Goal: Task Accomplishment & Management: Manage account settings

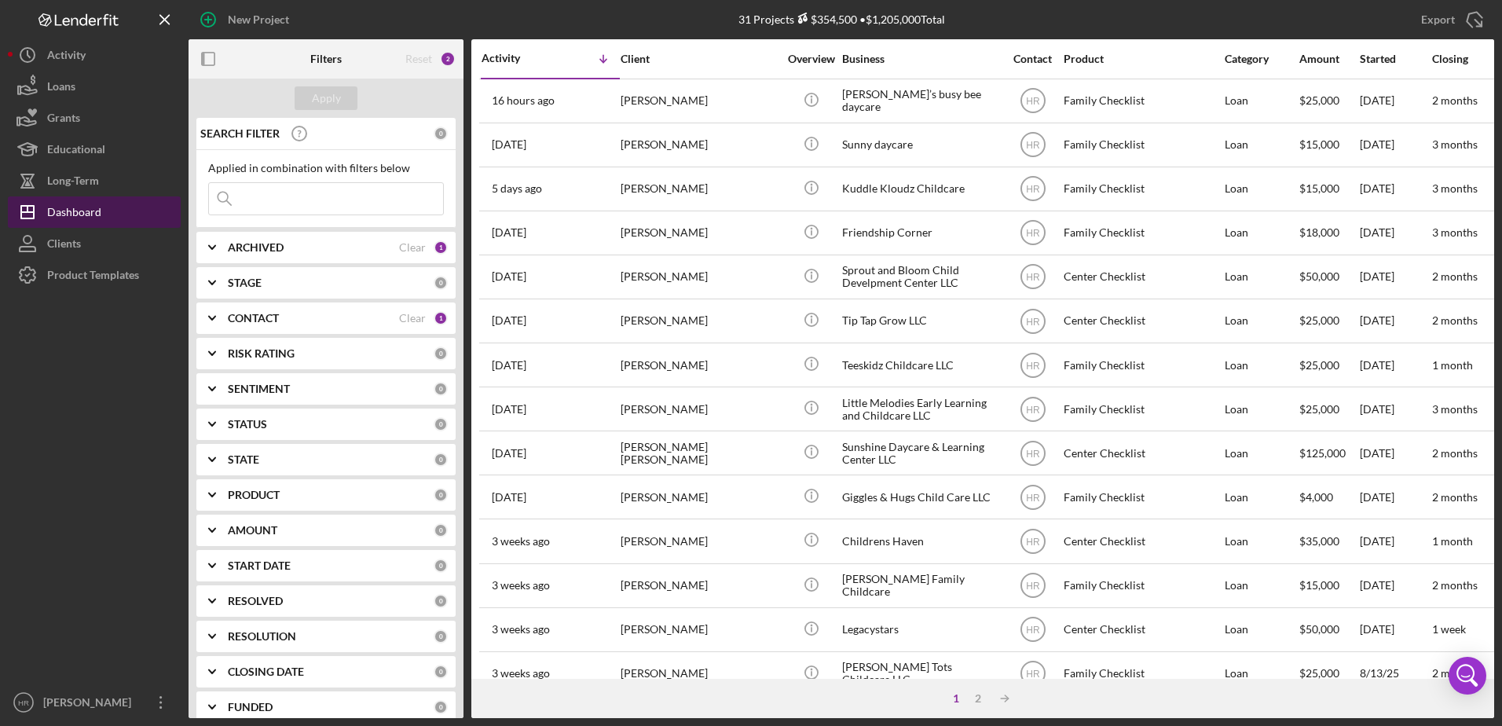
click at [80, 217] on div "Dashboard" at bounding box center [74, 213] width 54 height 35
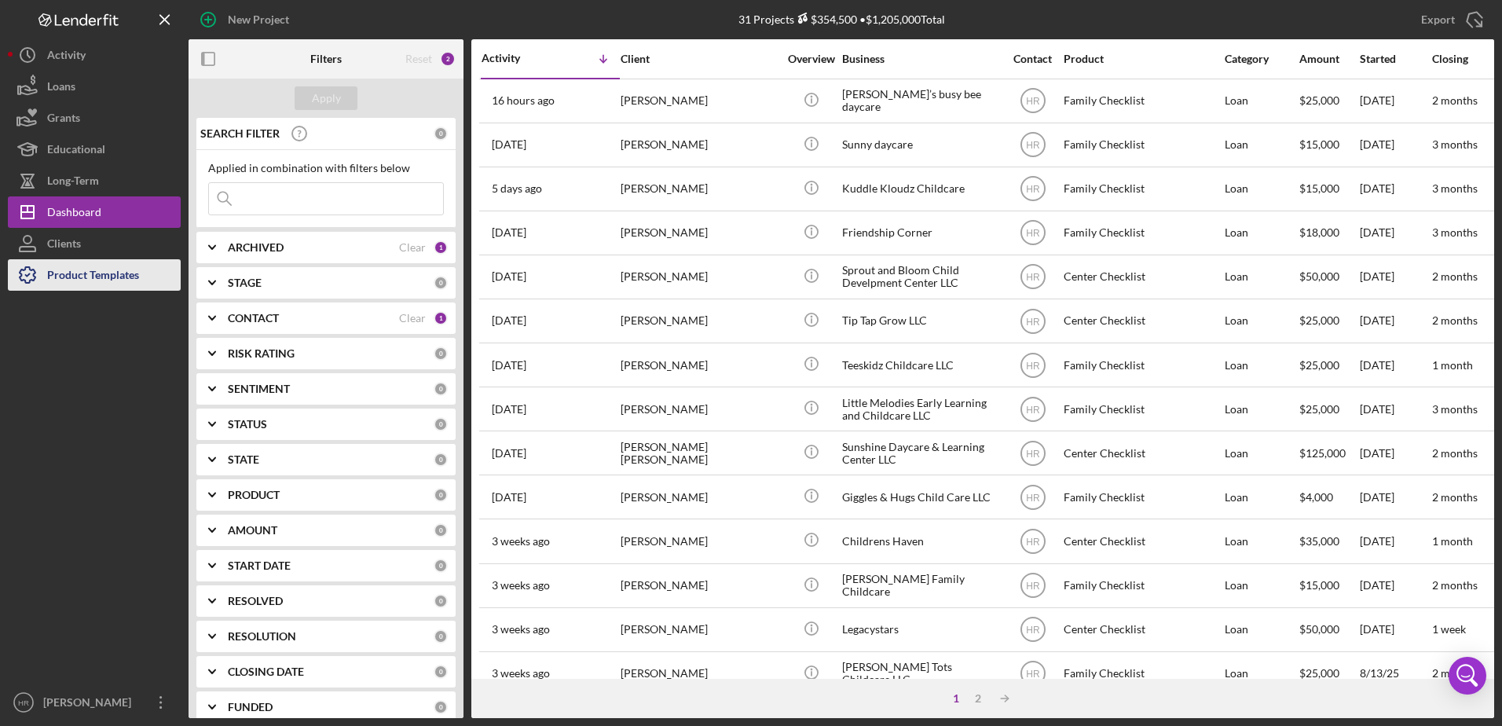
click at [86, 271] on div "Product Templates" at bounding box center [93, 276] width 92 height 35
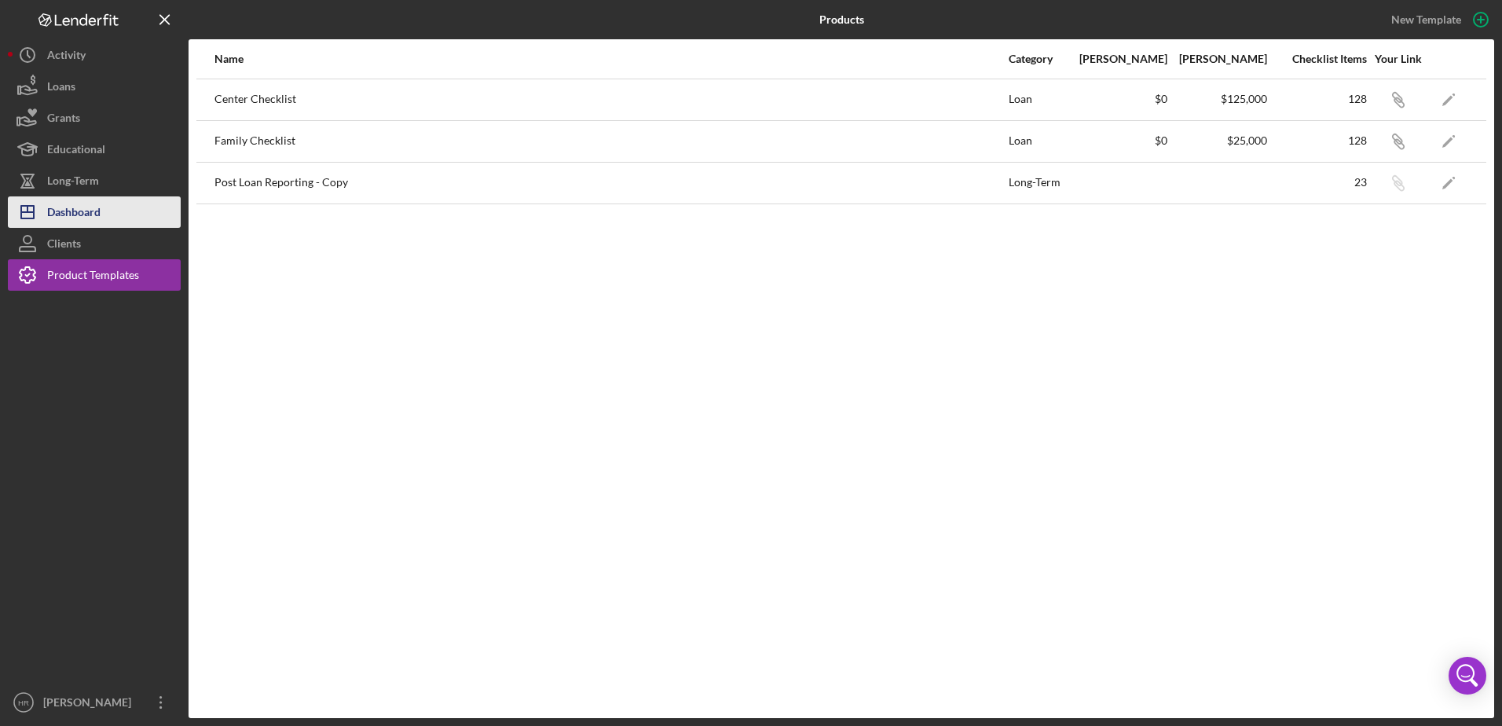
click at [78, 218] on div "Dashboard" at bounding box center [73, 213] width 53 height 35
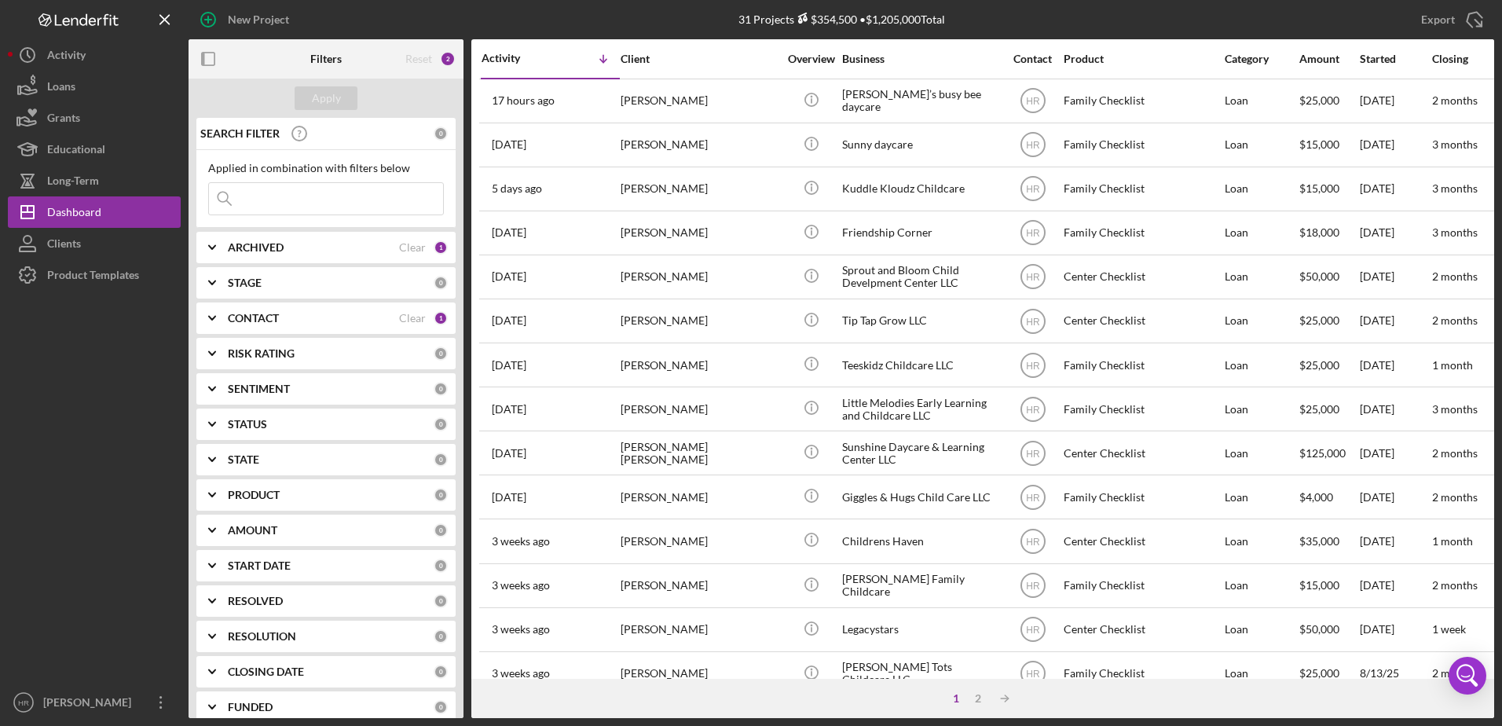
click at [251, 323] on b "CONTACT" at bounding box center [253, 318] width 51 height 13
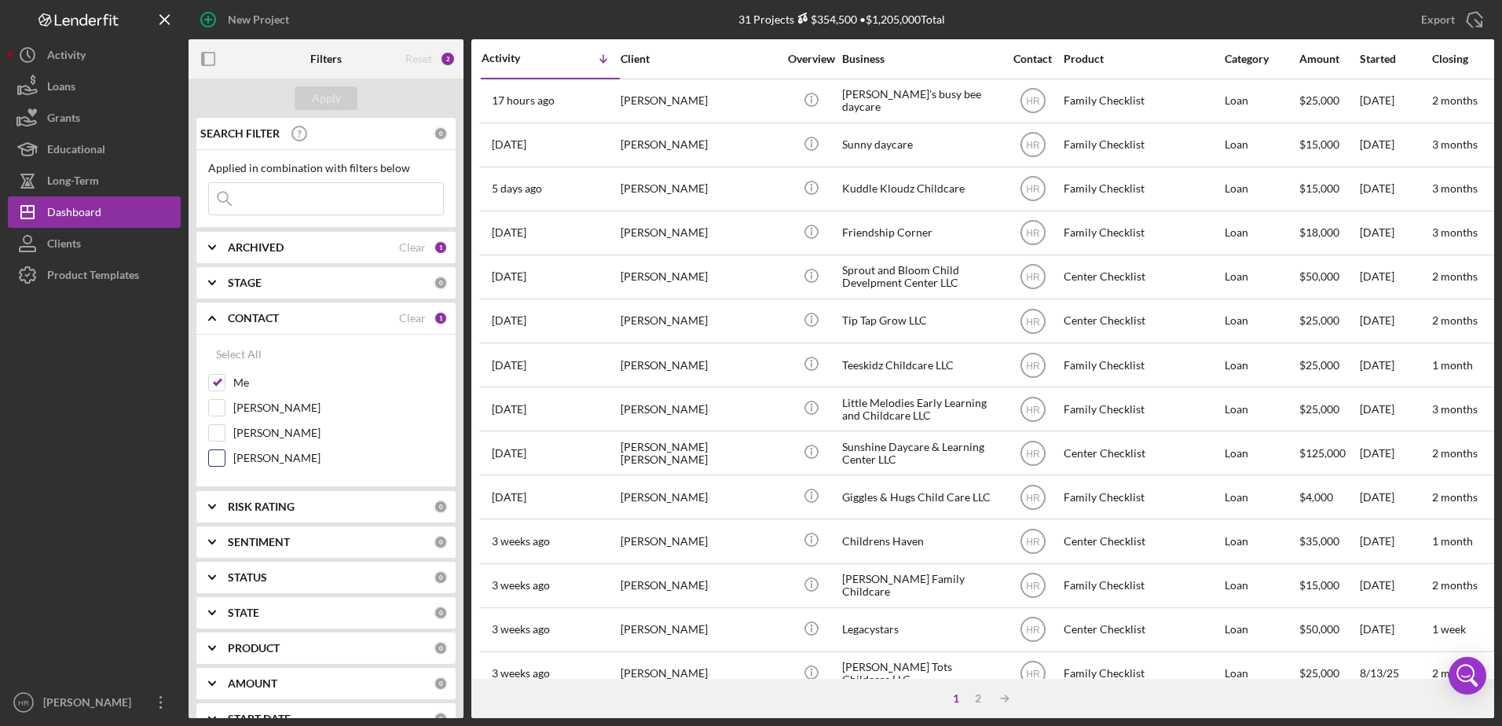
click at [273, 463] on label "[PERSON_NAME]" at bounding box center [338, 458] width 211 height 16
click at [225, 463] on input "[PERSON_NAME]" at bounding box center [217, 458] width 16 height 16
checkbox input "true"
click at [240, 379] on label "Me" at bounding box center [338, 383] width 211 height 16
click at [225, 379] on input "Me" at bounding box center [217, 383] width 16 height 16
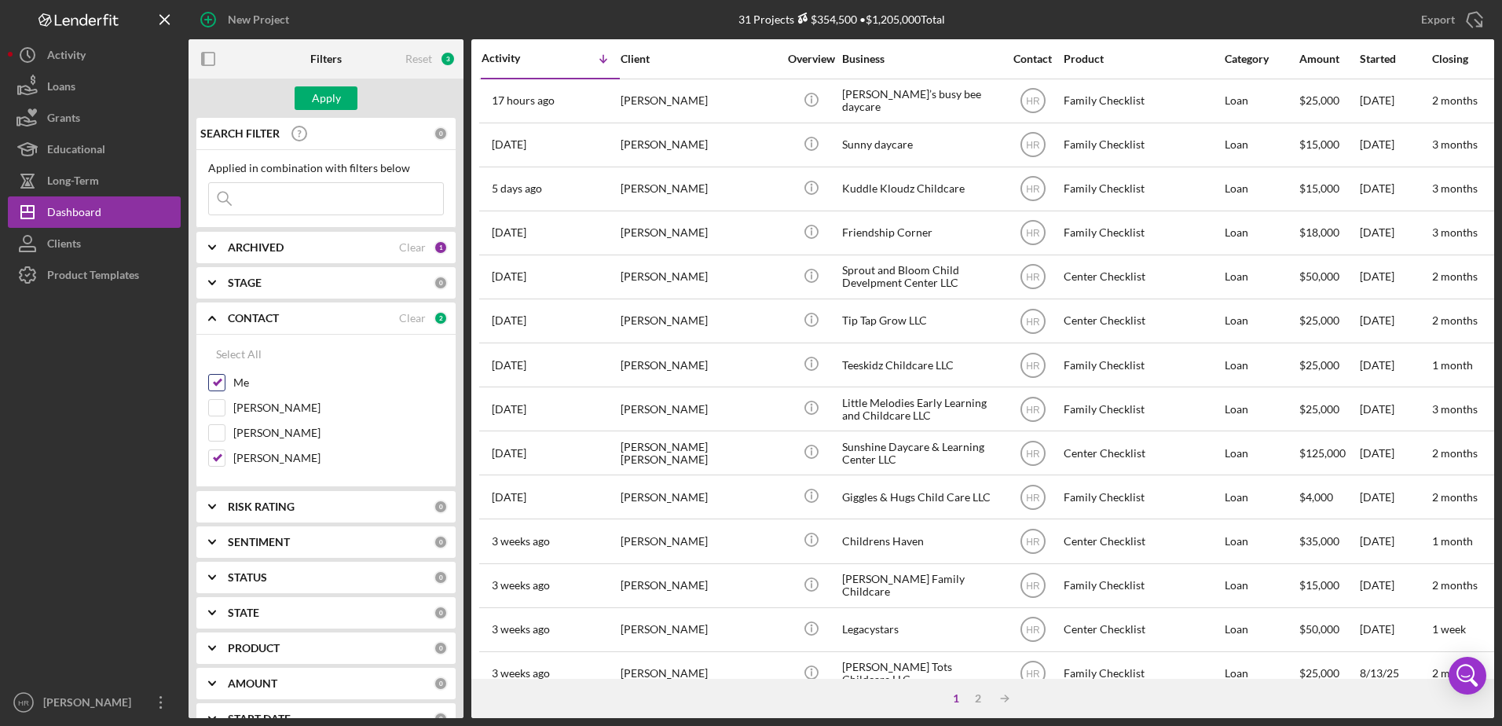
checkbox input "false"
click at [338, 84] on div "Apply" at bounding box center [326, 98] width 275 height 39
click at [332, 92] on div "Apply" at bounding box center [326, 98] width 29 height 24
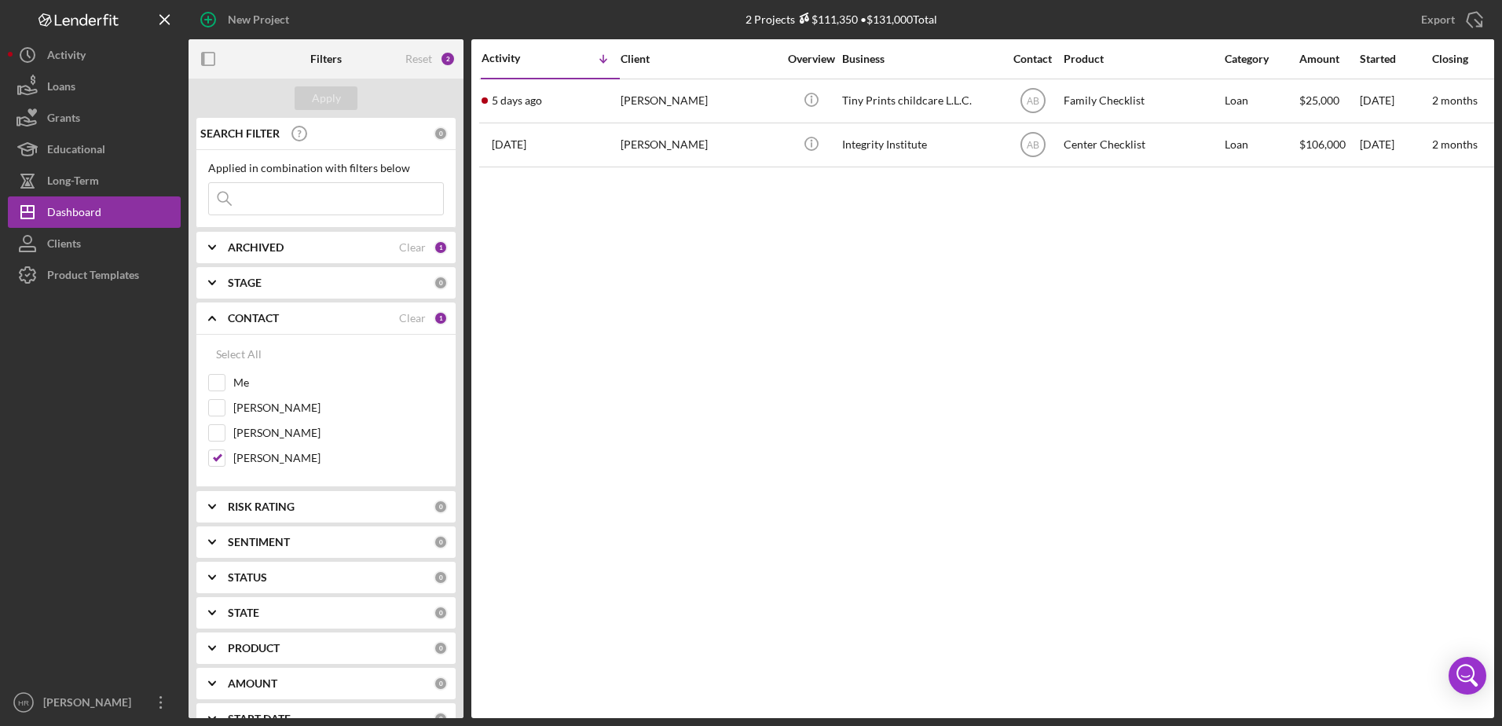
click at [270, 250] on b "ARCHIVED" at bounding box center [256, 247] width 56 height 13
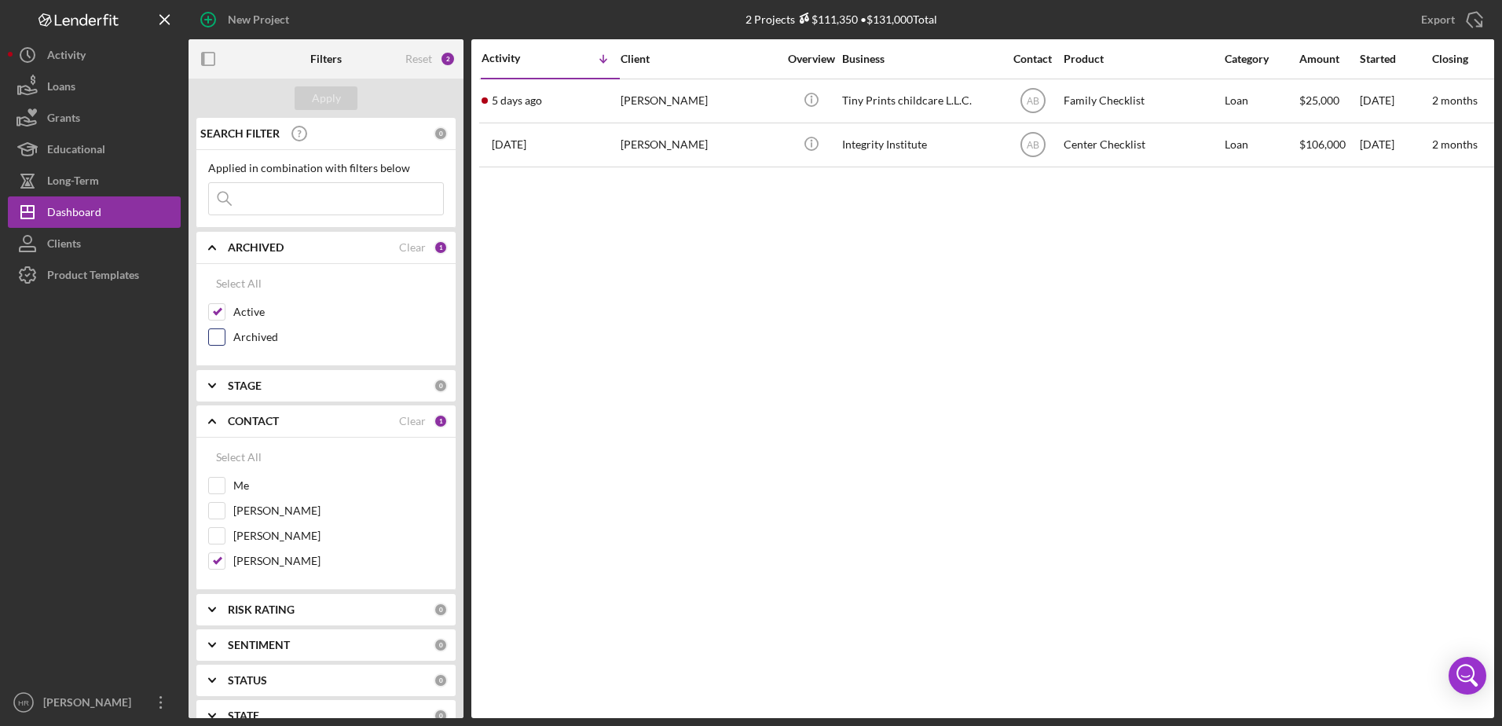
click at [243, 335] on label "Archived" at bounding box center [338, 337] width 211 height 16
click at [225, 335] on input "Archived" at bounding box center [217, 337] width 16 height 16
checkbox input "true"
click at [248, 306] on label "Active" at bounding box center [338, 312] width 211 height 16
click at [225, 306] on input "Active" at bounding box center [217, 312] width 16 height 16
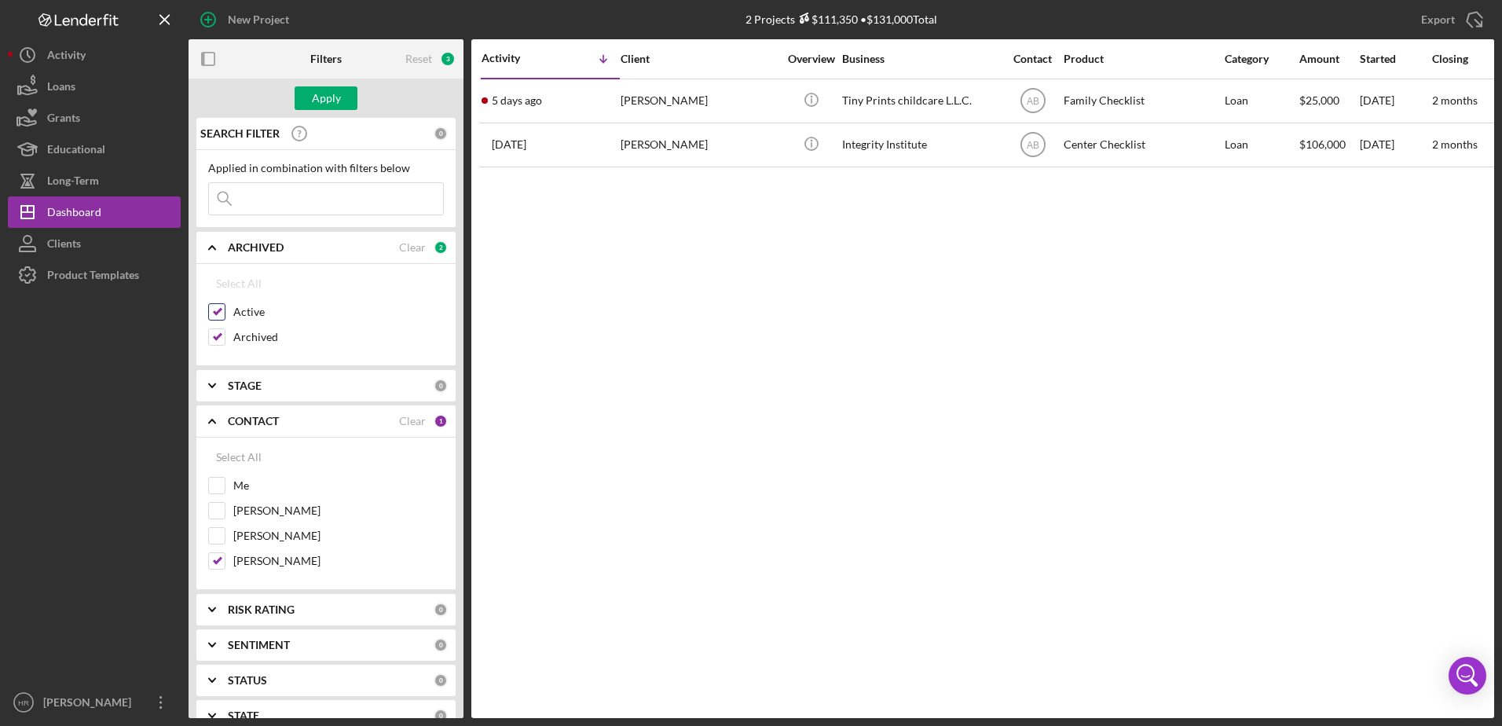
checkbox input "false"
click at [334, 97] on div "Apply" at bounding box center [326, 98] width 29 height 24
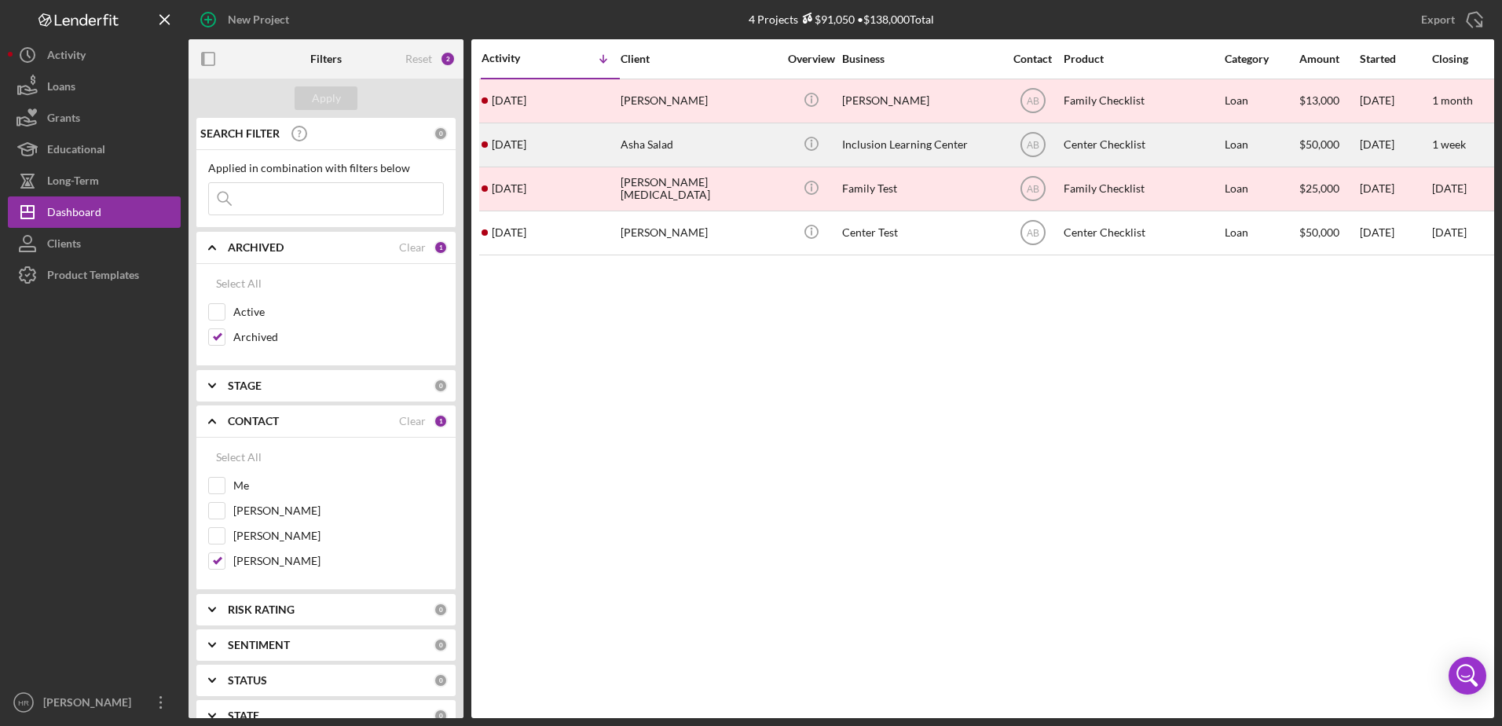
click at [921, 133] on div "Inclusion Learning Center" at bounding box center [920, 145] width 157 height 42
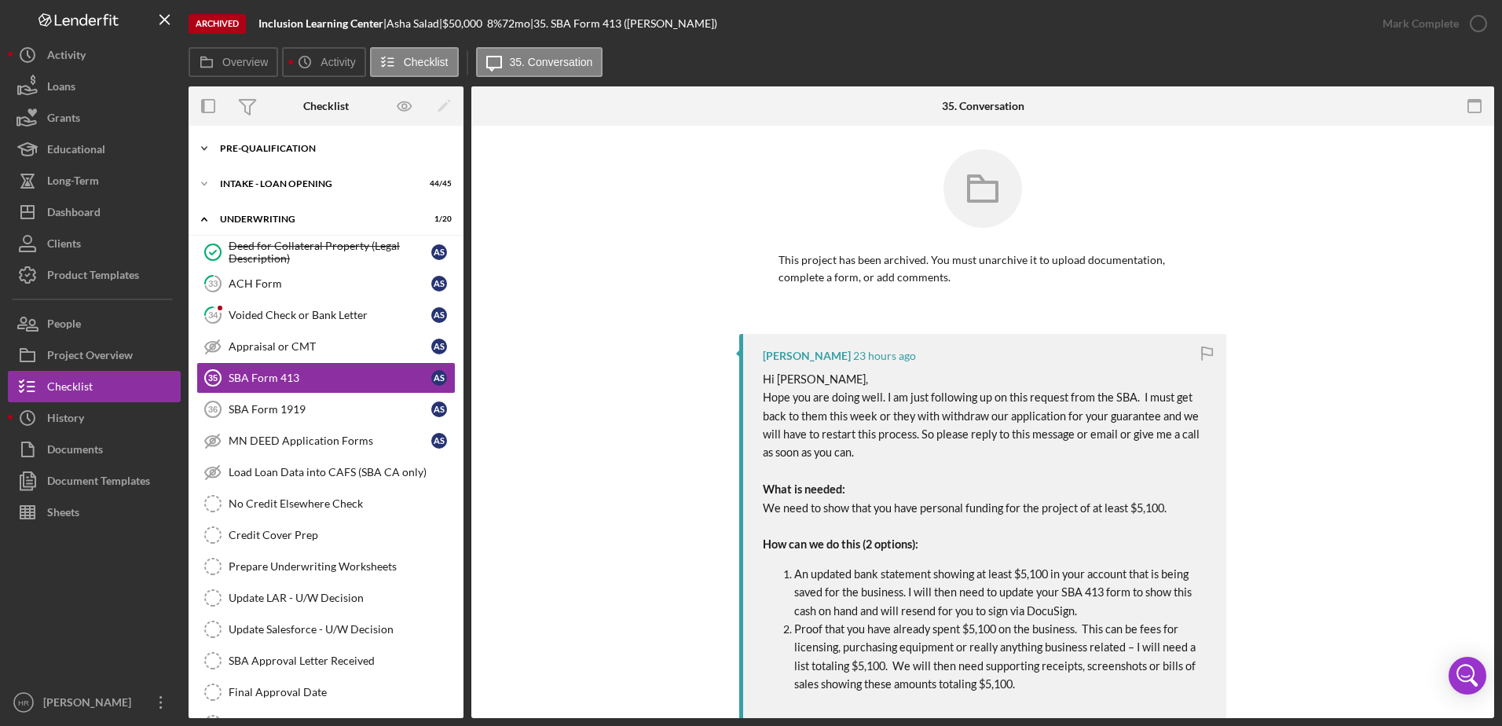
click at [296, 145] on div "Pre-Qualification" at bounding box center [332, 148] width 224 height 9
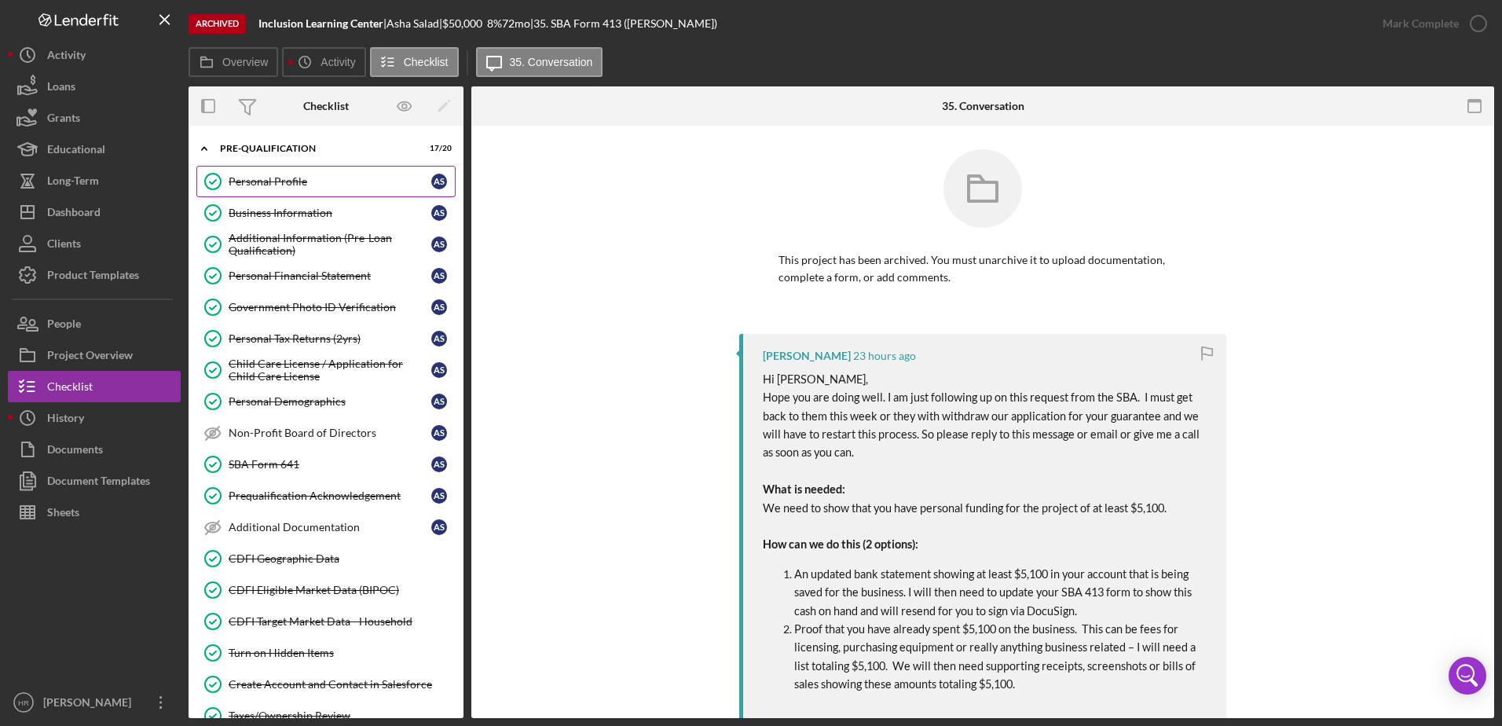
click at [292, 178] on div "Personal Profile" at bounding box center [330, 181] width 203 height 13
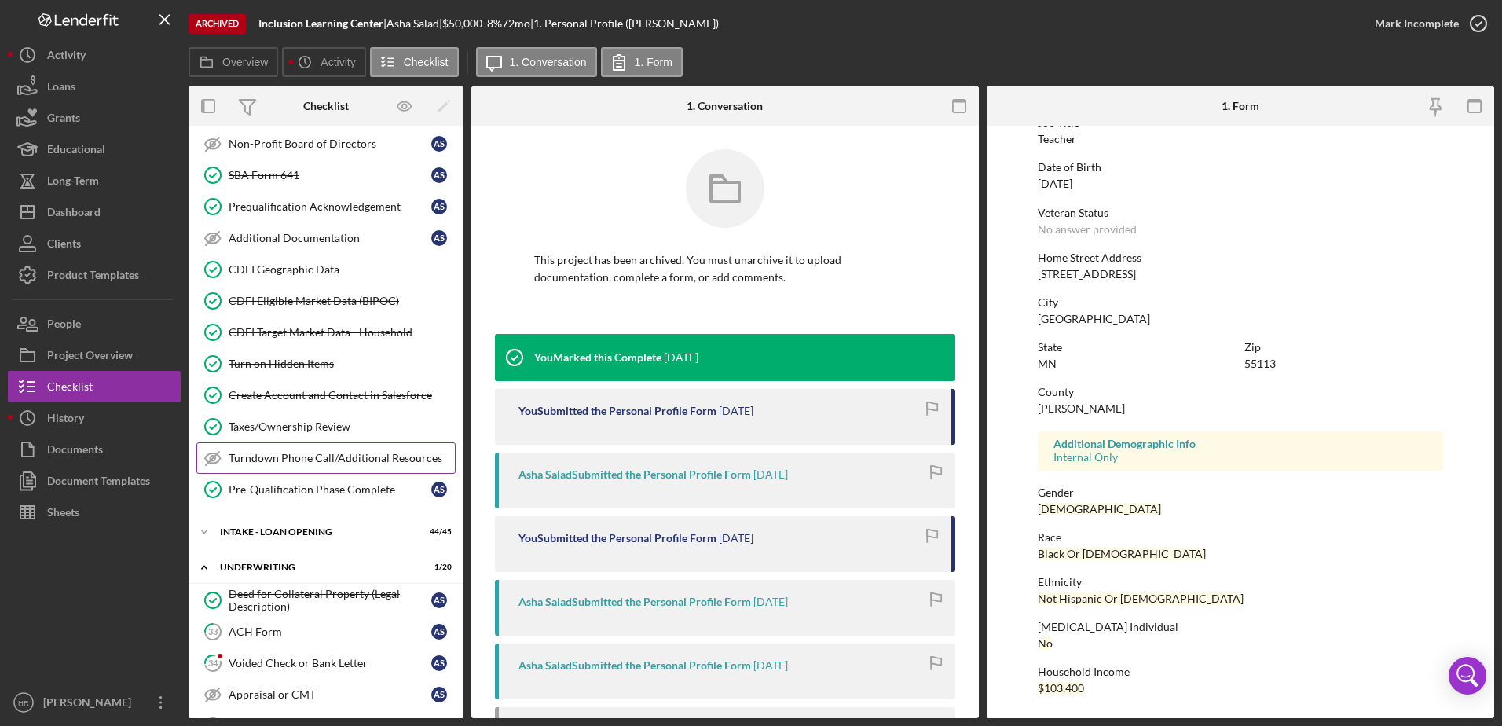
scroll to position [393, 0]
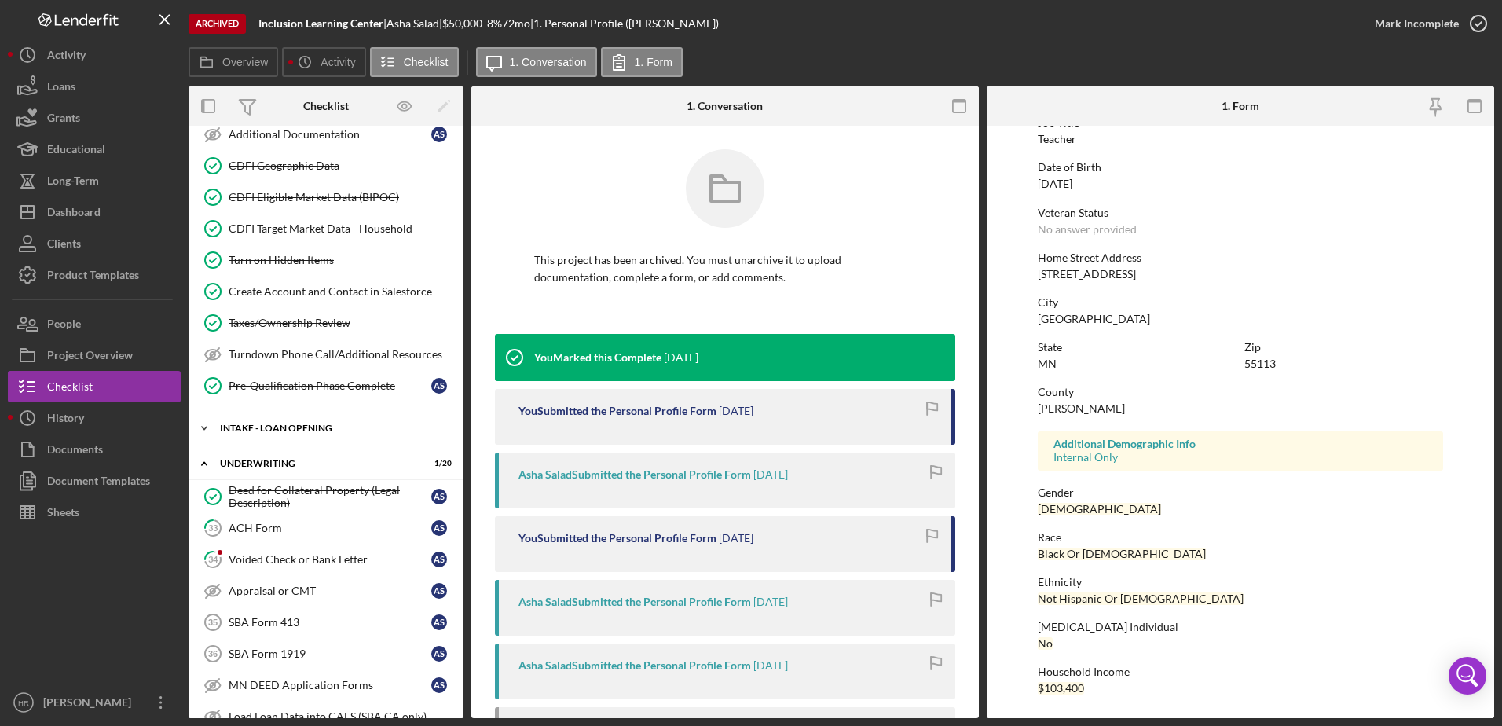
click at [293, 427] on div "INTAKE - LOAN OPENING" at bounding box center [332, 427] width 224 height 9
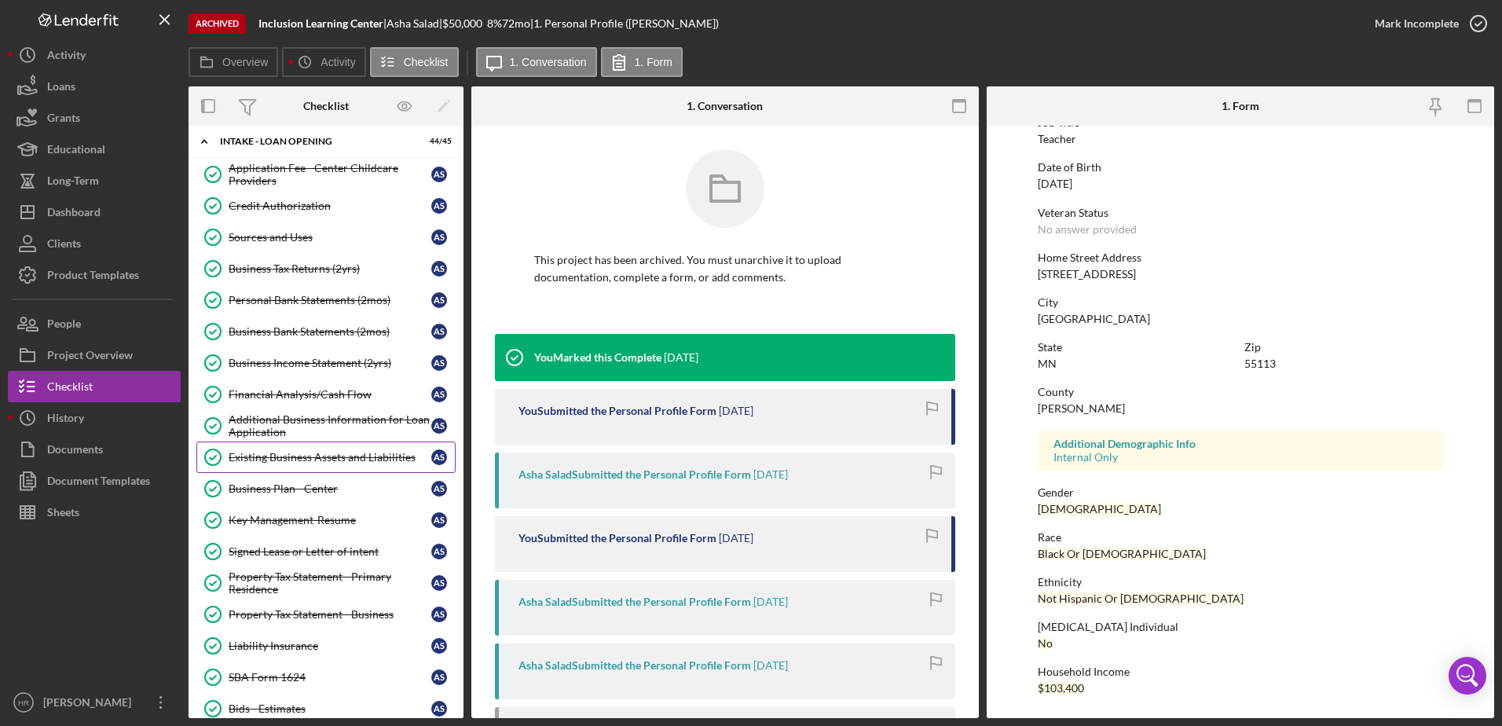
scroll to position [707, 0]
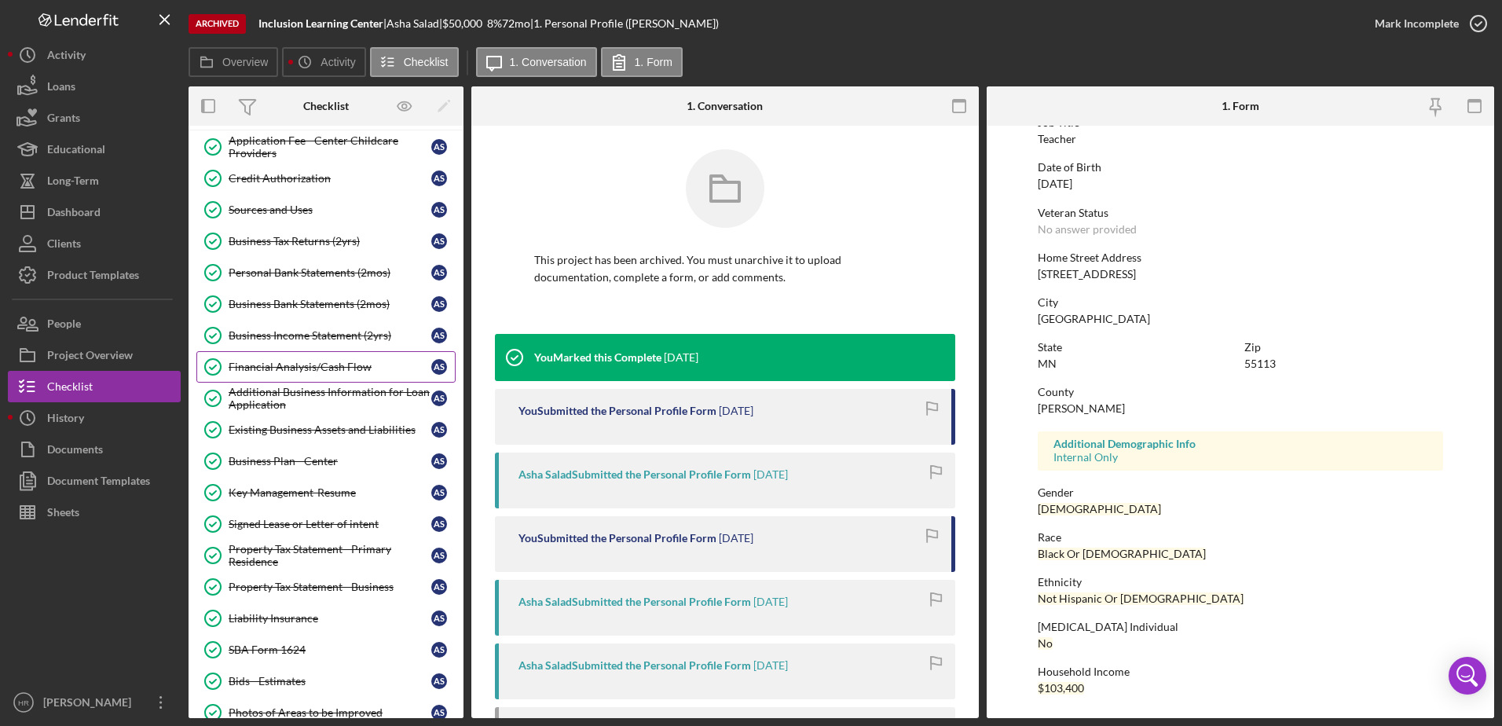
click at [309, 371] on div "Financial Analysis/Cash Flow" at bounding box center [330, 367] width 203 height 13
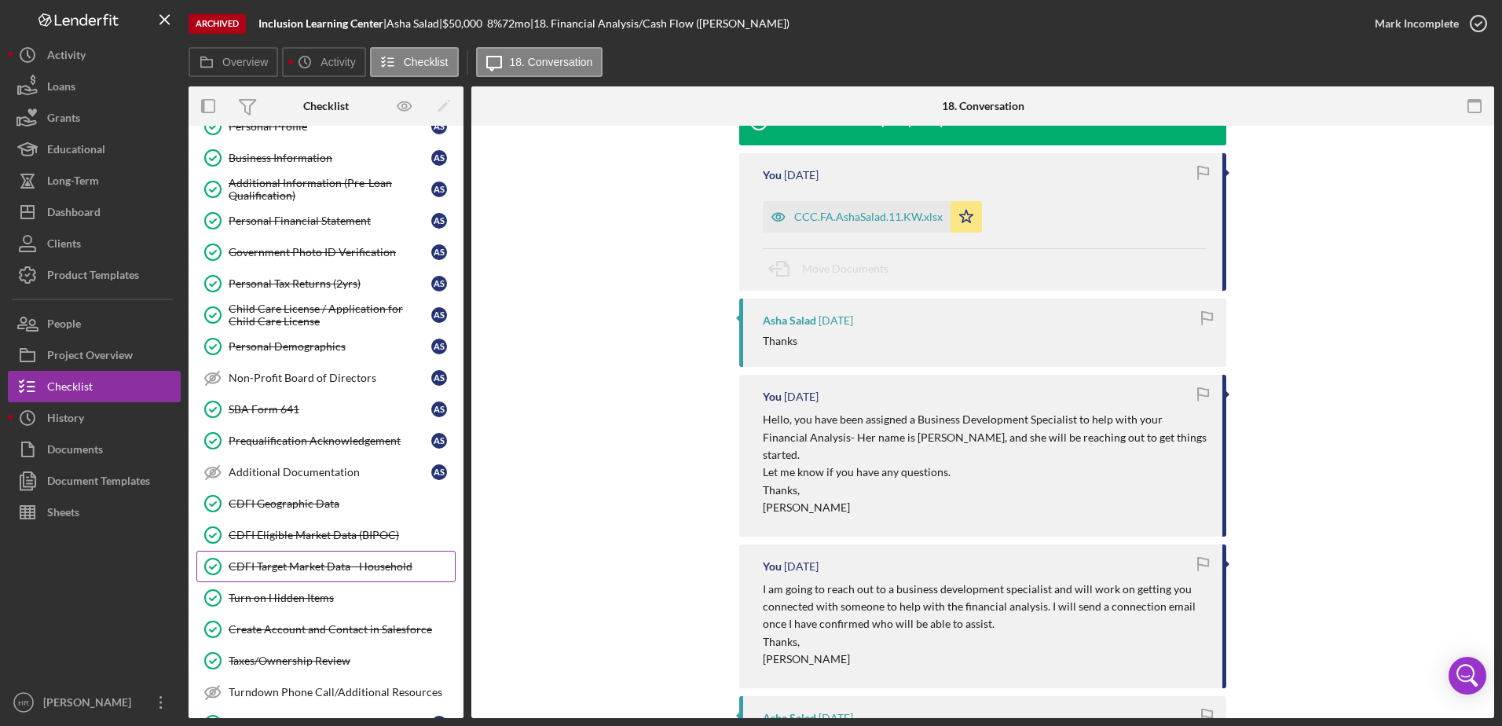
scroll to position [79, 0]
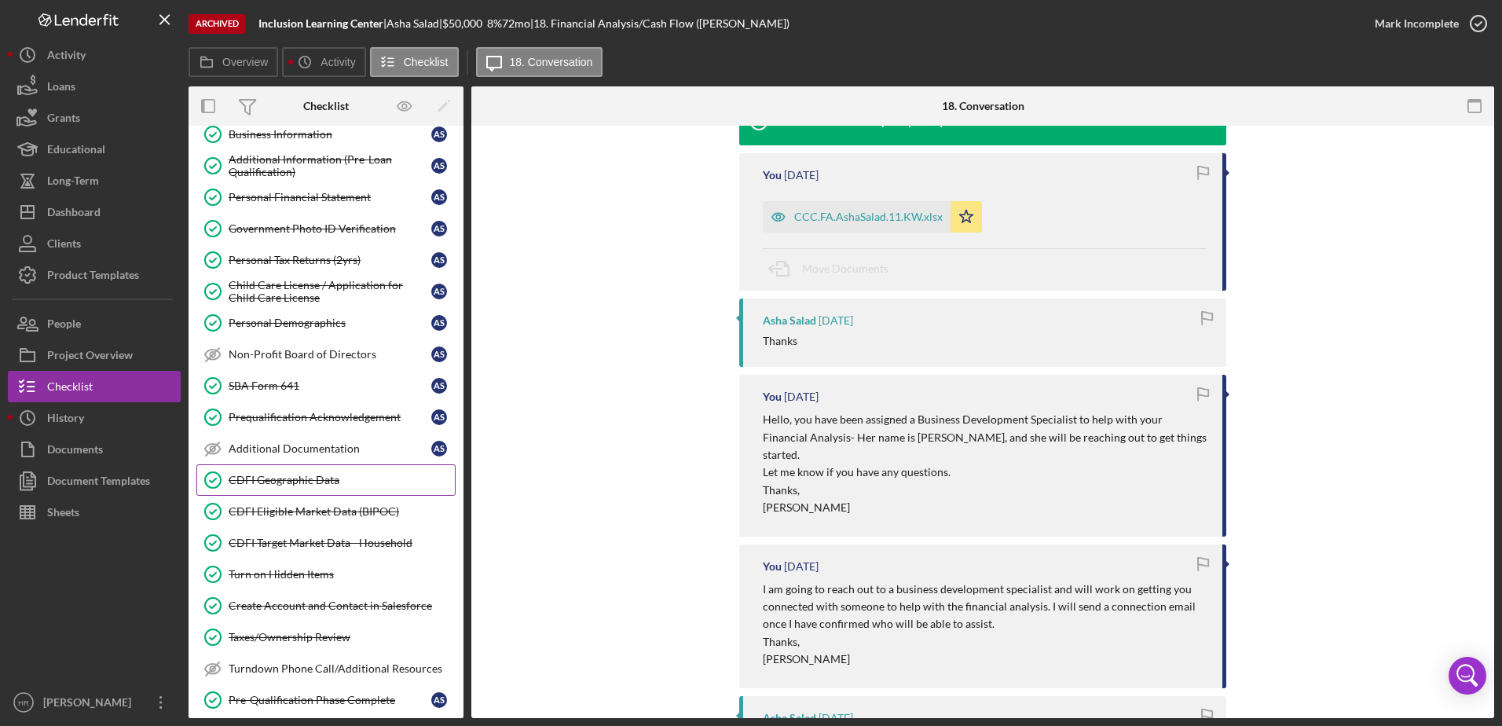
click at [257, 484] on div "CDFI Geographic Data" at bounding box center [342, 480] width 226 height 13
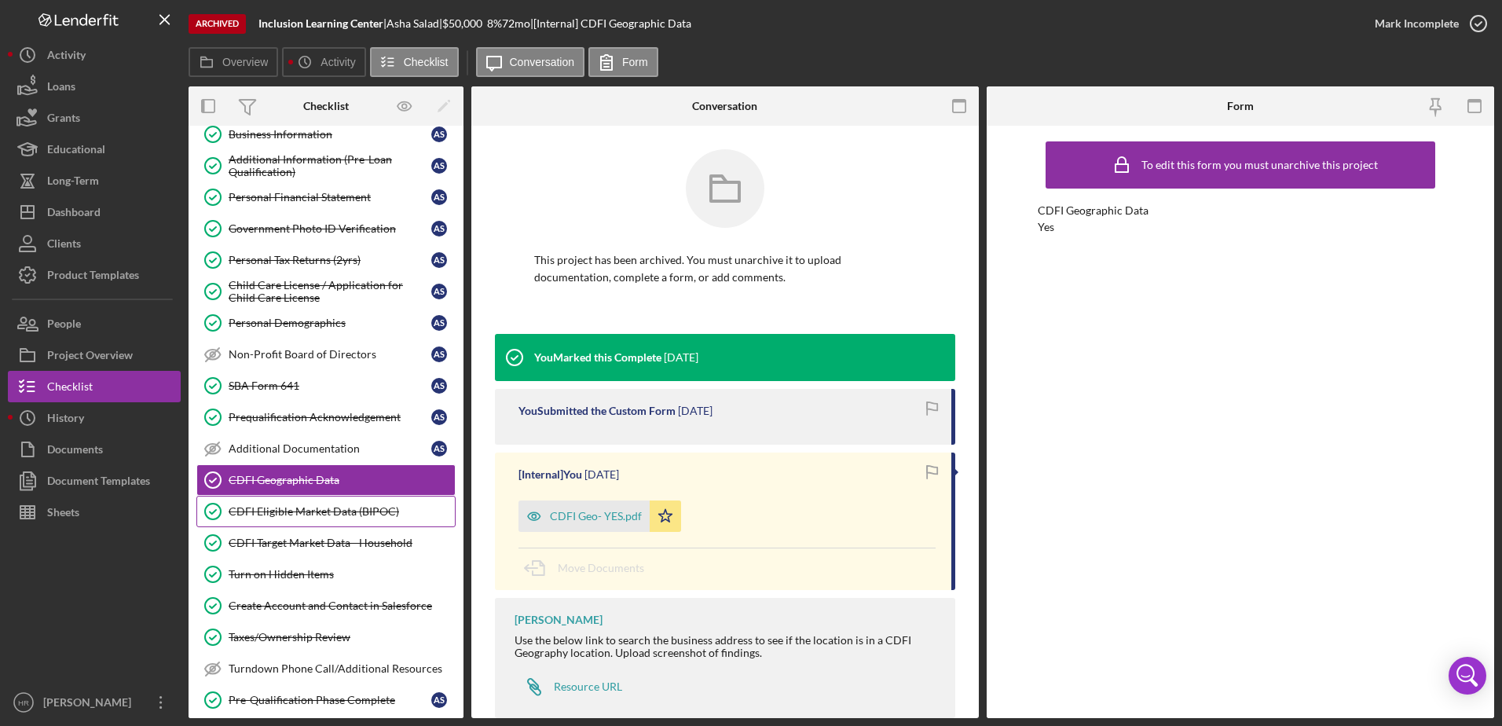
click at [251, 507] on div "CDFI Eligible Market Data (BIPOC)" at bounding box center [342, 511] width 226 height 13
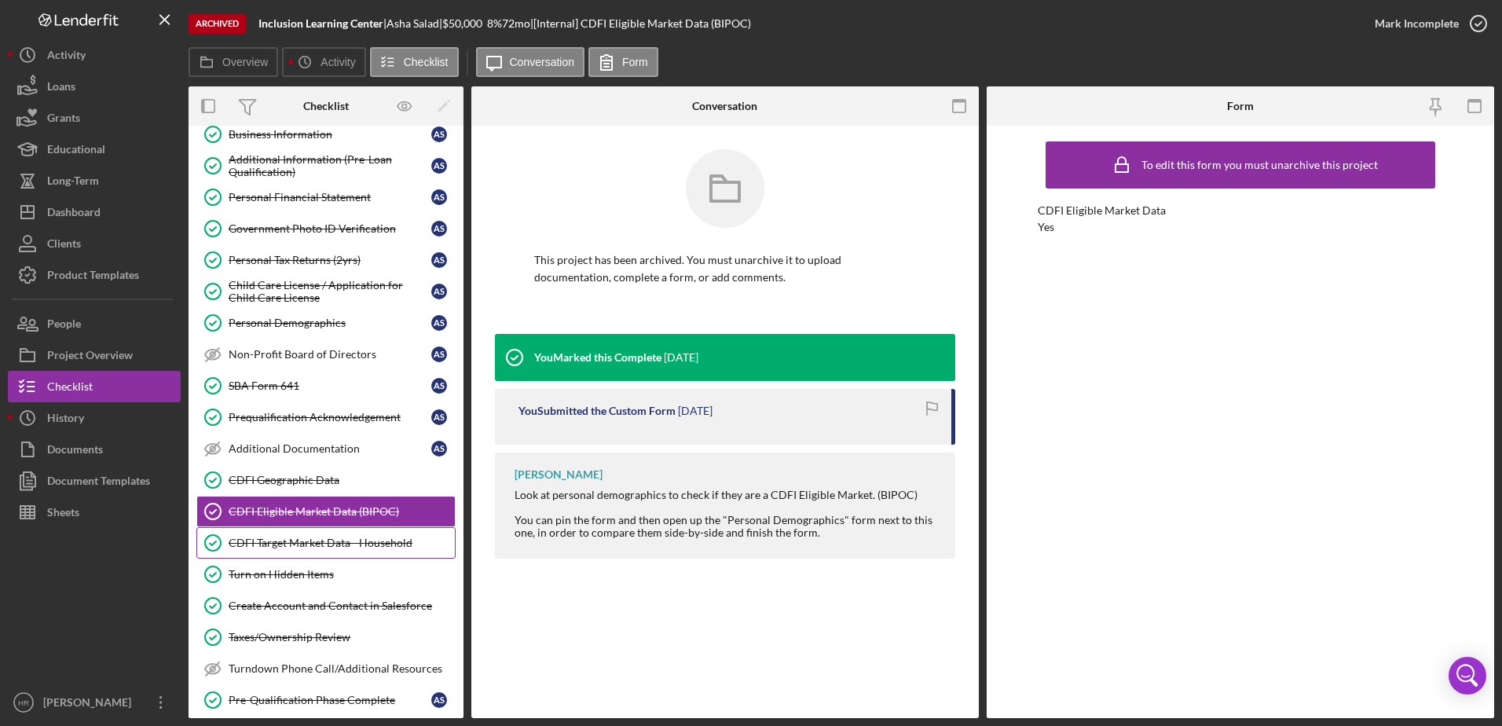
click at [257, 535] on link "CDFI Target Market Data - Household CDFI Target Market Data - Household" at bounding box center [325, 542] width 259 height 31
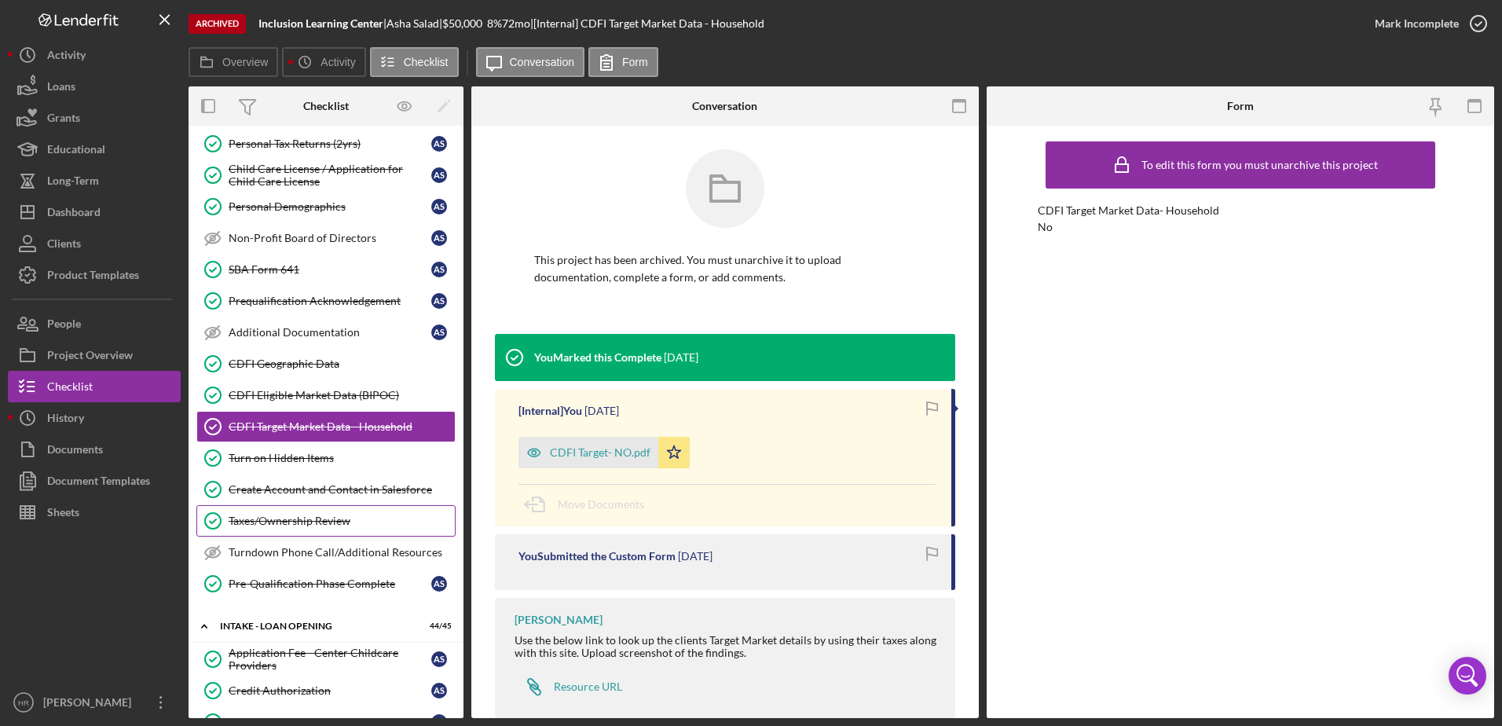
scroll to position [393, 0]
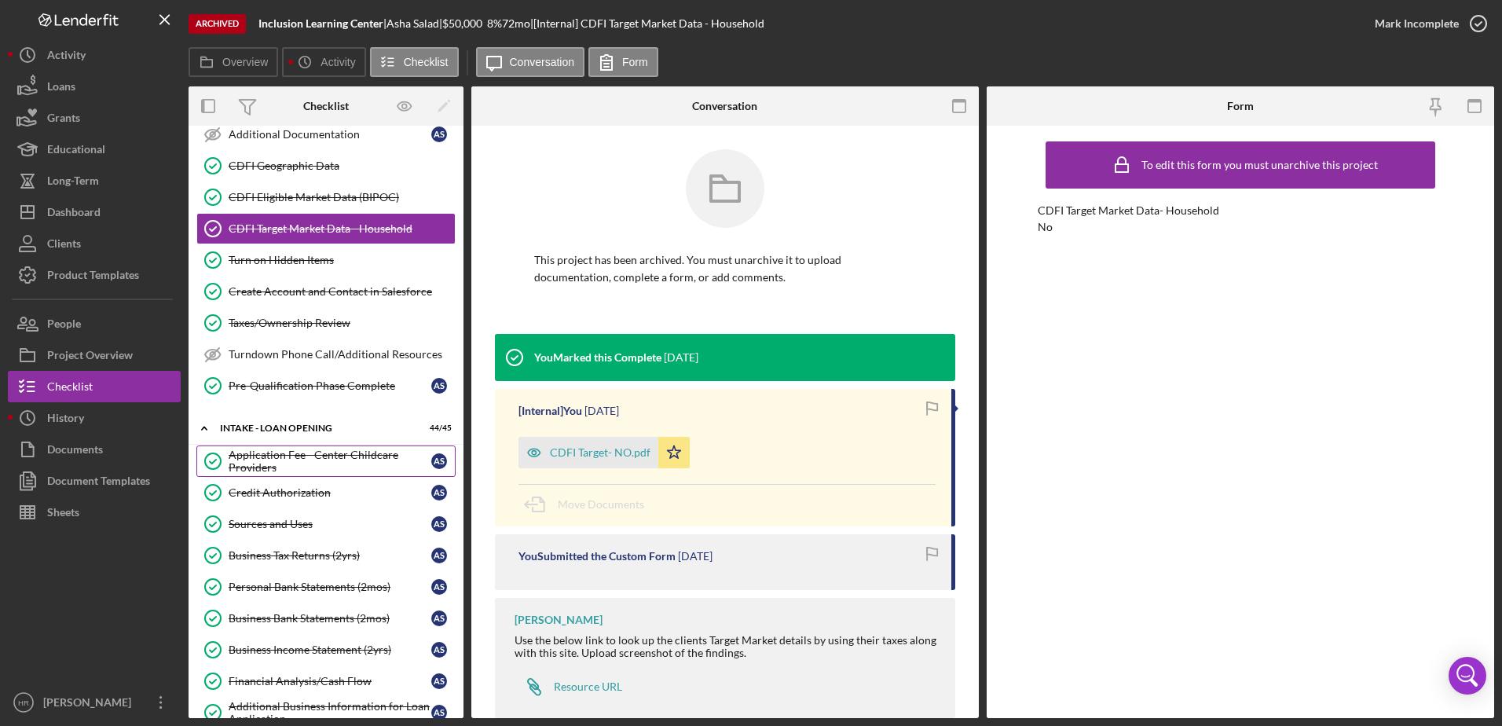
click at [299, 450] on div "Application Fee - Center Childcare Providers" at bounding box center [330, 461] width 203 height 25
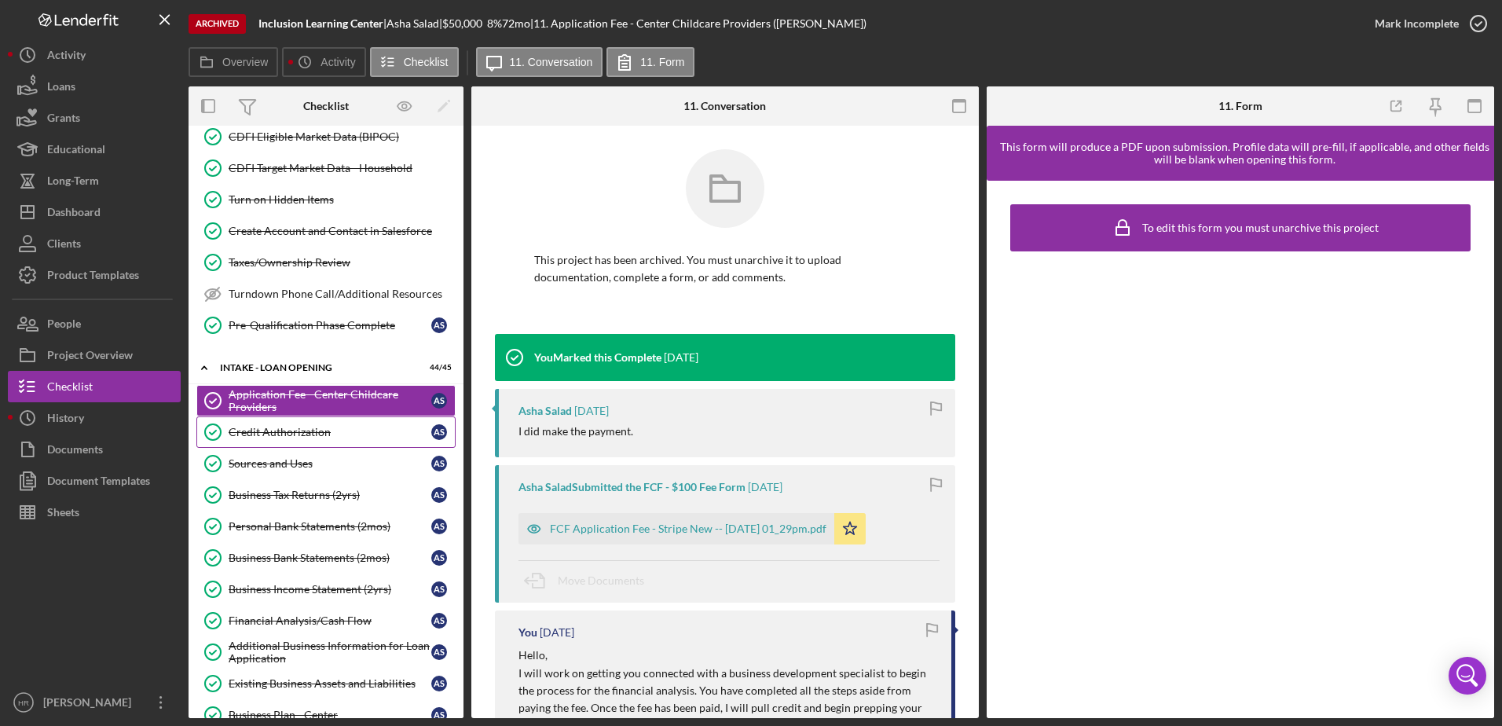
scroll to position [550, 0]
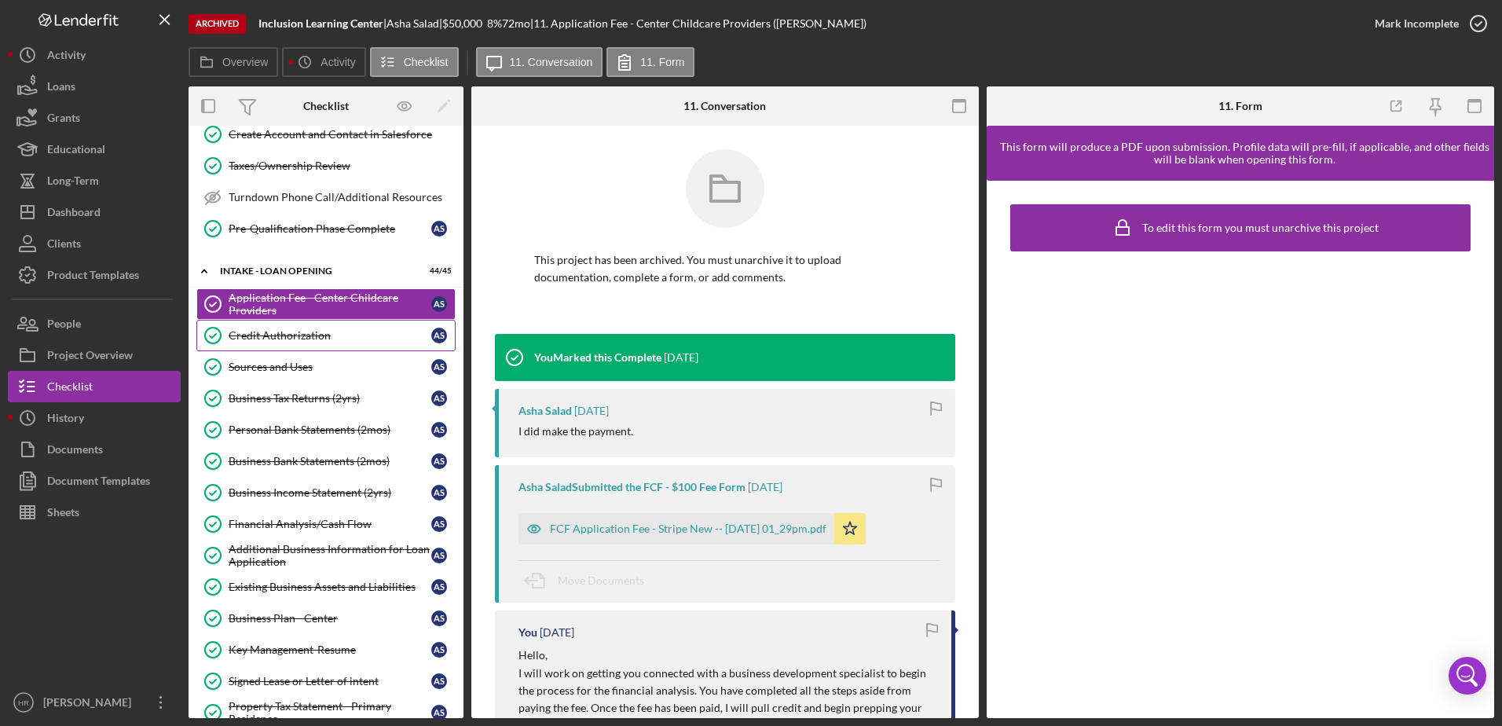
click at [260, 342] on div "Credit Authorization" at bounding box center [330, 335] width 203 height 13
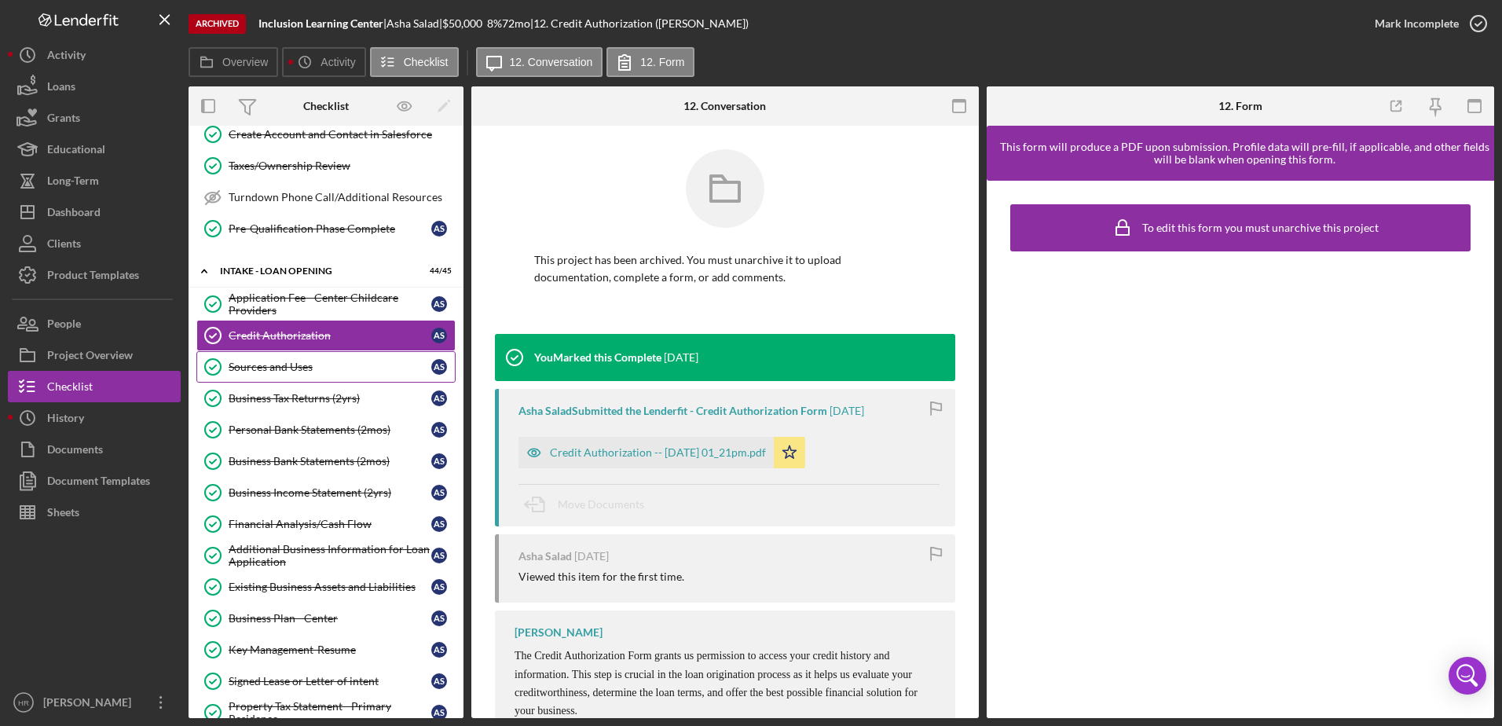
click at [271, 367] on div "Sources and Uses" at bounding box center [330, 367] width 203 height 13
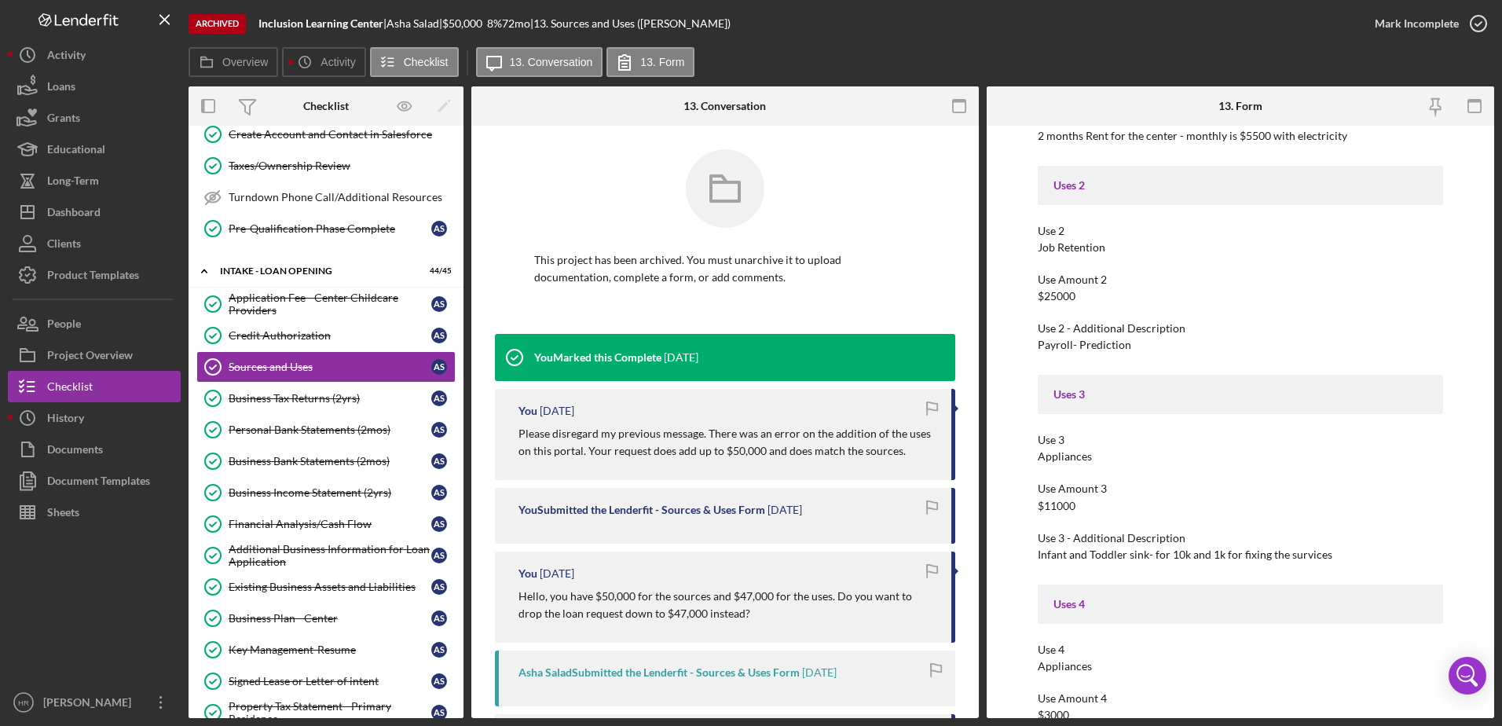
scroll to position [1492, 0]
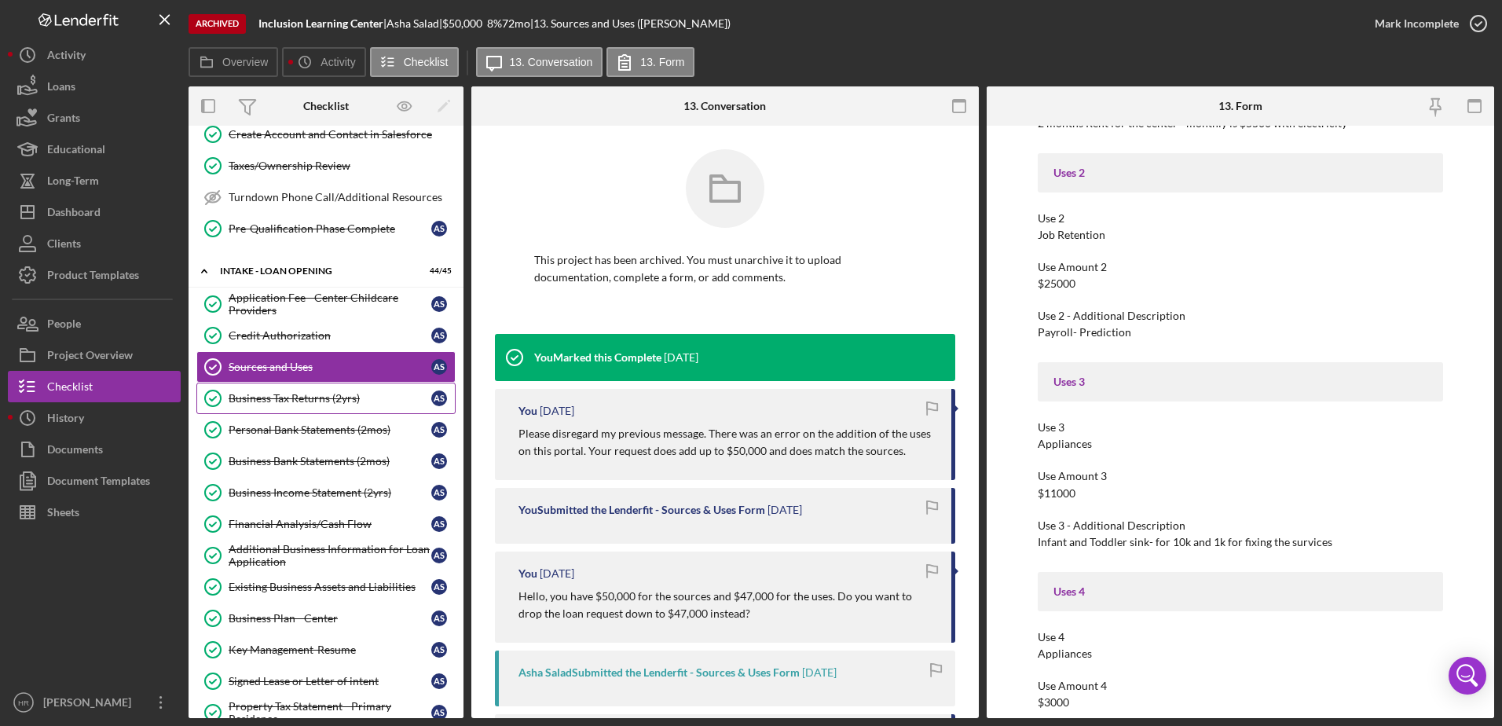
click at [330, 410] on link "Business Tax Returns (2yrs) Business Tax Returns (2yrs) A S" at bounding box center [325, 398] width 259 height 31
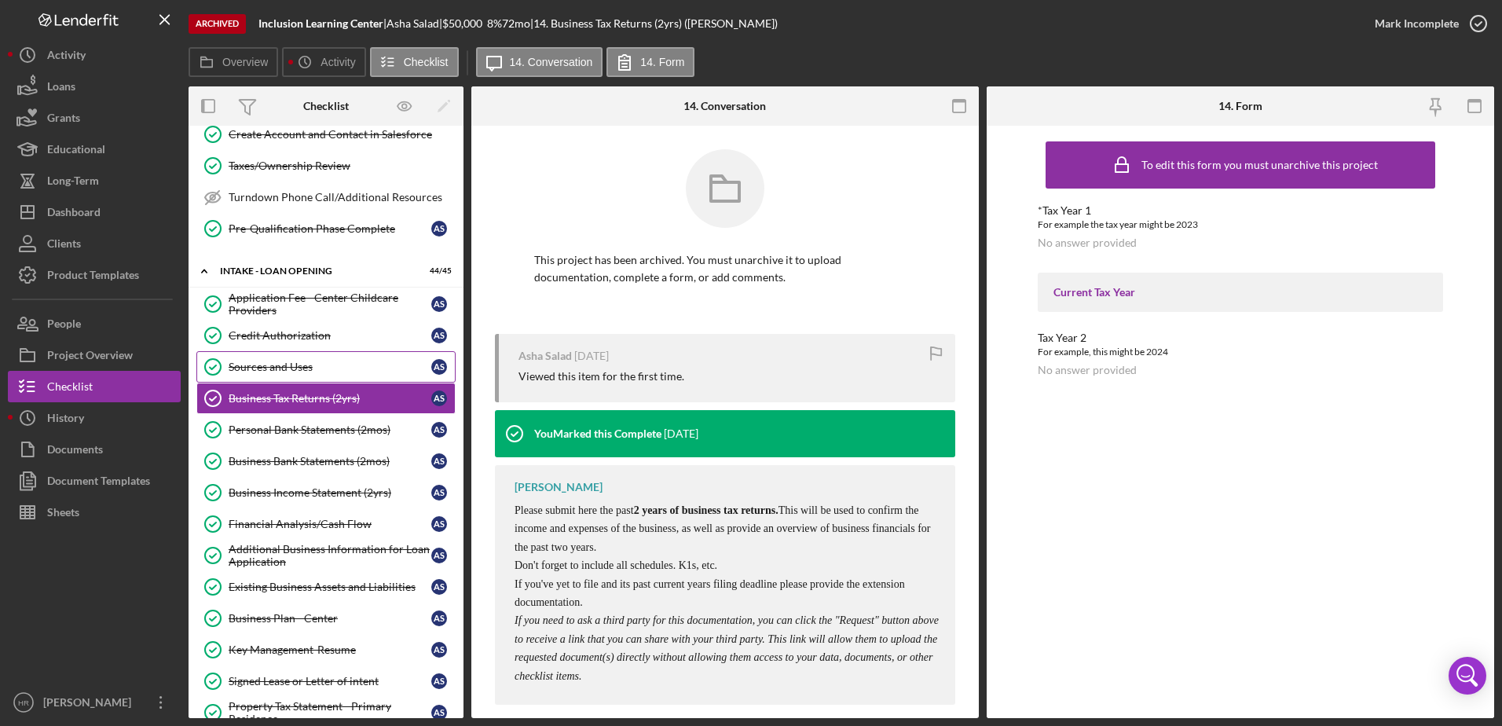
click at [293, 356] on link "Sources and Uses Sources and Uses A S" at bounding box center [325, 366] width 259 height 31
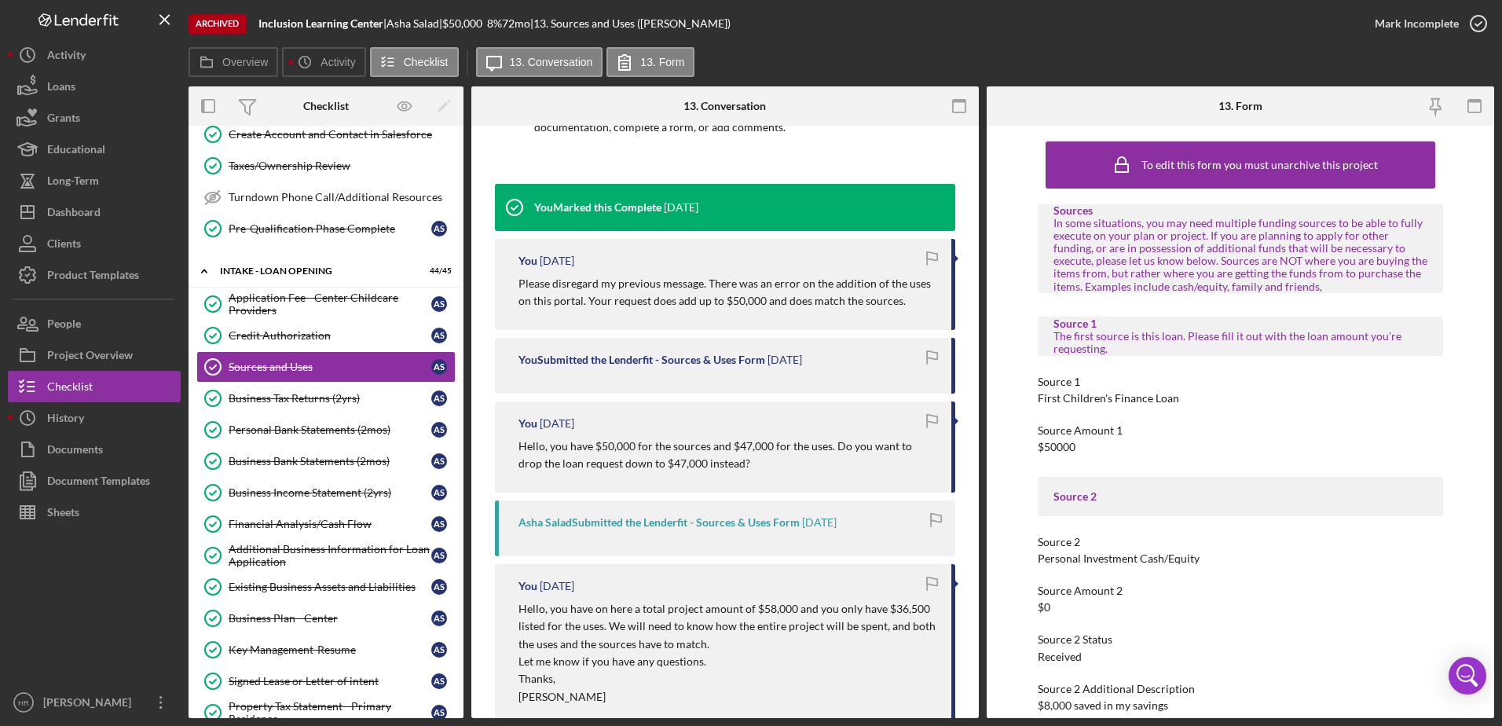
scroll to position [157, 0]
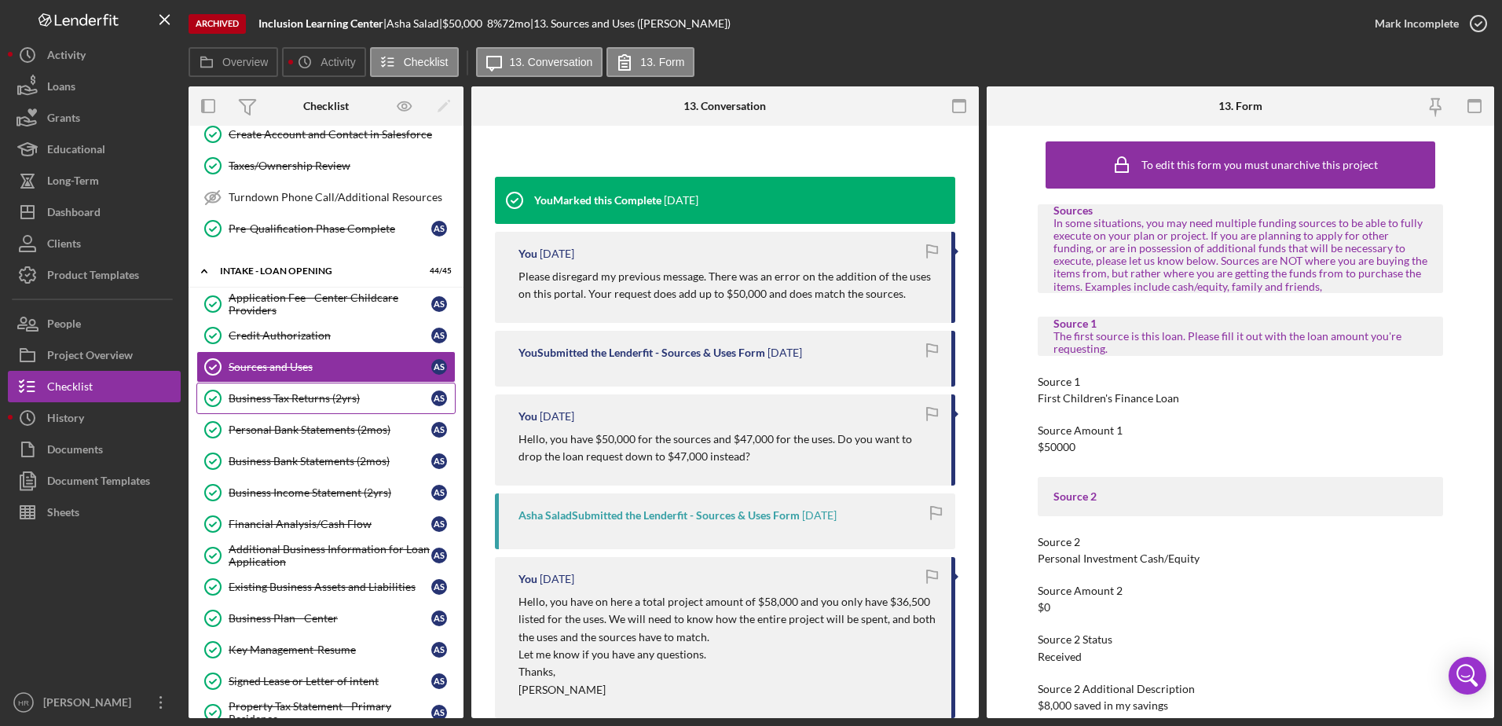
click at [307, 411] on link "Business Tax Returns (2yrs) Business Tax Returns (2yrs) A S" at bounding box center [325, 398] width 259 height 31
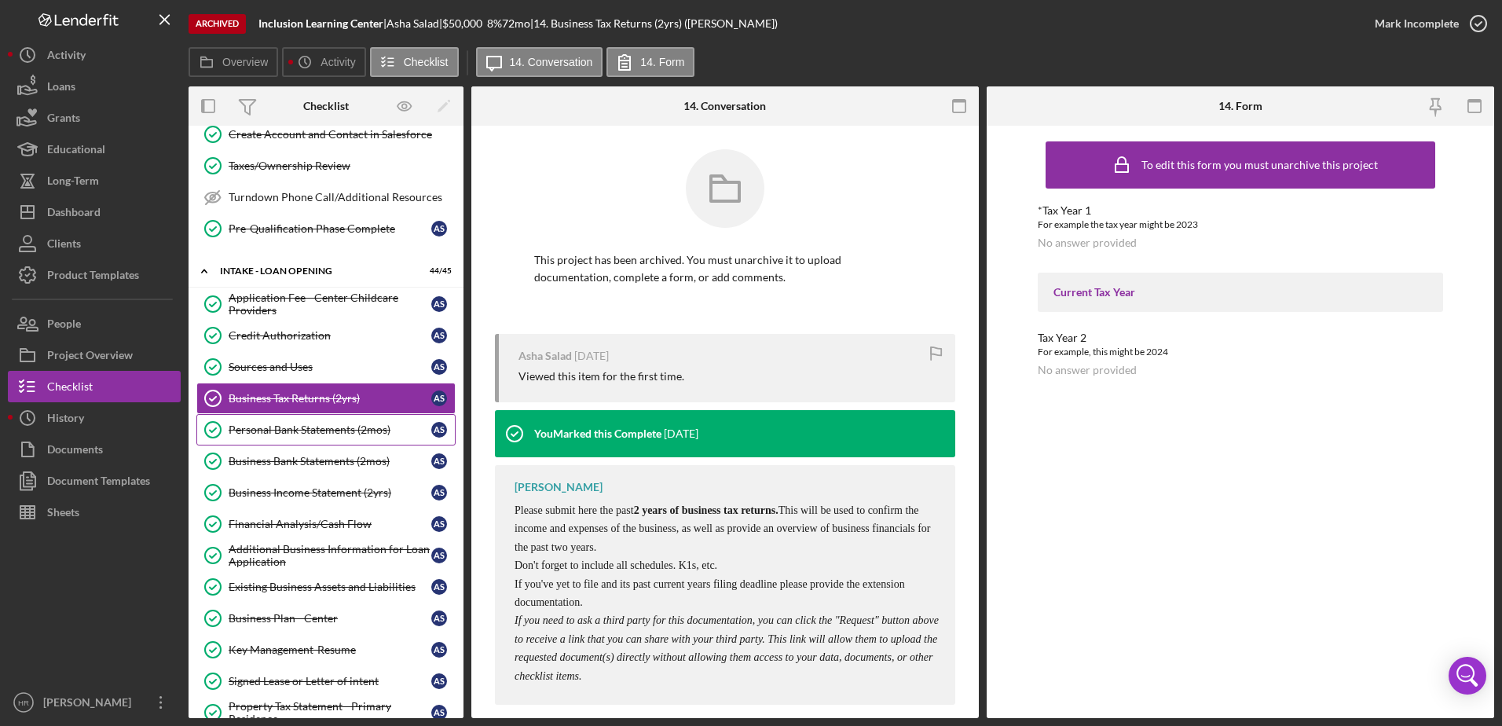
click at [302, 431] on div "Personal Bank Statements (2mos)" at bounding box center [330, 429] width 203 height 13
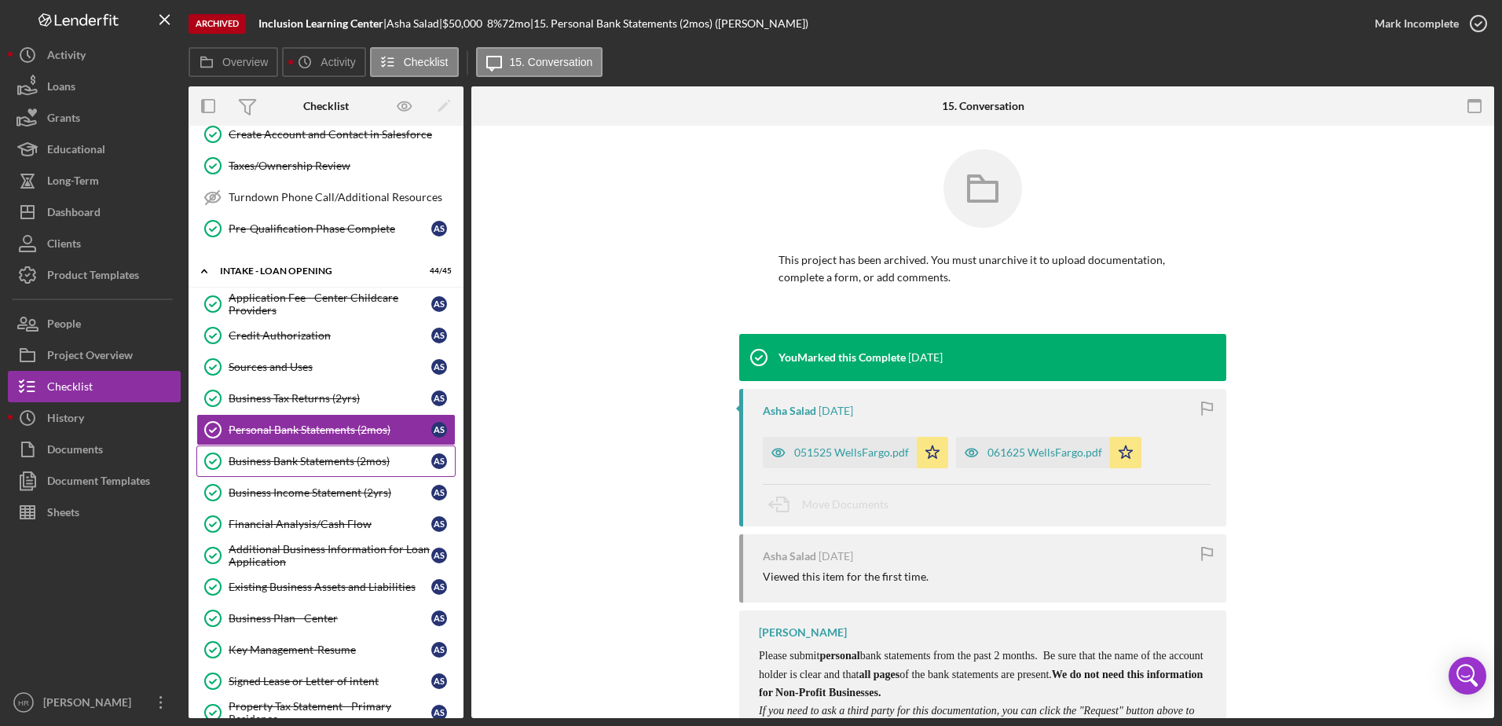
click at [302, 449] on link "Business Bank Statements (2mos) Business Bank Statements (2mos) A S" at bounding box center [325, 460] width 259 height 31
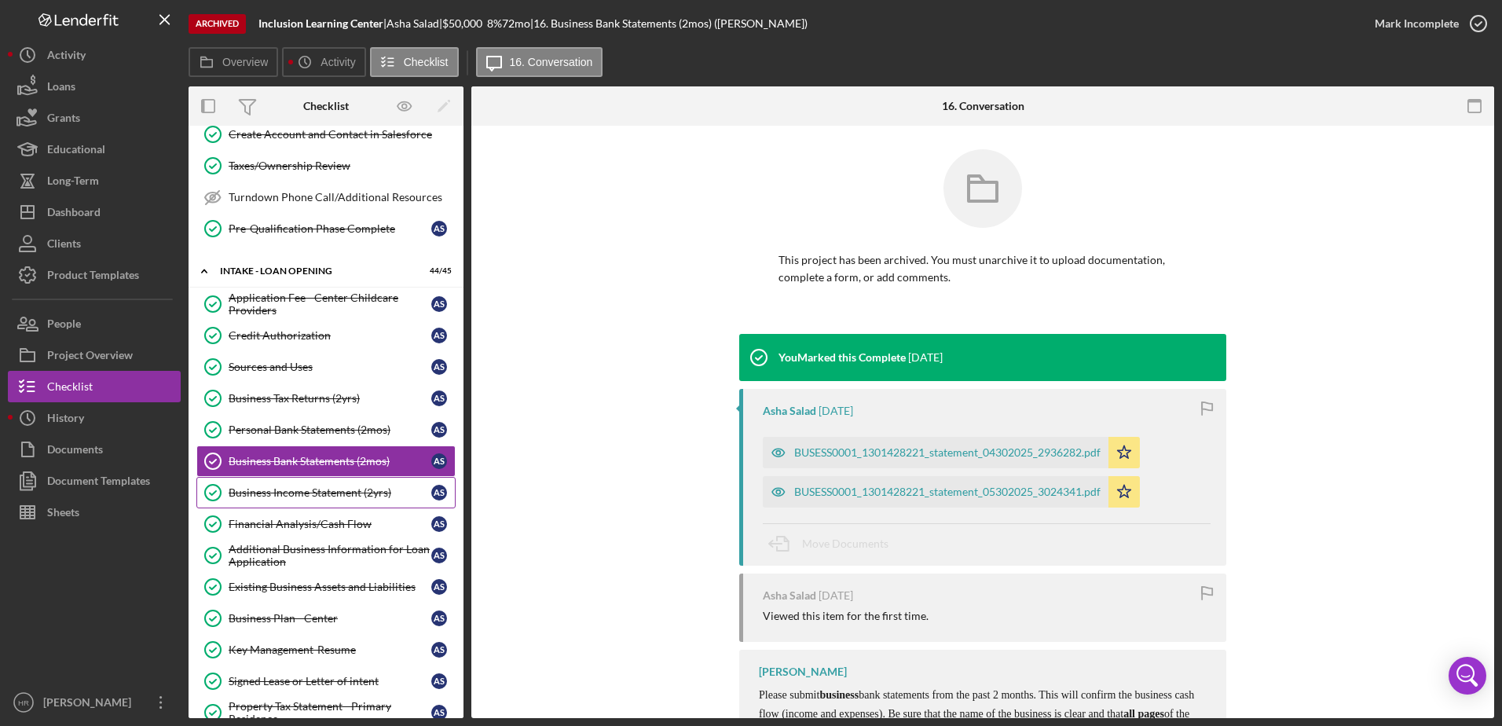
click at [307, 489] on div "Business Income Statement (2yrs)" at bounding box center [330, 492] width 203 height 13
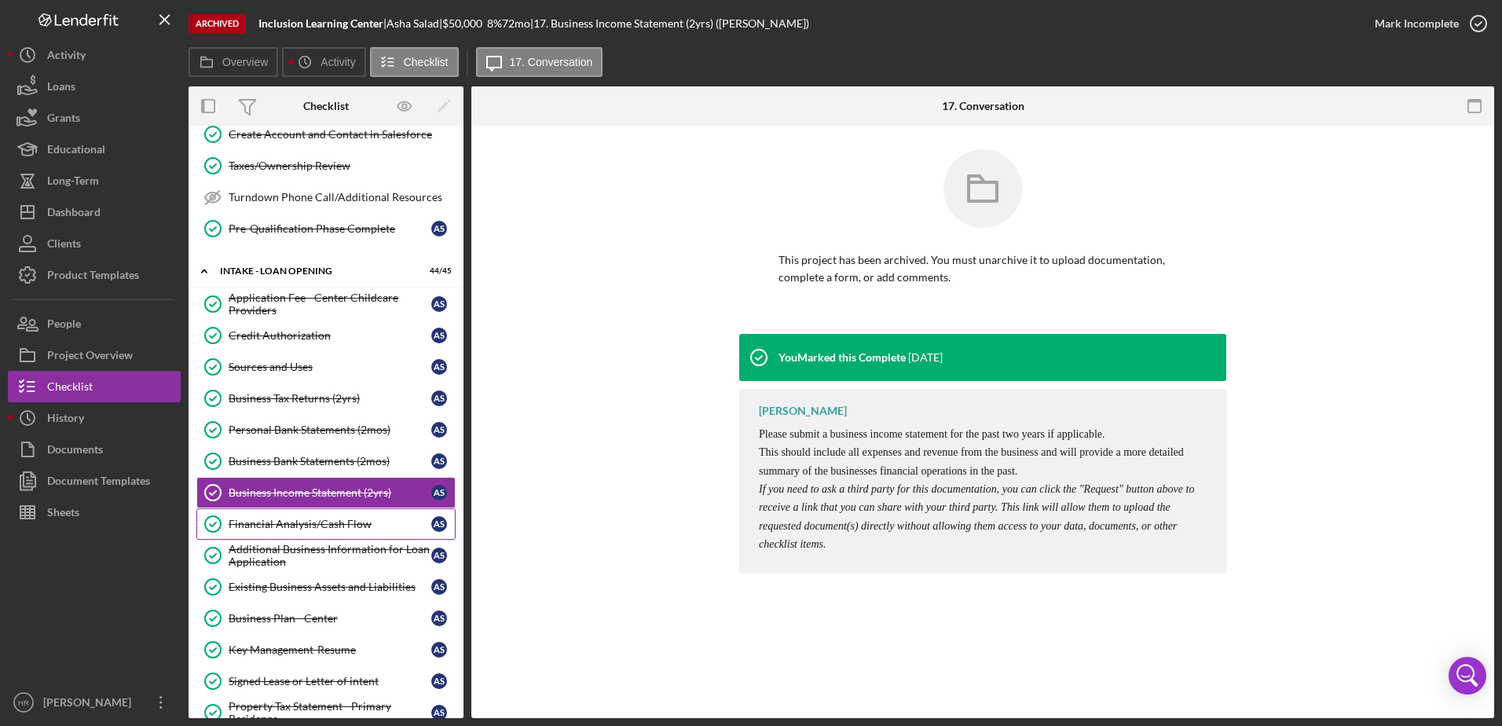
click at [306, 529] on div "Financial Analysis/Cash Flow" at bounding box center [330, 524] width 203 height 13
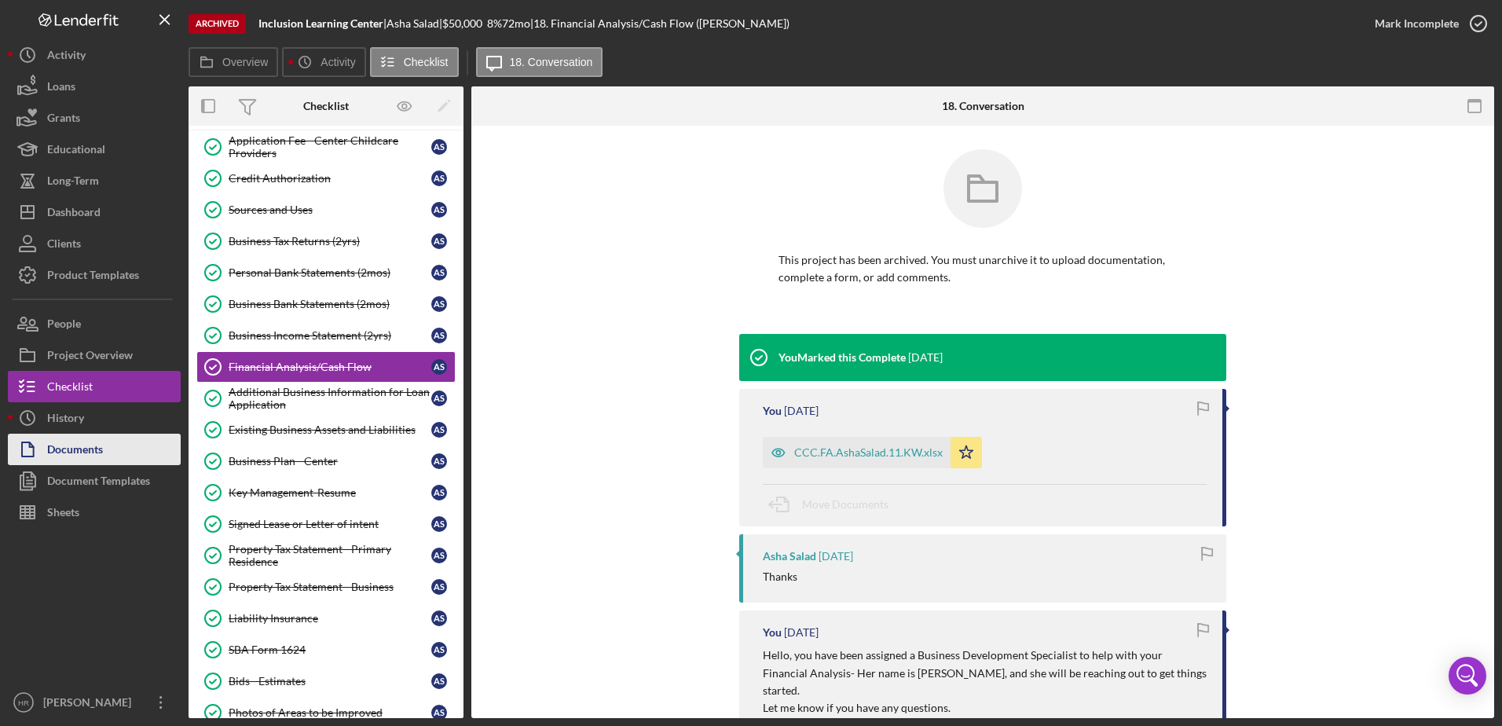
click at [75, 450] on div "Documents" at bounding box center [75, 451] width 56 height 35
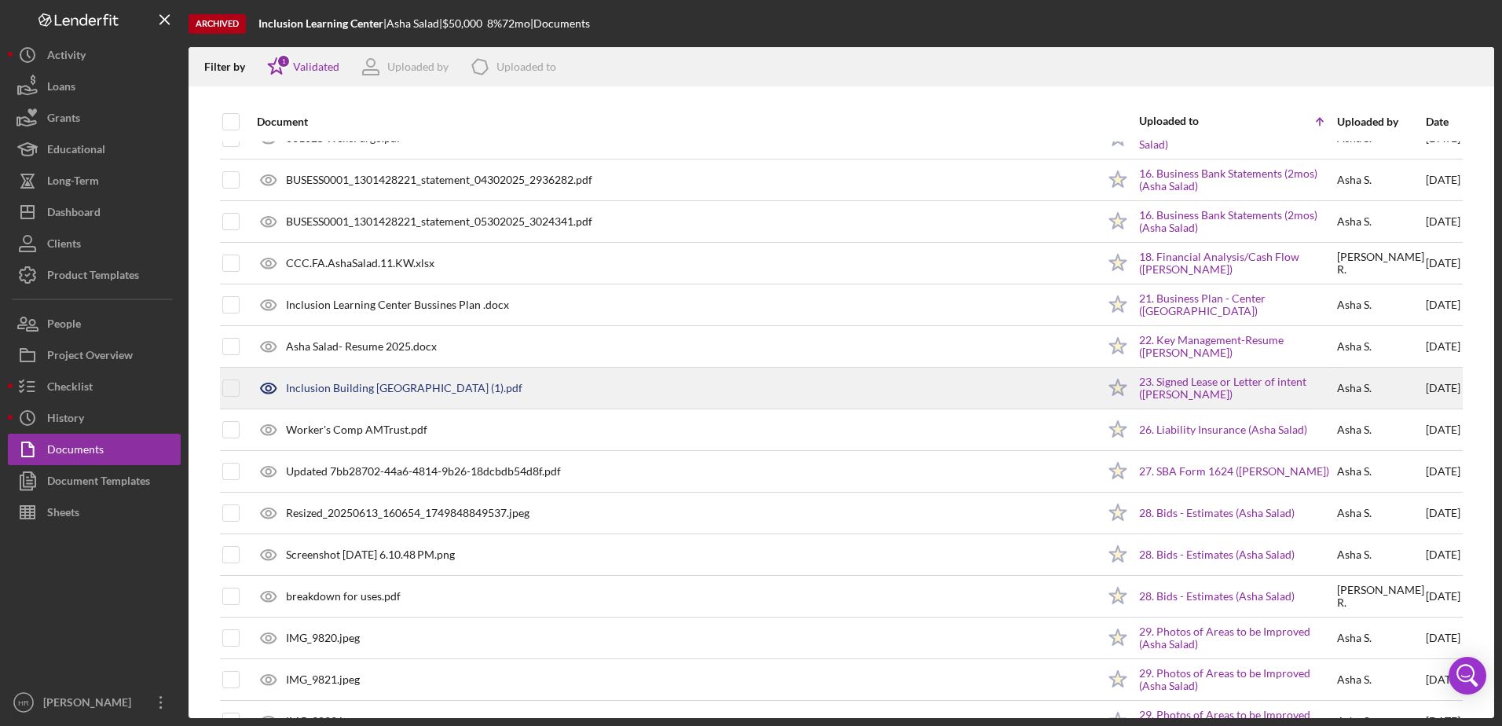
scroll to position [707, 0]
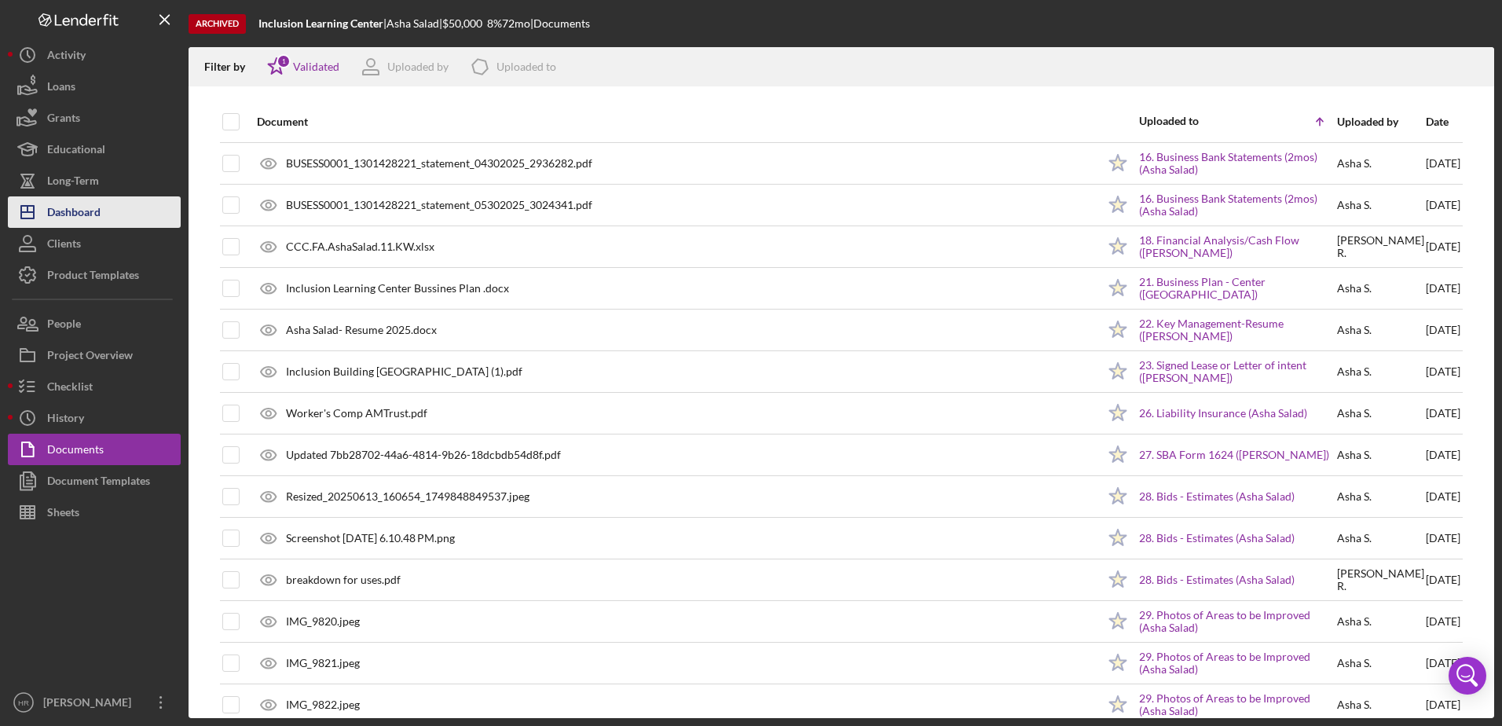
click at [111, 214] on button "Icon/Dashboard Dashboard" at bounding box center [94, 211] width 173 height 31
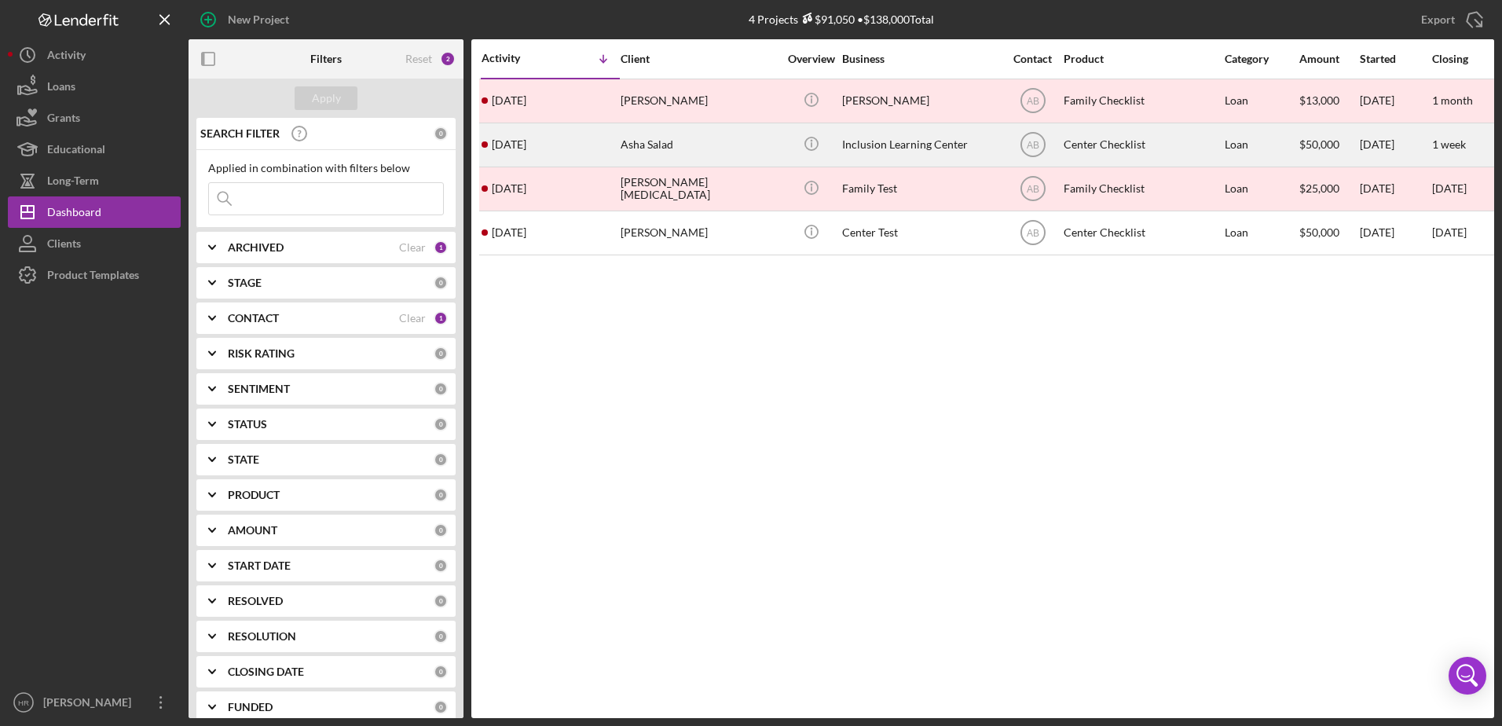
click at [901, 143] on div "Inclusion Learning Center" at bounding box center [920, 145] width 157 height 42
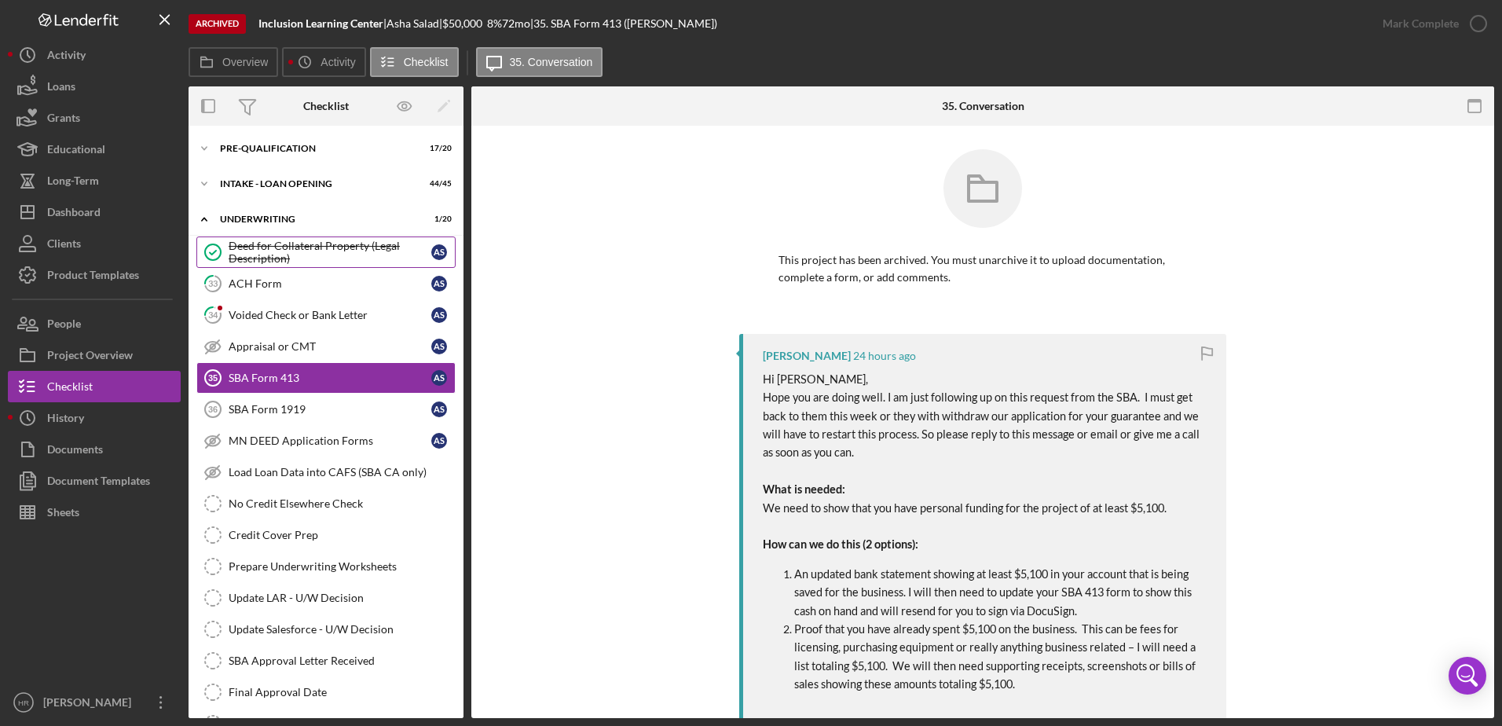
click at [309, 251] on div "Deed for Collateral Property (Legal Description)" at bounding box center [330, 252] width 203 height 25
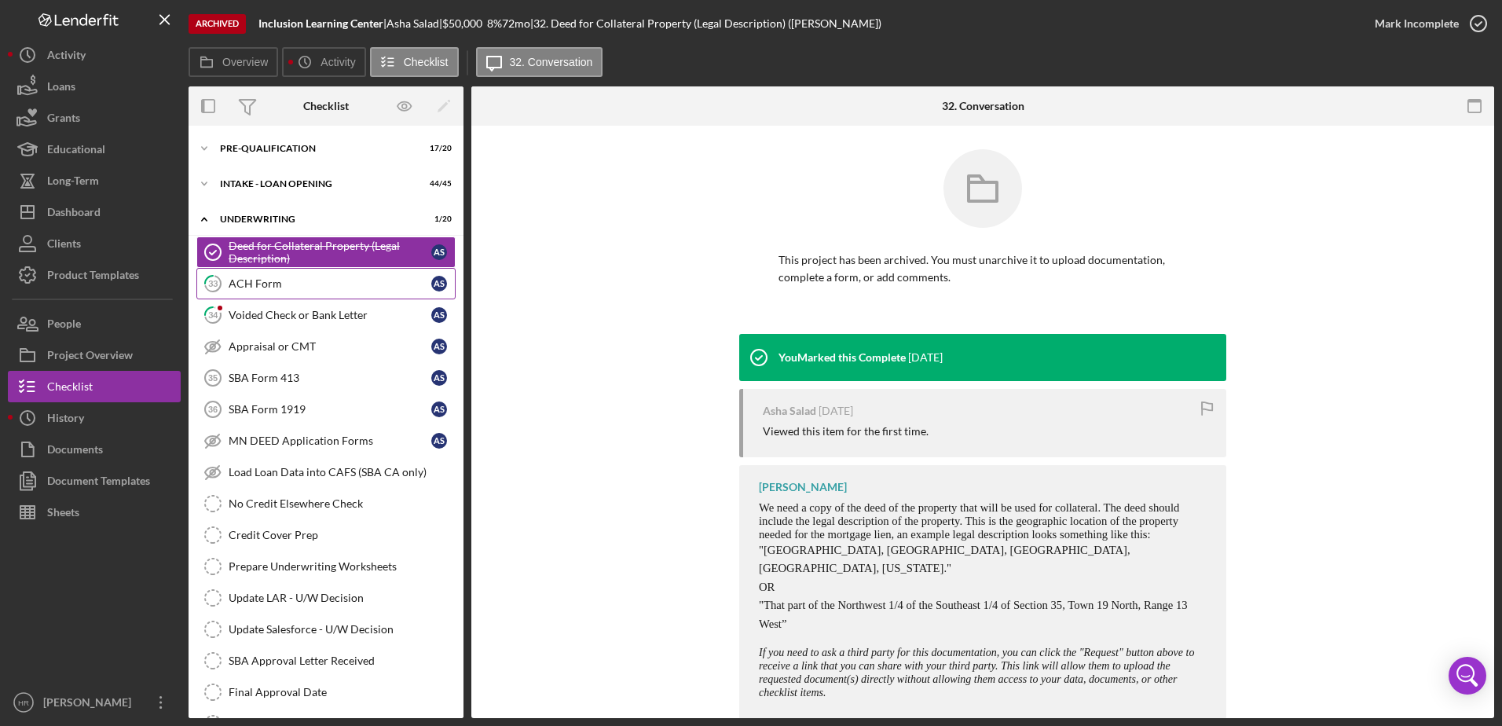
click at [276, 287] on div "ACH Form" at bounding box center [330, 283] width 203 height 13
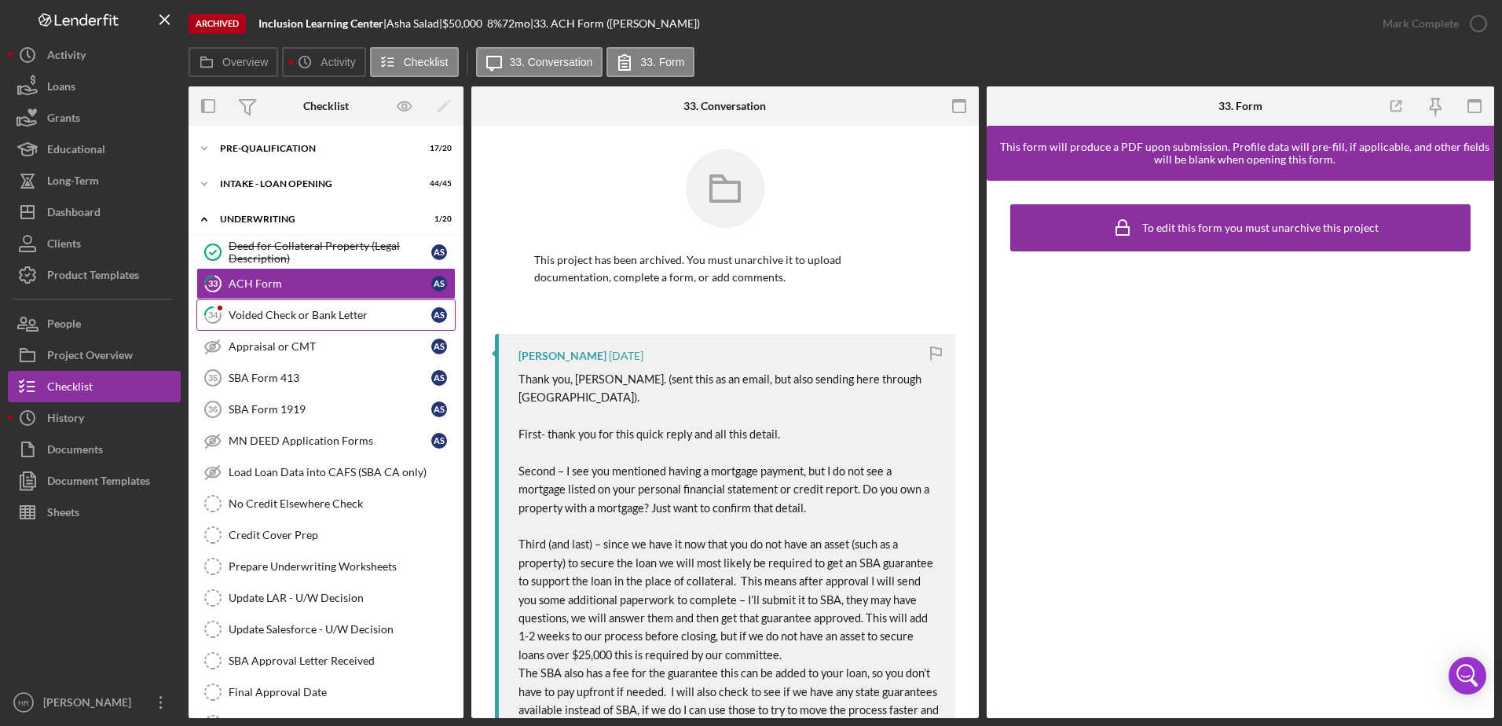
click at [272, 309] on div "Voided Check or Bank Letter" at bounding box center [330, 315] width 203 height 13
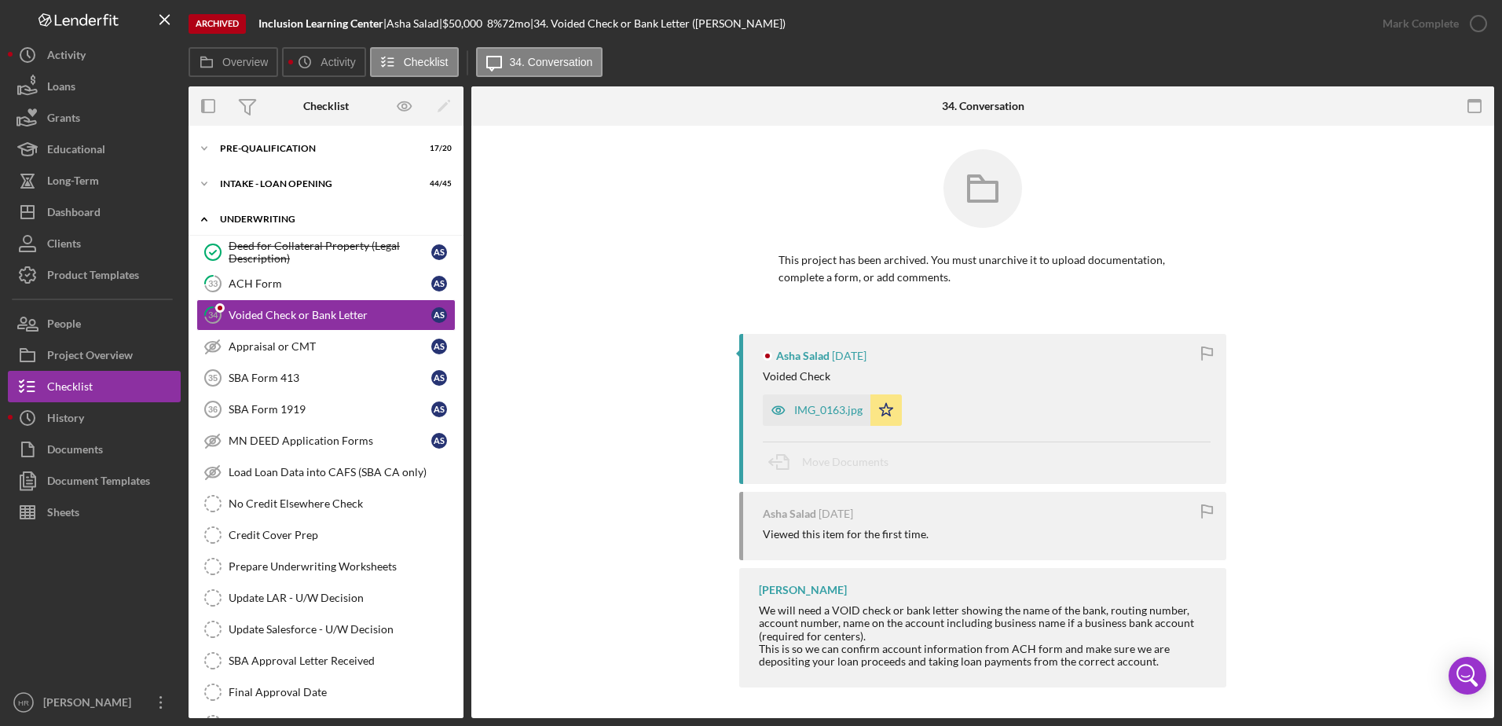
click at [263, 216] on div "UNDERWRITING" at bounding box center [332, 218] width 224 height 9
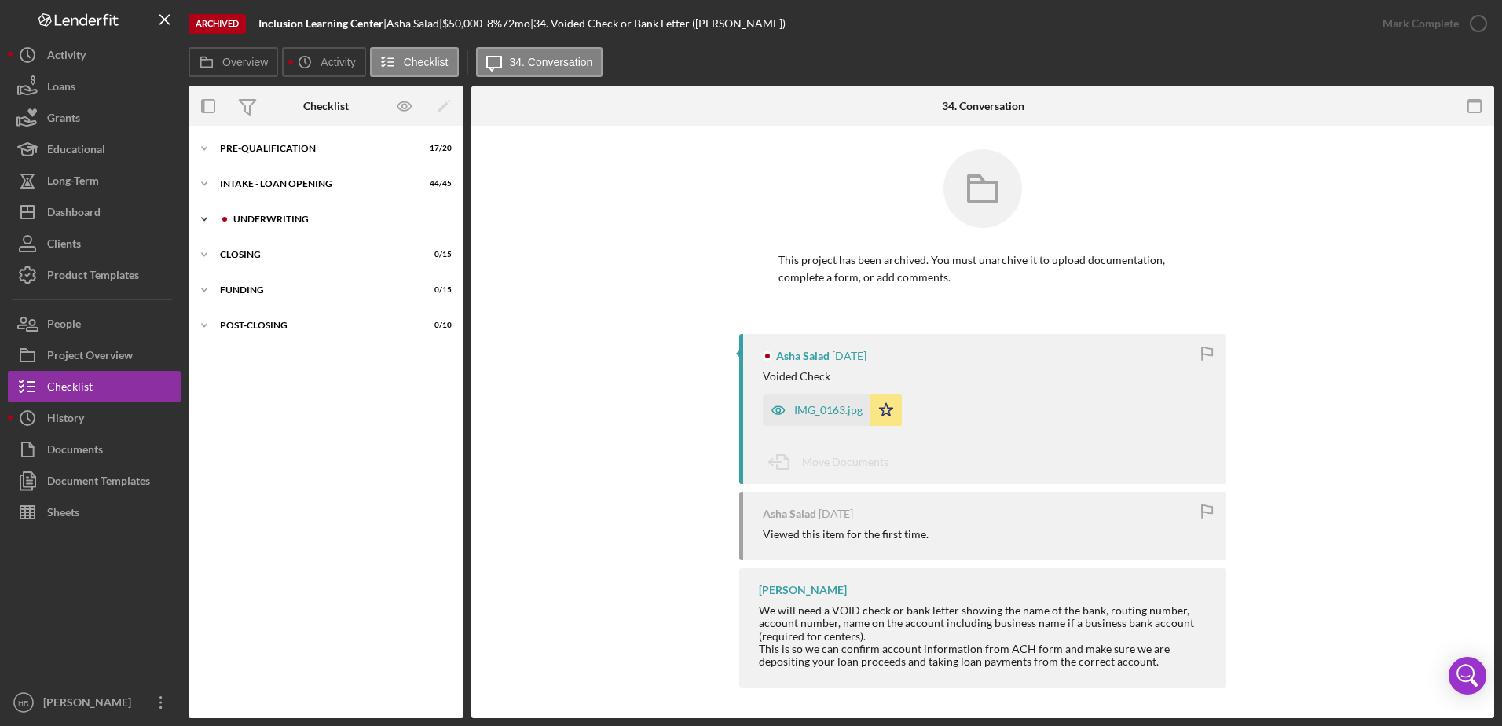
click at [263, 216] on div "UNDERWRITING" at bounding box center [338, 218] width 211 height 9
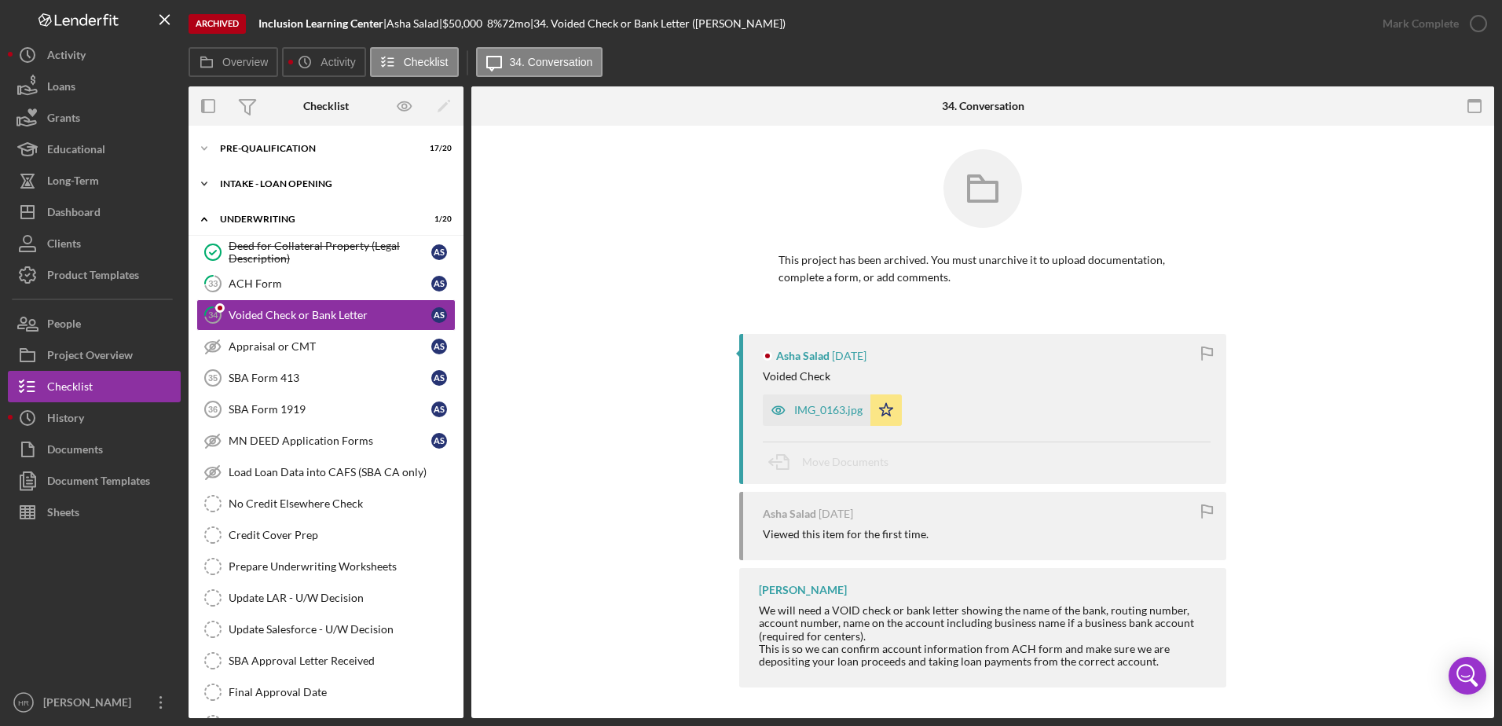
click at [269, 177] on div "Icon/Expander INTAKE - LOAN OPENING 44 / 45" at bounding box center [326, 183] width 275 height 31
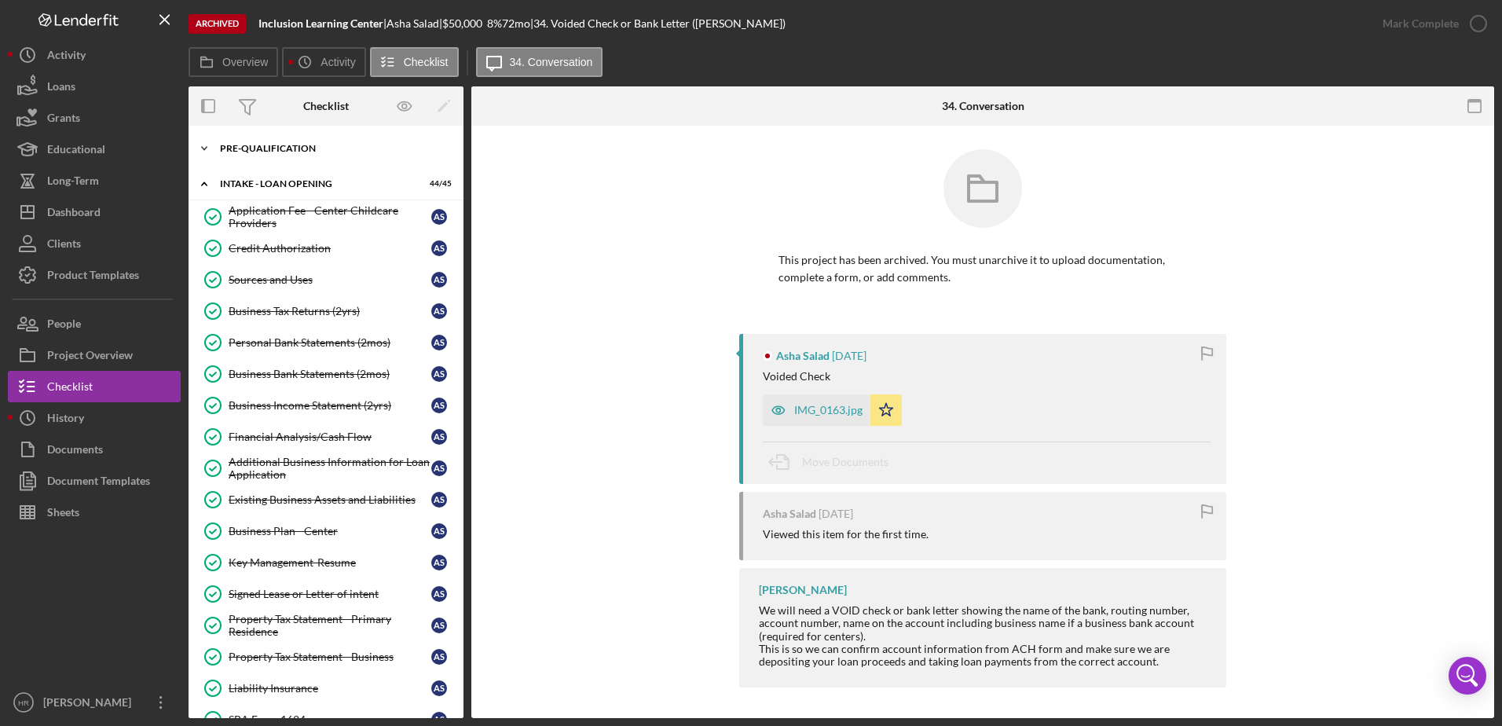
click at [262, 144] on div "Pre-Qualification" at bounding box center [332, 148] width 224 height 9
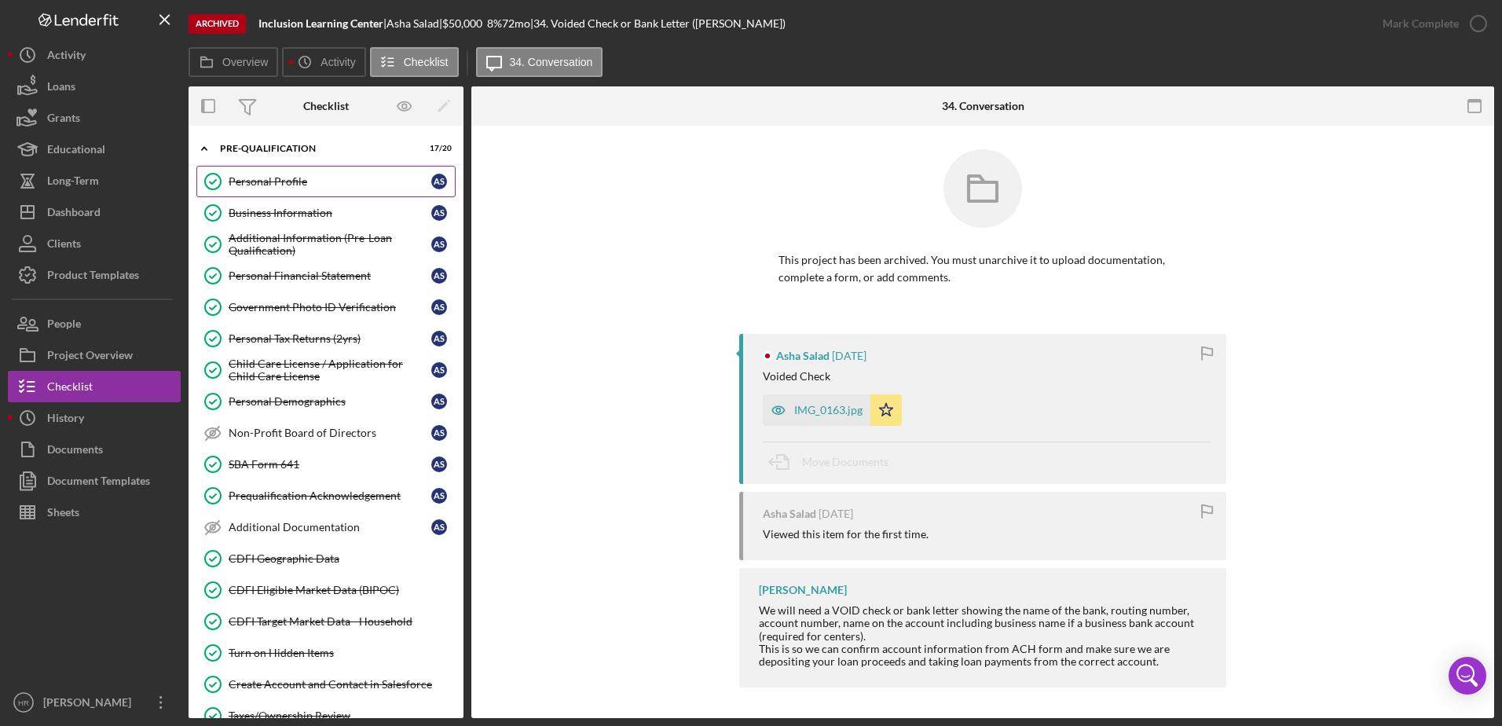
click at [277, 184] on div "Personal Profile" at bounding box center [330, 181] width 203 height 13
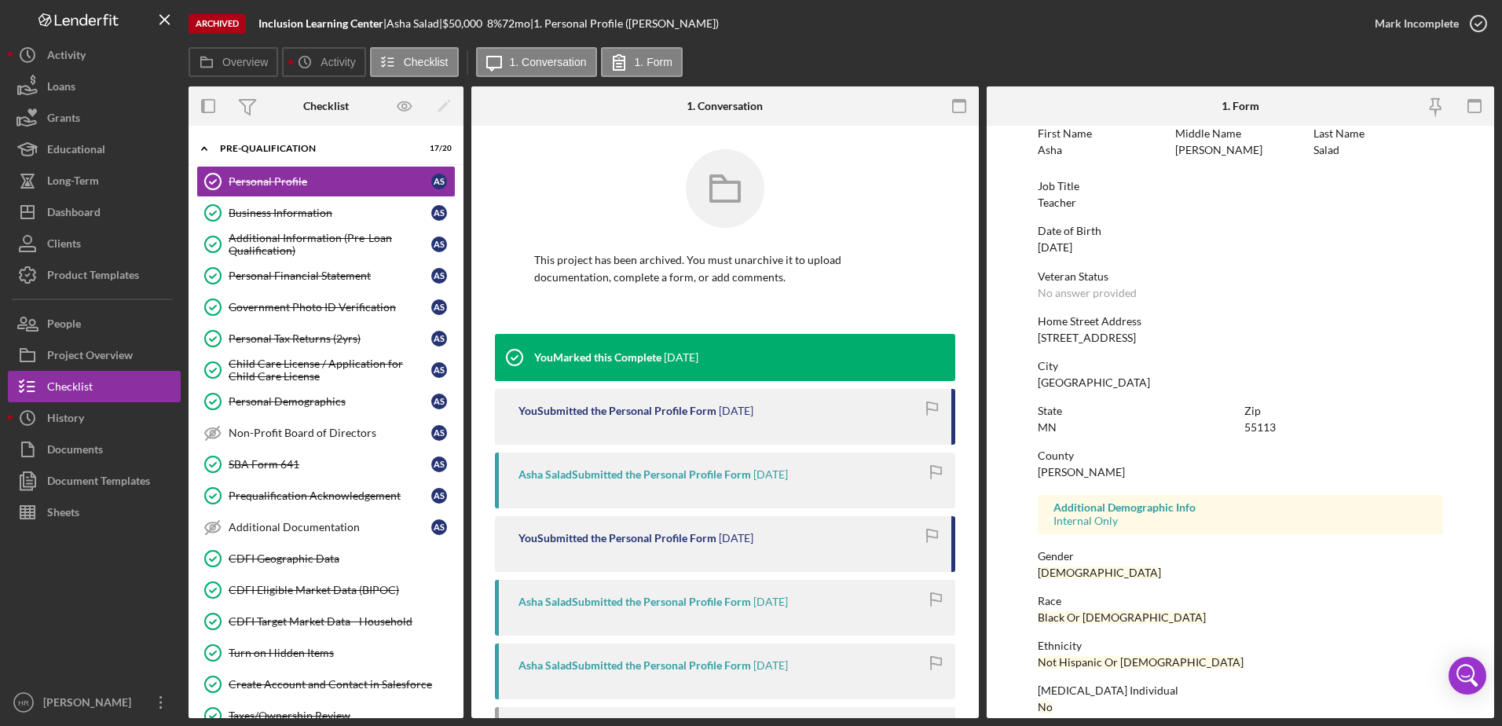
scroll to position [141, 0]
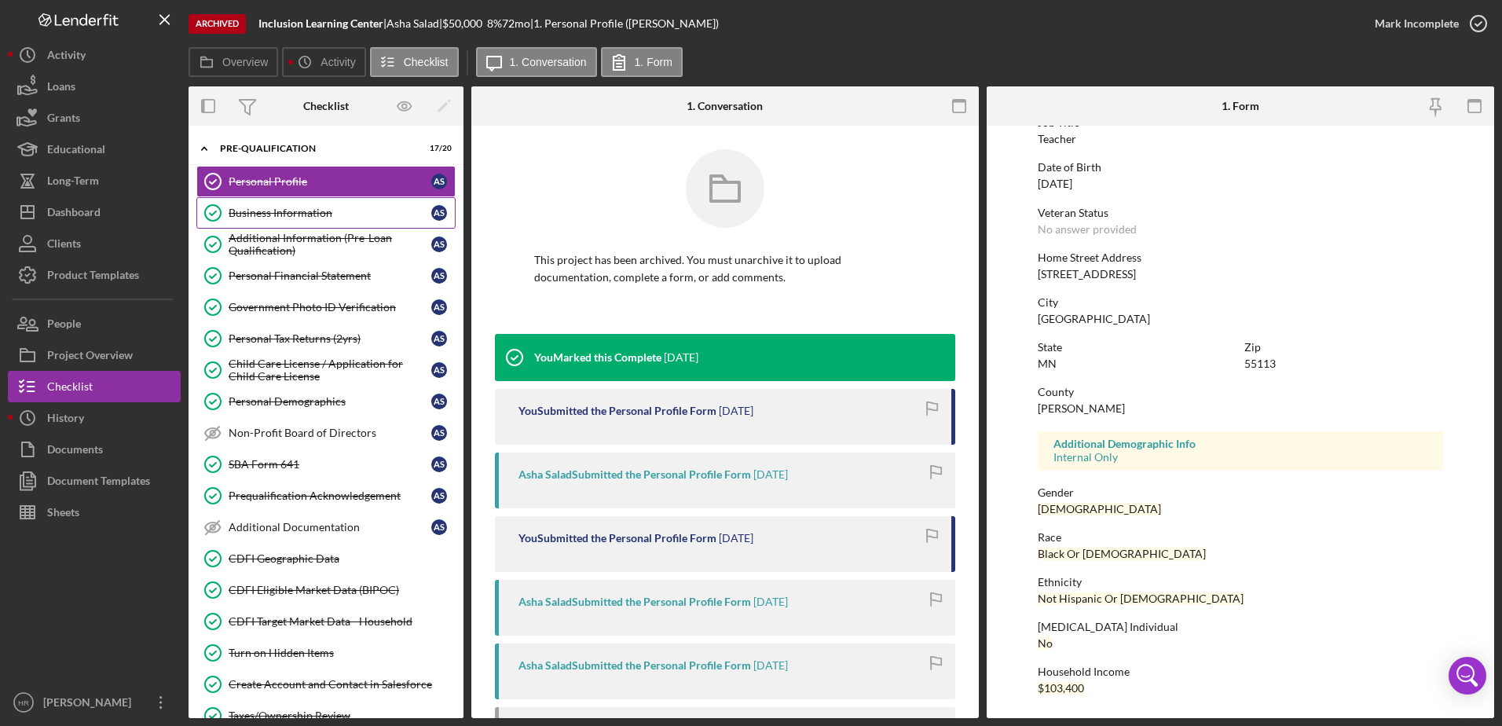
click at [280, 208] on div "Business Information" at bounding box center [330, 213] width 203 height 13
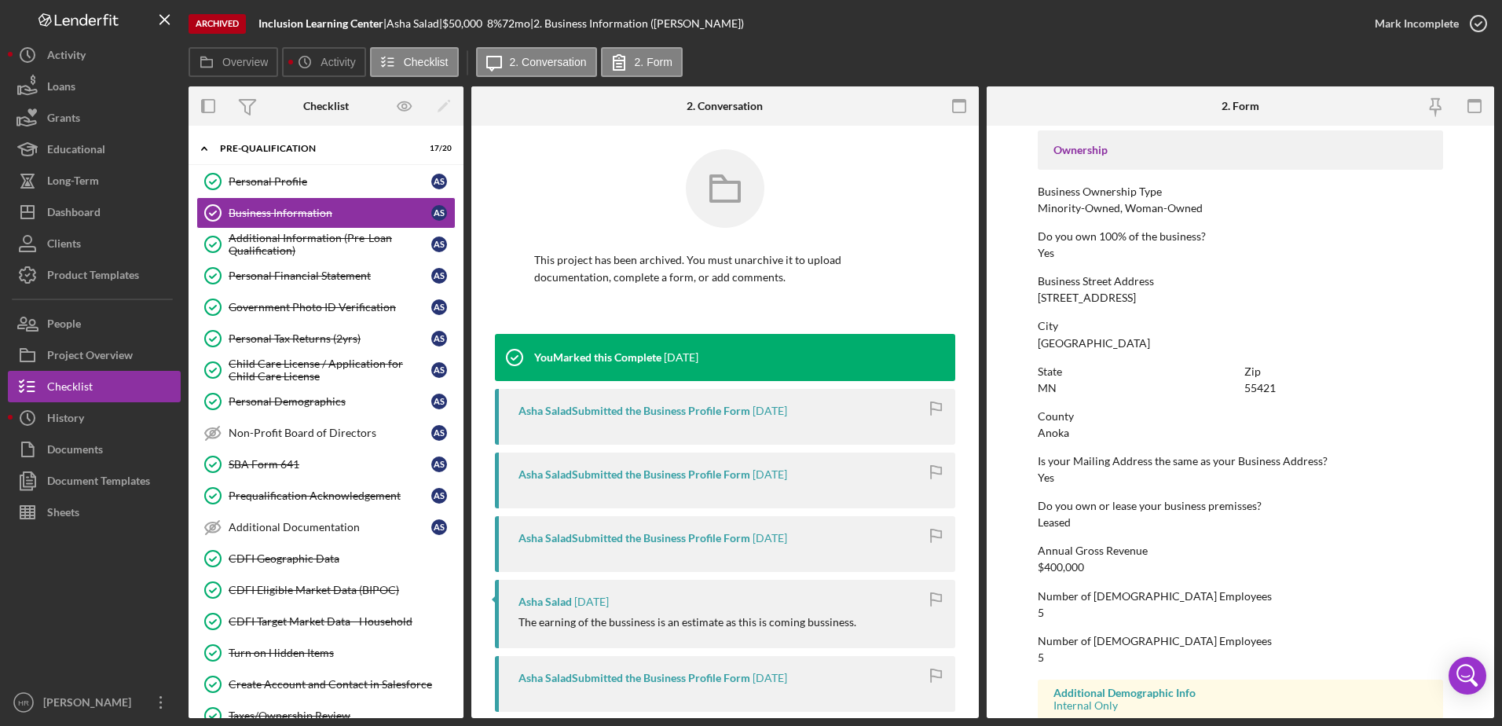
scroll to position [550, 0]
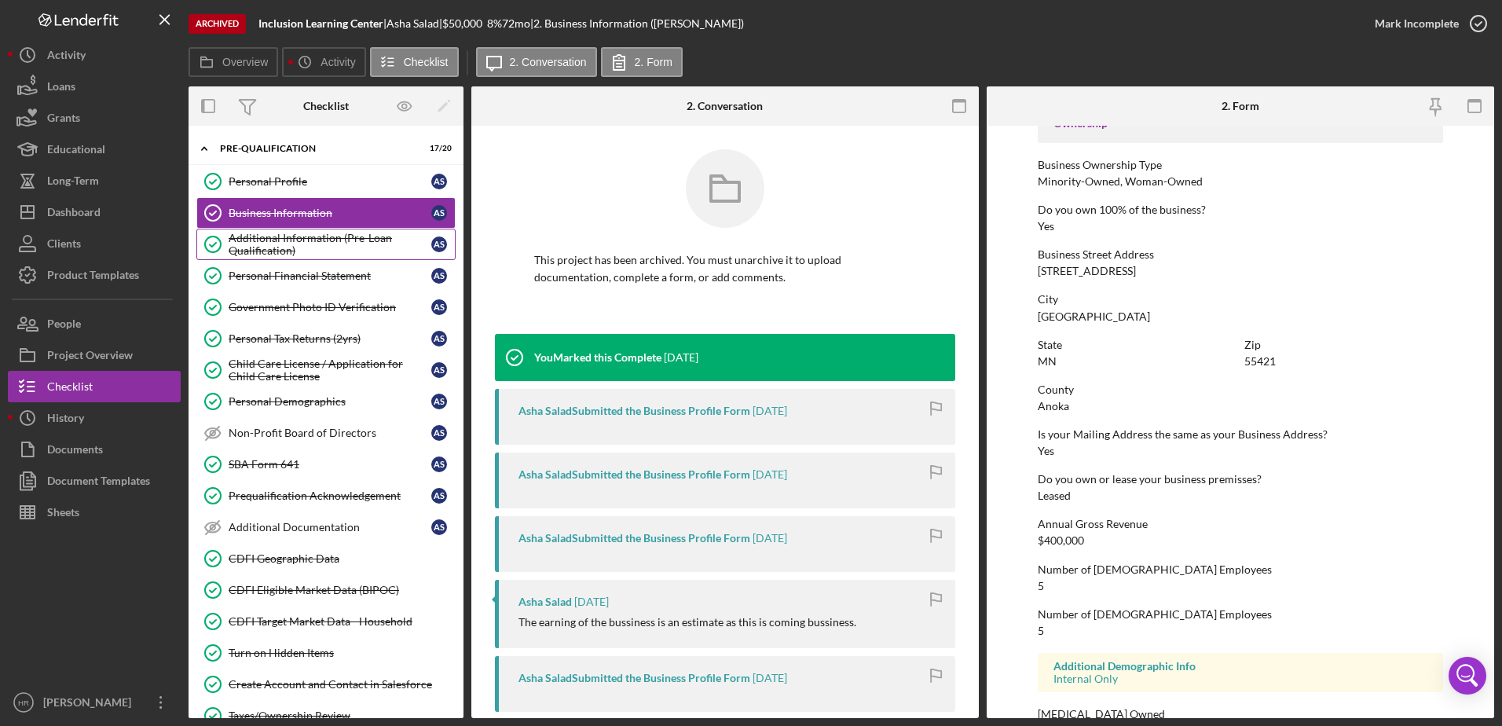
click at [308, 233] on div "Additional Information (Pre-Loan Qualification)" at bounding box center [330, 244] width 203 height 25
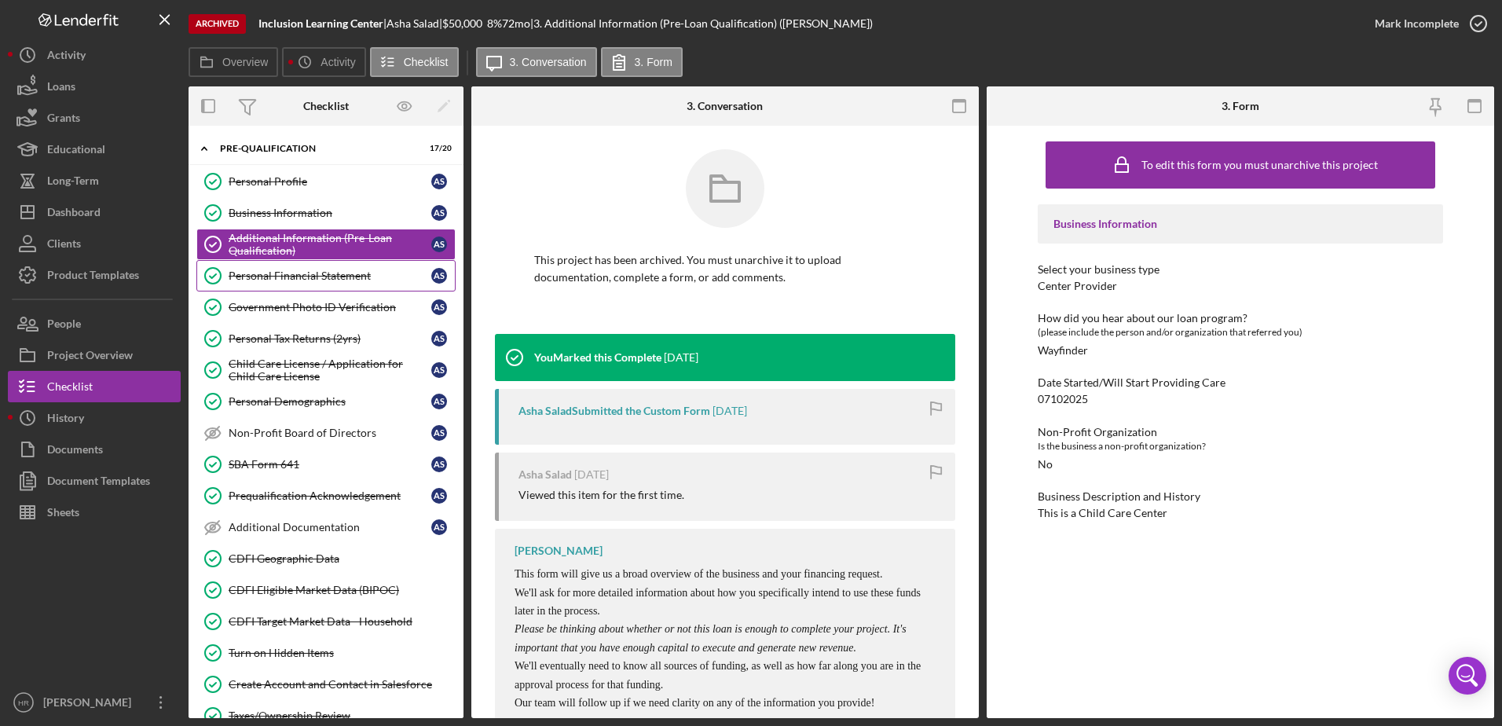
click at [272, 284] on link "Personal Financial Statement Personal Financial Statement A S" at bounding box center [325, 275] width 259 height 31
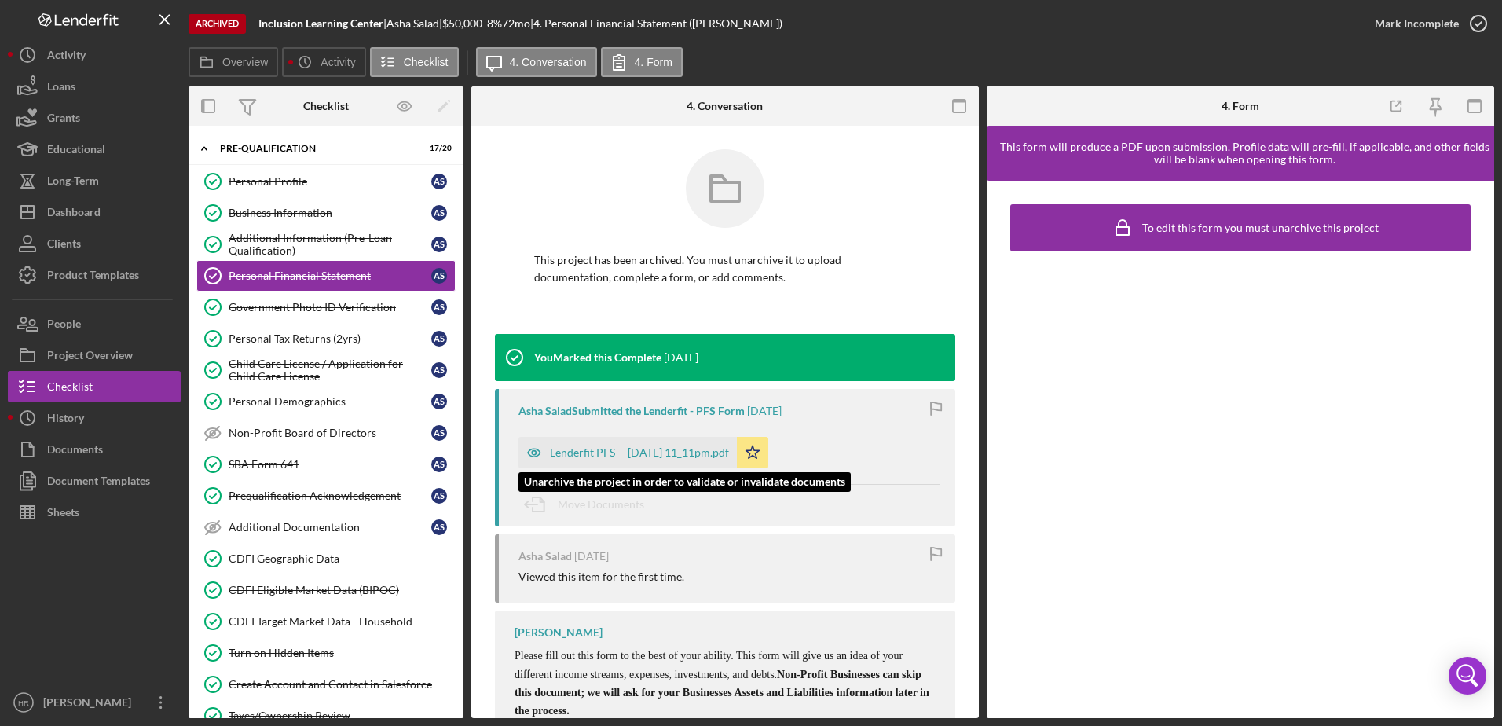
click at [599, 456] on div "Lenderfit PFS -- [DATE] 11_11pm.pdf" at bounding box center [639, 452] width 179 height 13
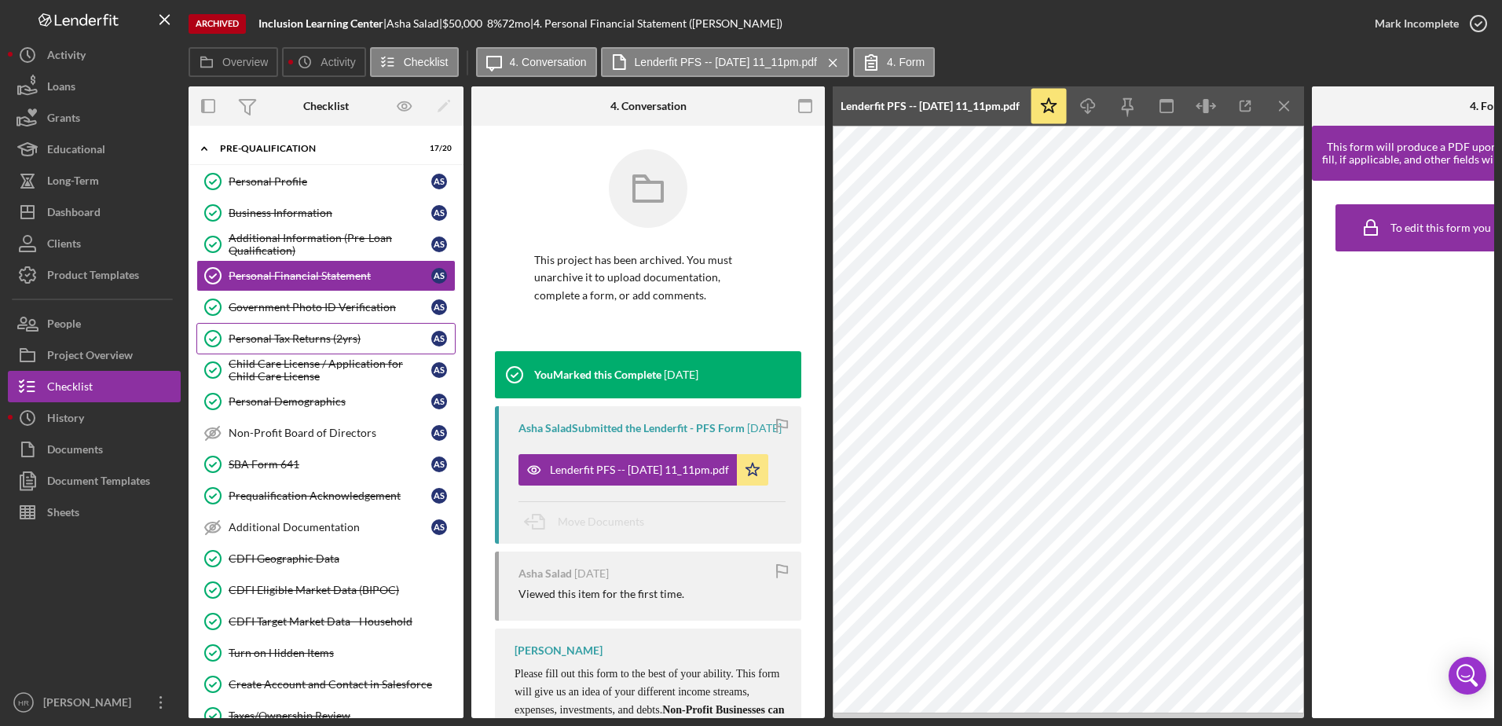
click at [287, 340] on div "Personal Tax Returns (2yrs)" at bounding box center [330, 338] width 203 height 13
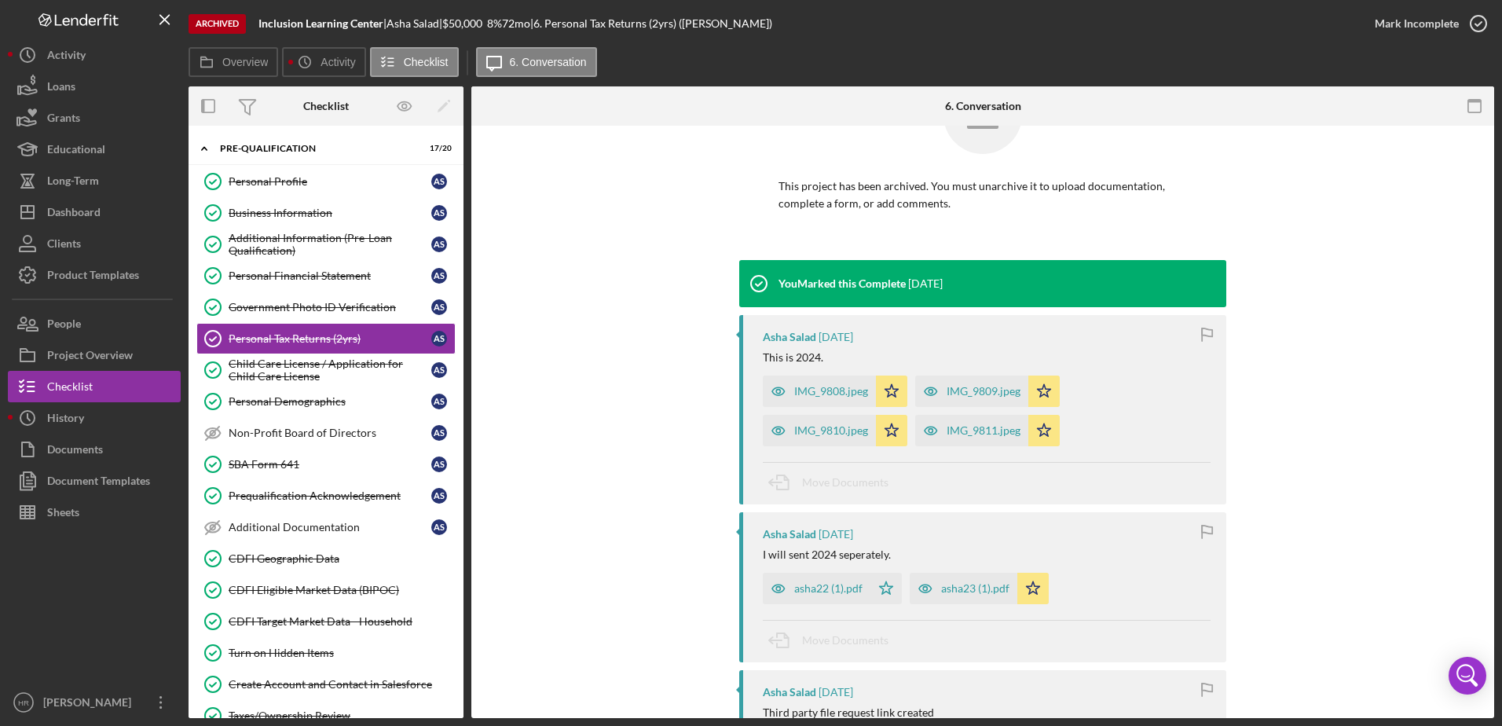
scroll to position [157, 0]
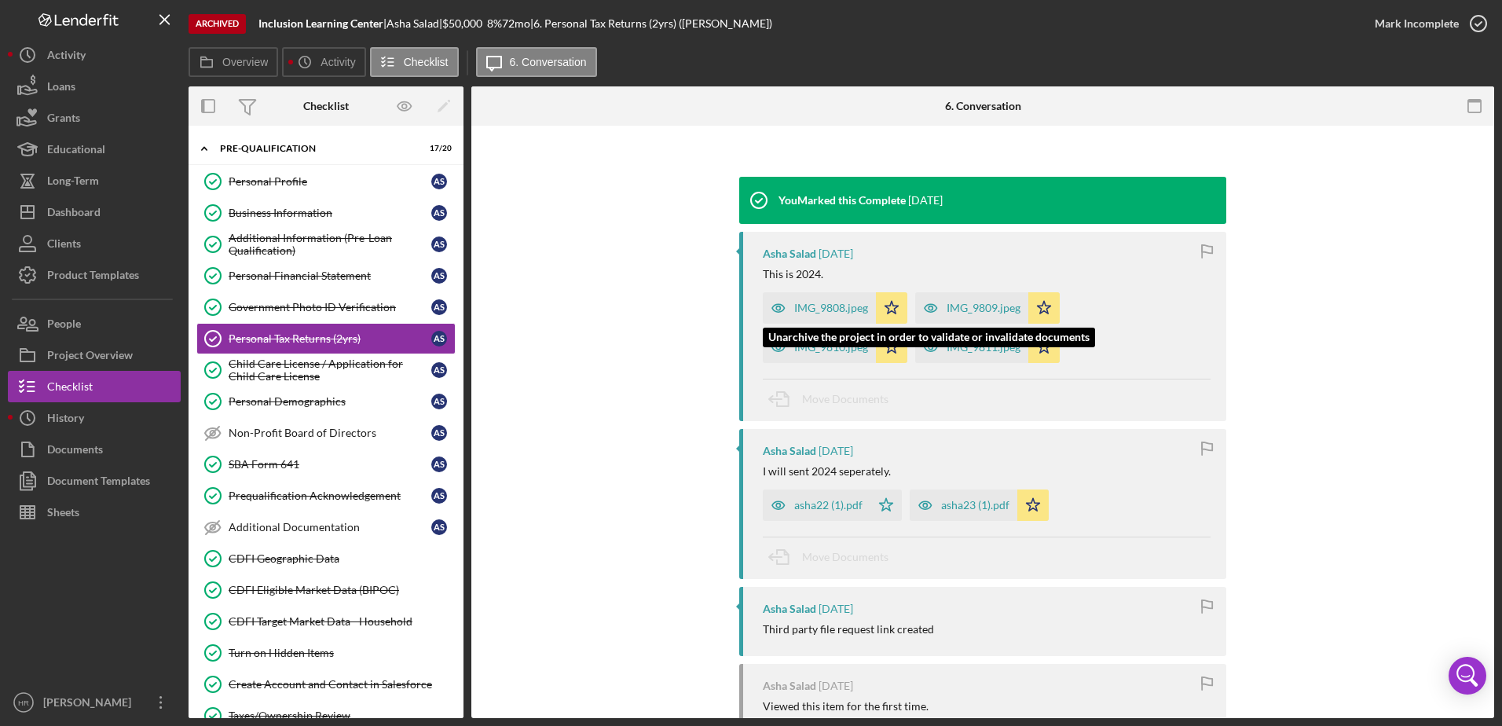
click at [810, 302] on div "IMG_9808.jpeg" at bounding box center [831, 308] width 74 height 13
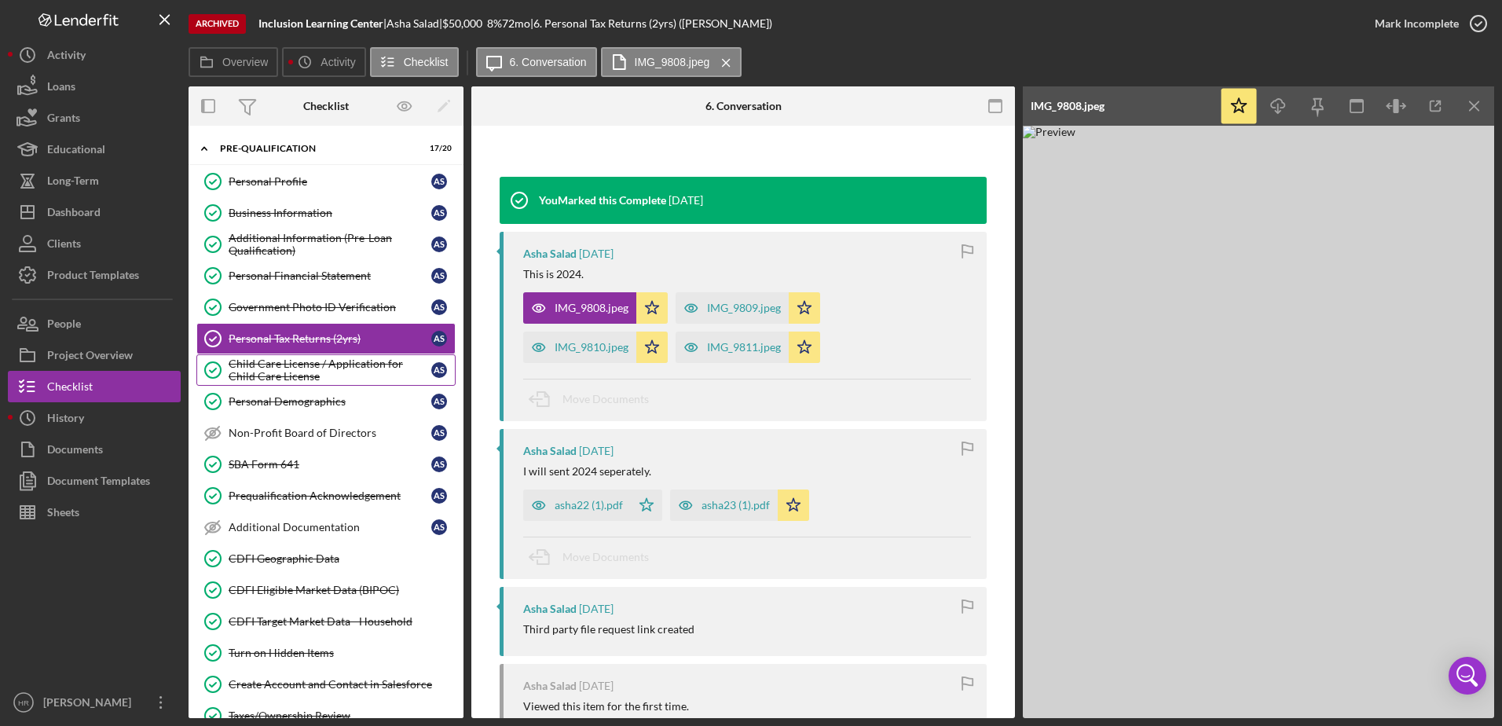
click at [280, 373] on div "Child Care License / Application for Child Care License" at bounding box center [330, 369] width 203 height 25
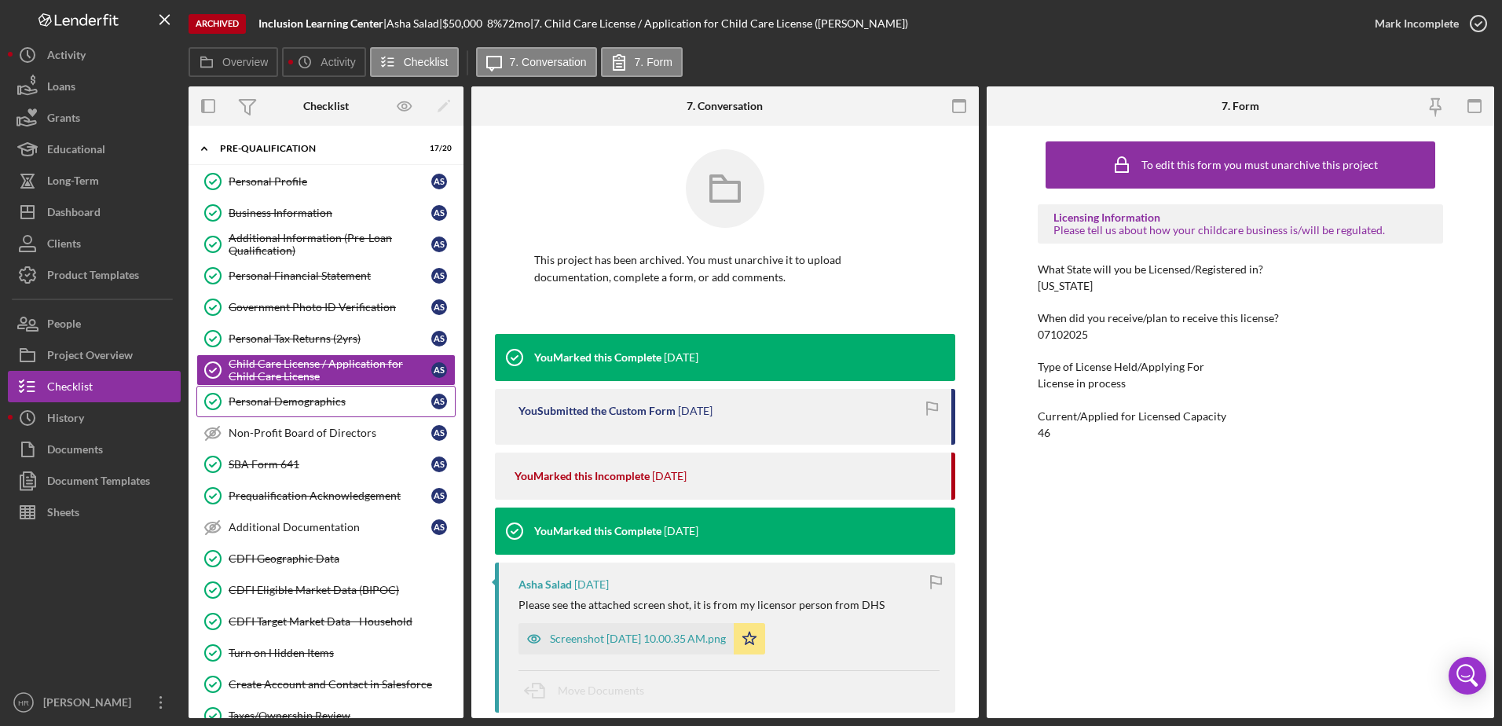
click at [266, 405] on div "Personal Demographics" at bounding box center [330, 401] width 203 height 13
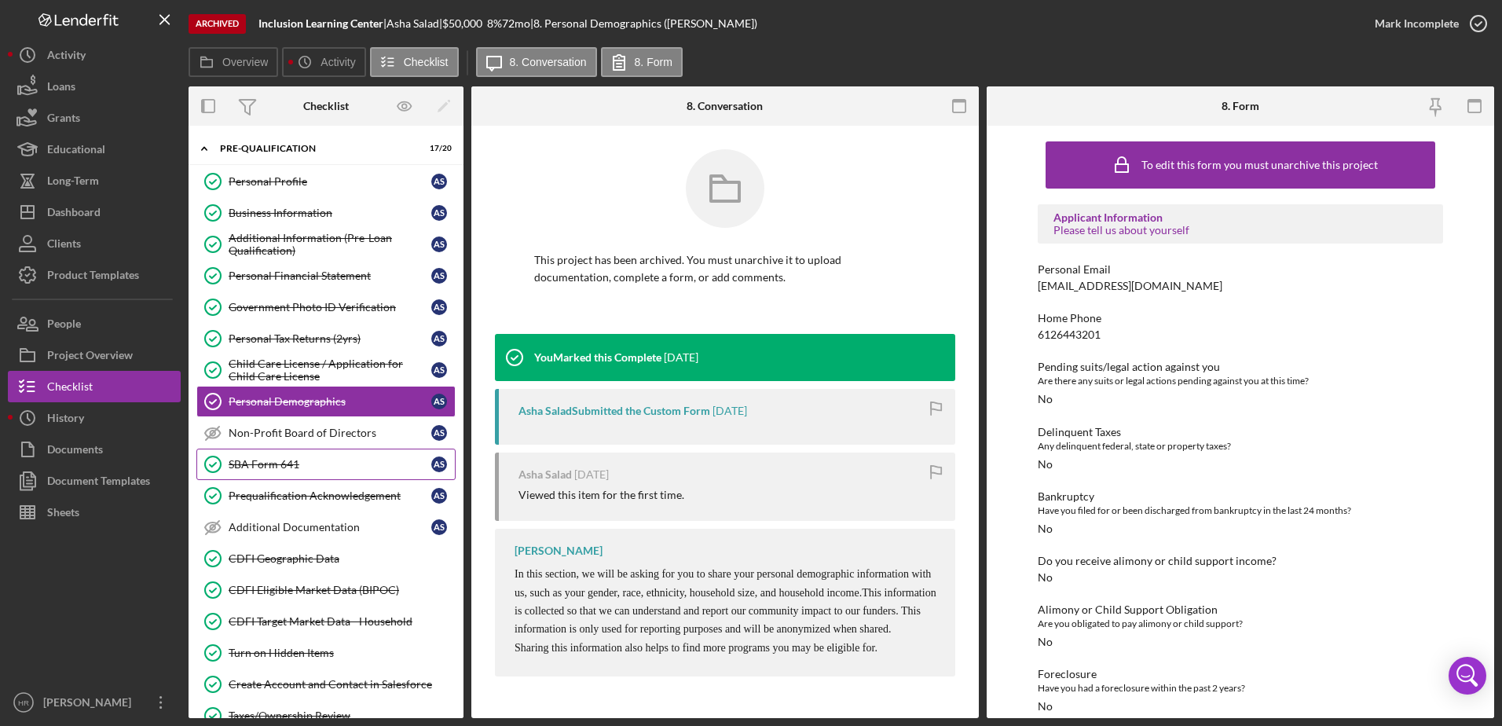
click at [258, 478] on link "SBA Form 641 SBA Form 641 A S" at bounding box center [325, 464] width 259 height 31
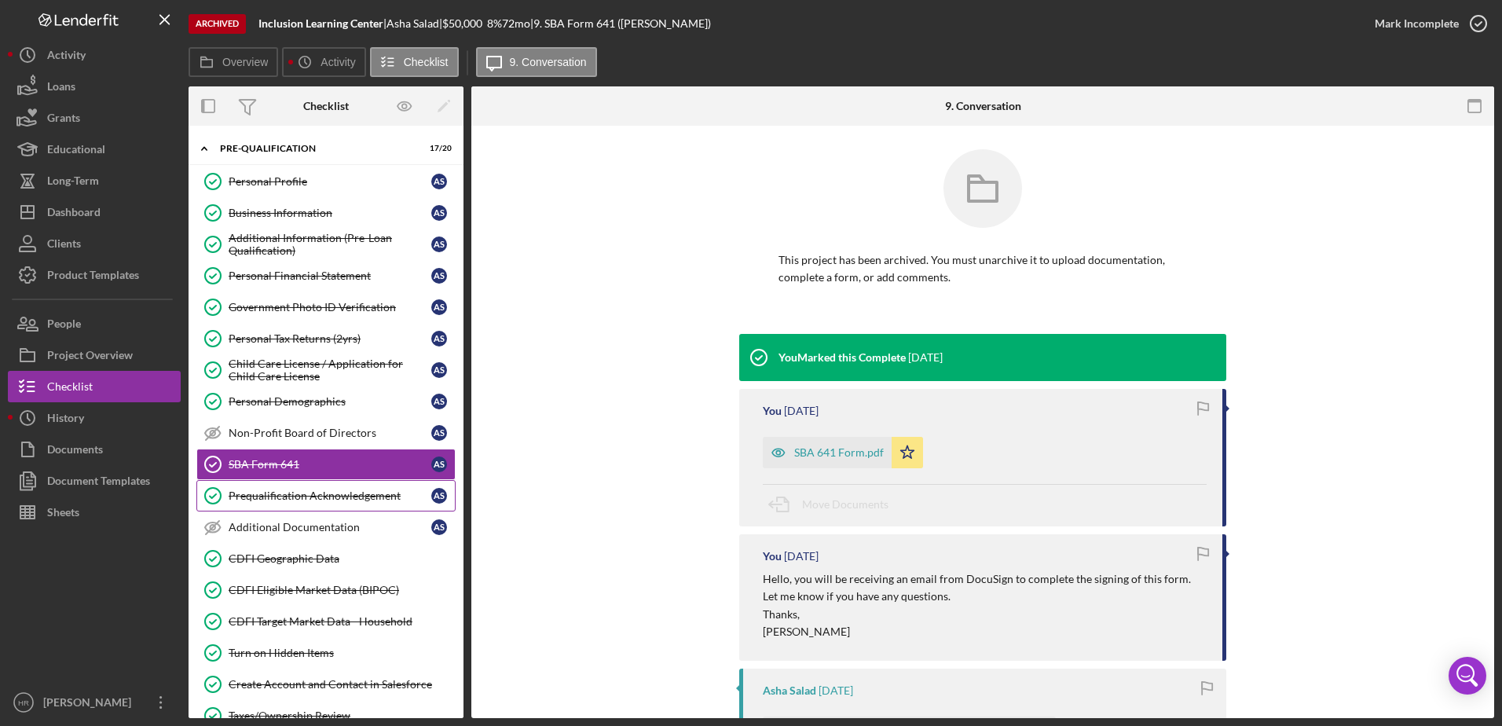
click at [264, 496] on div "Prequalification Acknowledgement" at bounding box center [330, 495] width 203 height 13
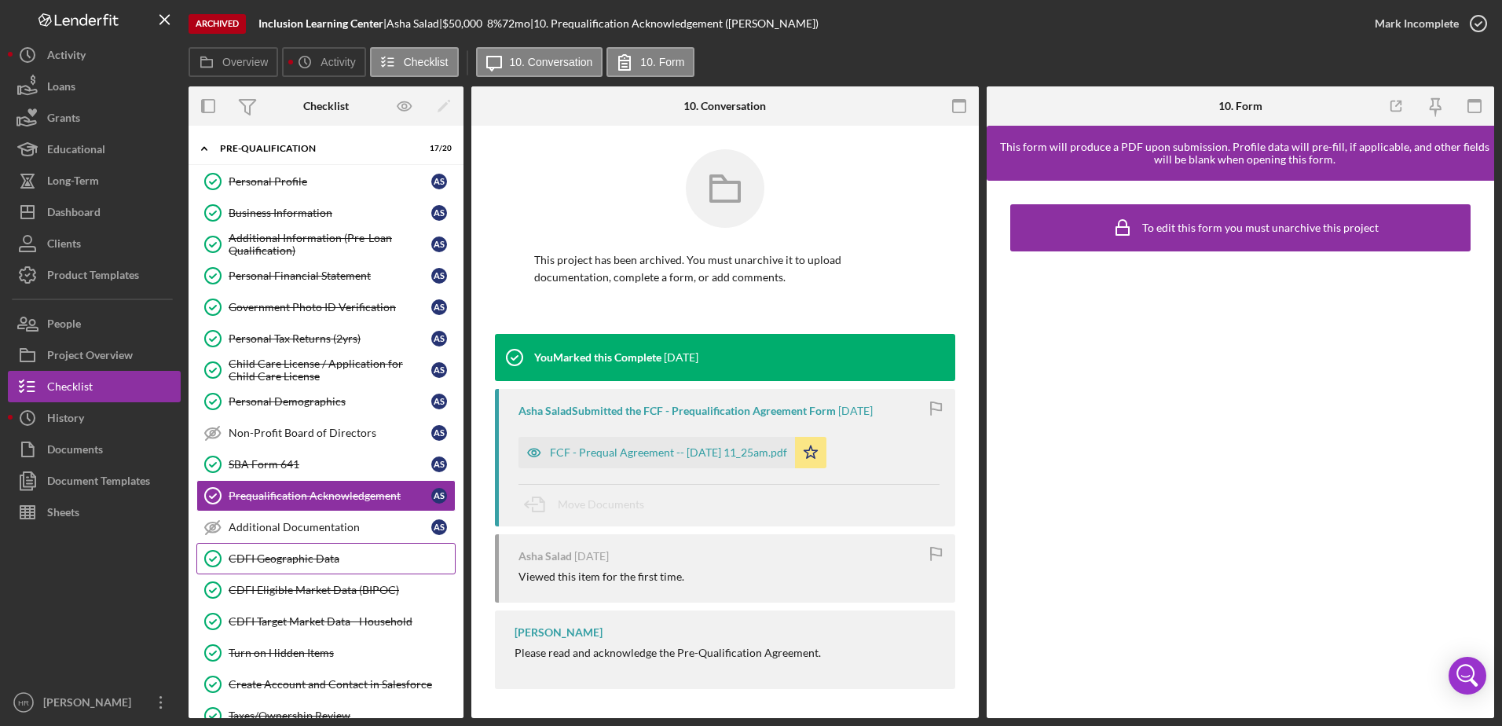
click at [313, 560] on div "CDFI Geographic Data" at bounding box center [342, 558] width 226 height 13
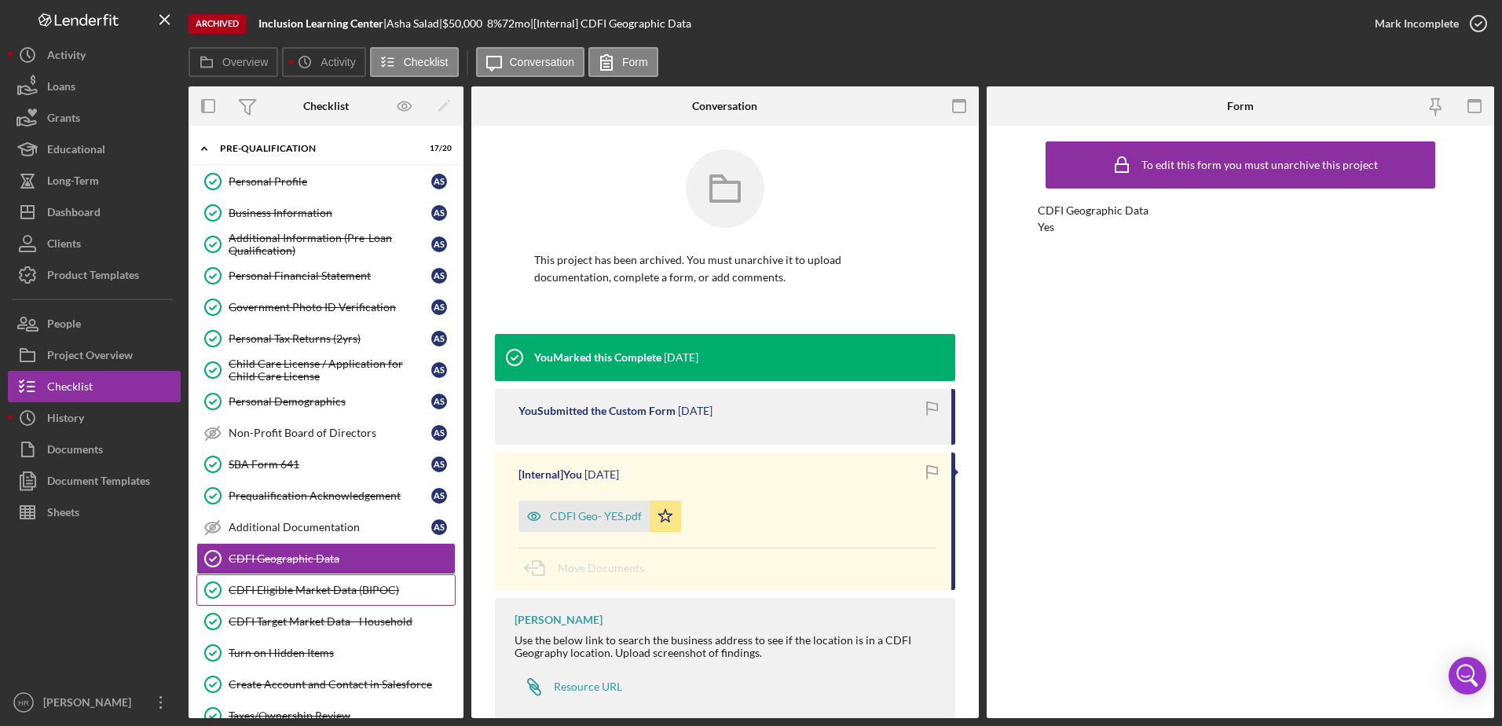
click at [319, 584] on div "CDFI Eligible Market Data (BIPOC)" at bounding box center [342, 590] width 226 height 13
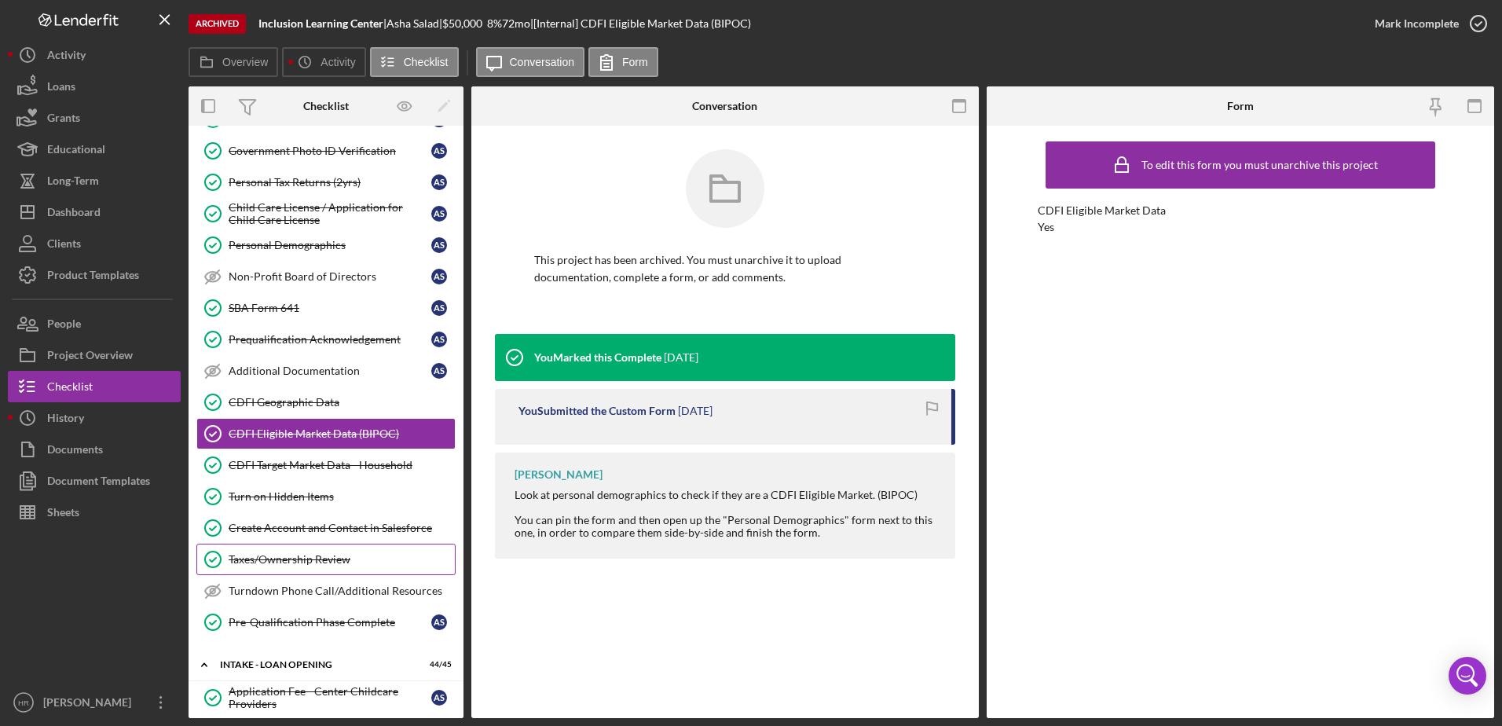
scroll to position [157, 0]
click at [291, 471] on link "CDFI Target Market Data - Household CDFI Target Market Data - Household" at bounding box center [325, 464] width 259 height 31
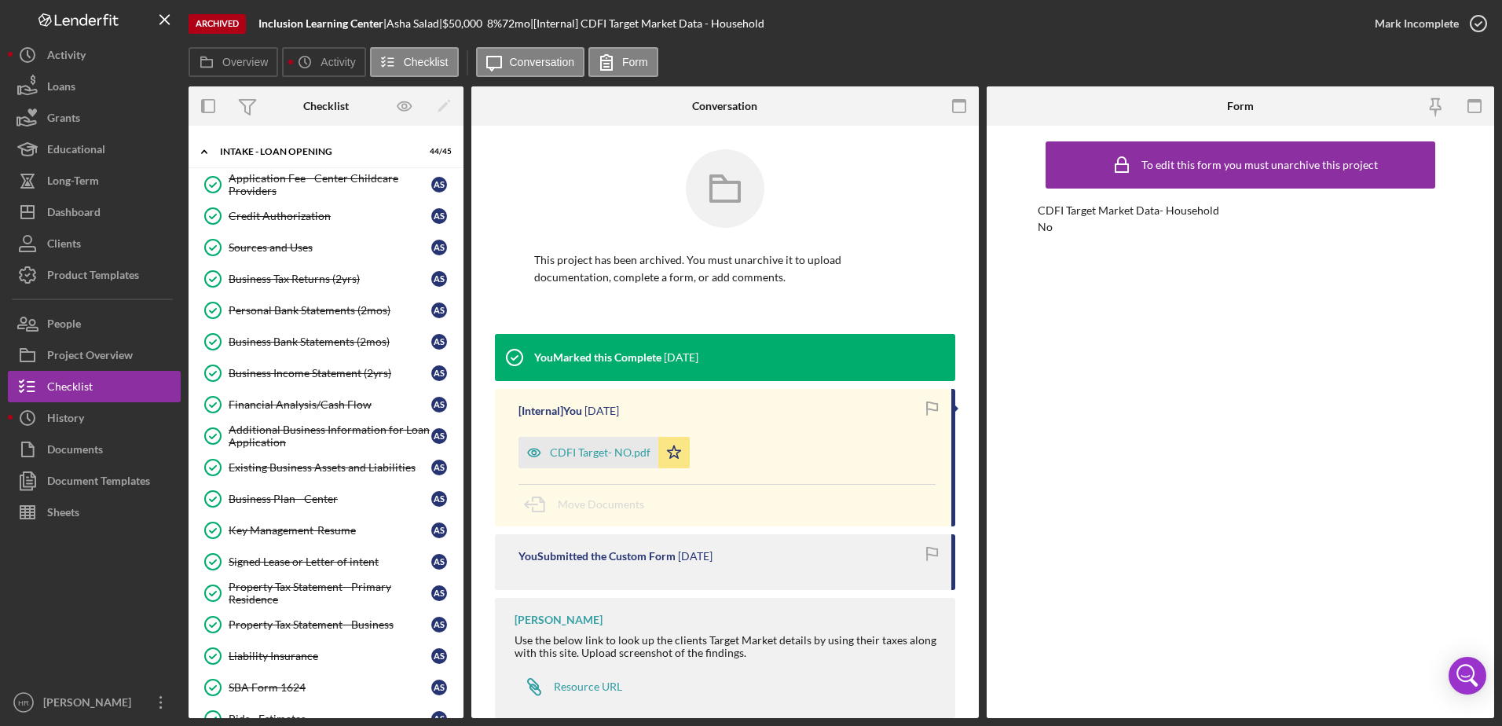
scroll to position [707, 0]
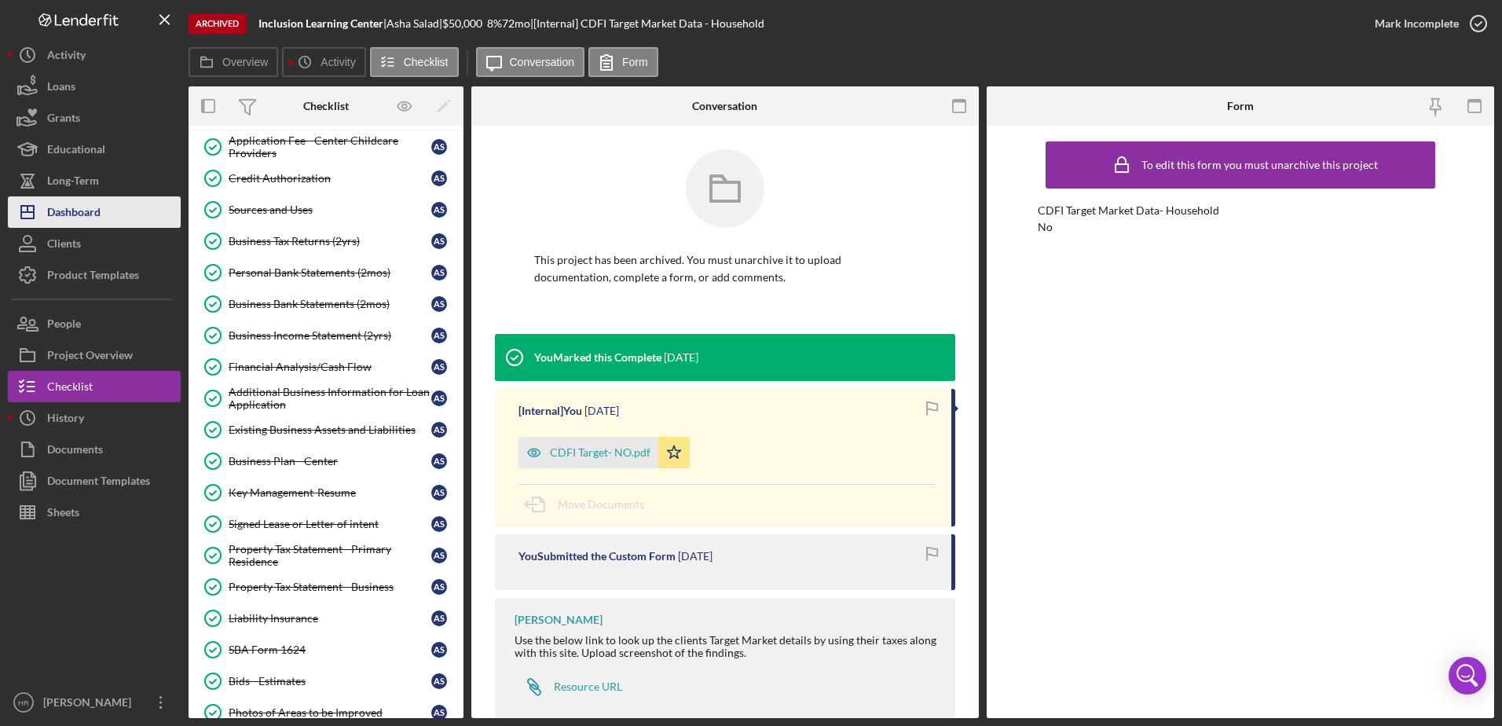
drag, startPoint x: 64, startPoint y: 205, endPoint x: 78, endPoint y: 201, distance: 13.9
click at [64, 205] on div "Dashboard" at bounding box center [73, 213] width 53 height 35
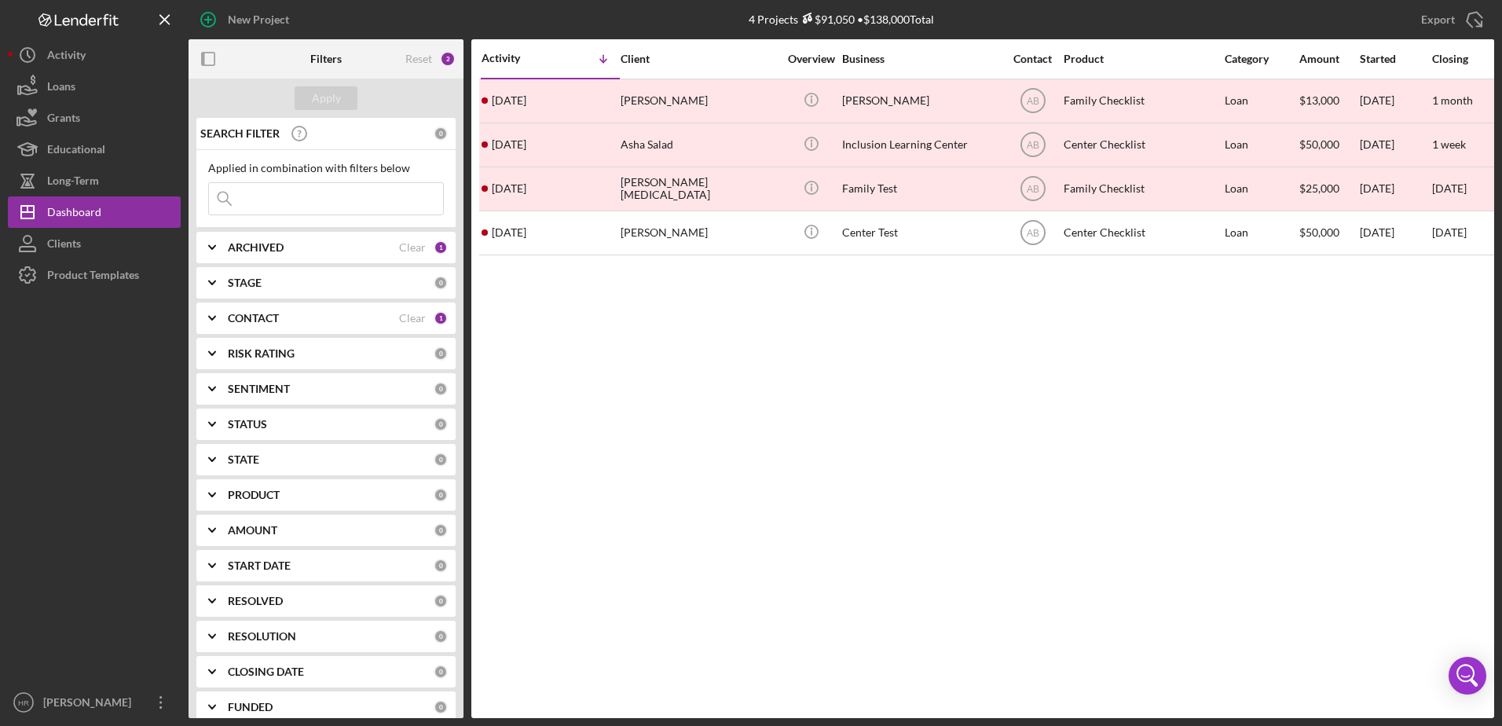
click at [323, 240] on div "ARCHIVED Clear 1" at bounding box center [338, 247] width 220 height 14
click at [243, 308] on label "Active" at bounding box center [338, 312] width 211 height 16
click at [225, 308] on input "Active" at bounding box center [217, 312] width 16 height 16
checkbox input "true"
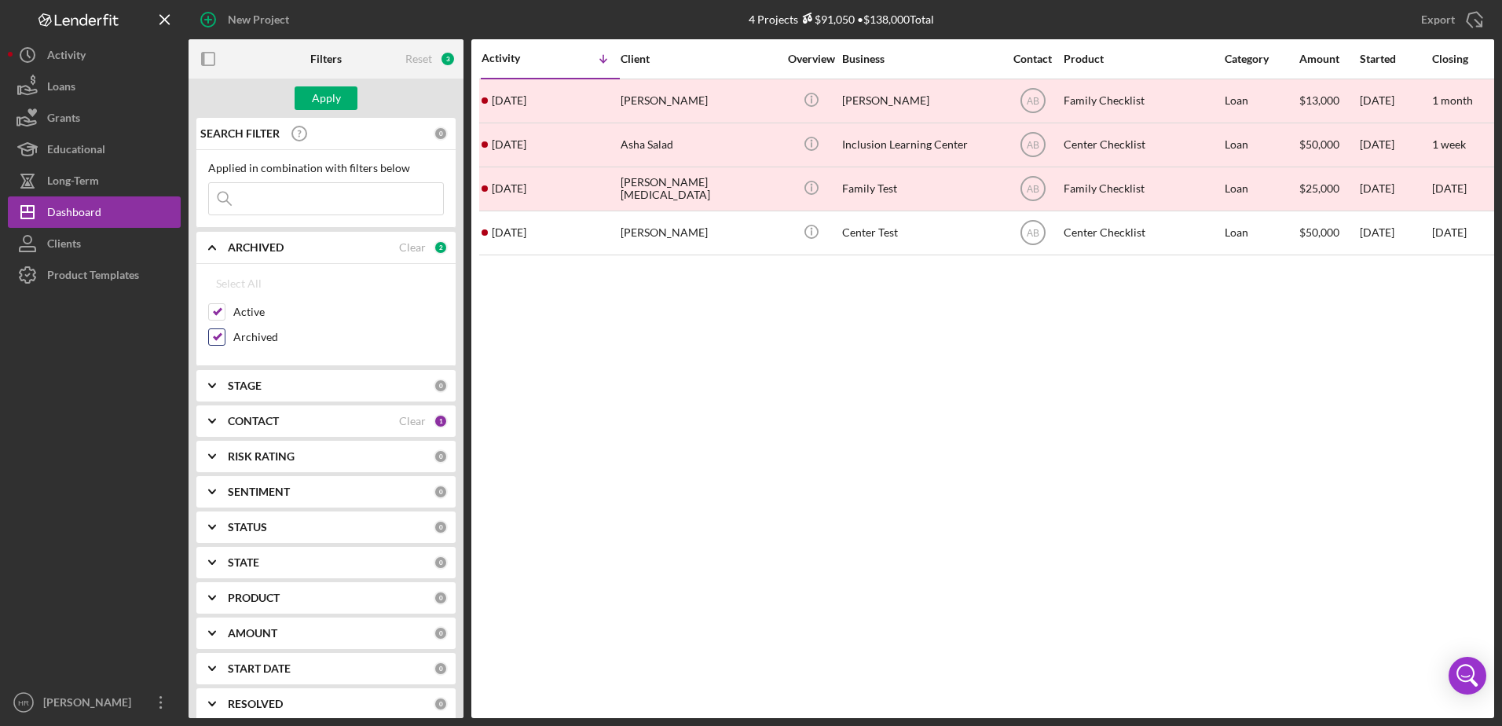
click at [245, 339] on label "Archived" at bounding box center [338, 337] width 211 height 16
click at [225, 339] on input "Archived" at bounding box center [217, 337] width 16 height 16
checkbox input "false"
click at [331, 97] on div "Apply" at bounding box center [326, 98] width 29 height 24
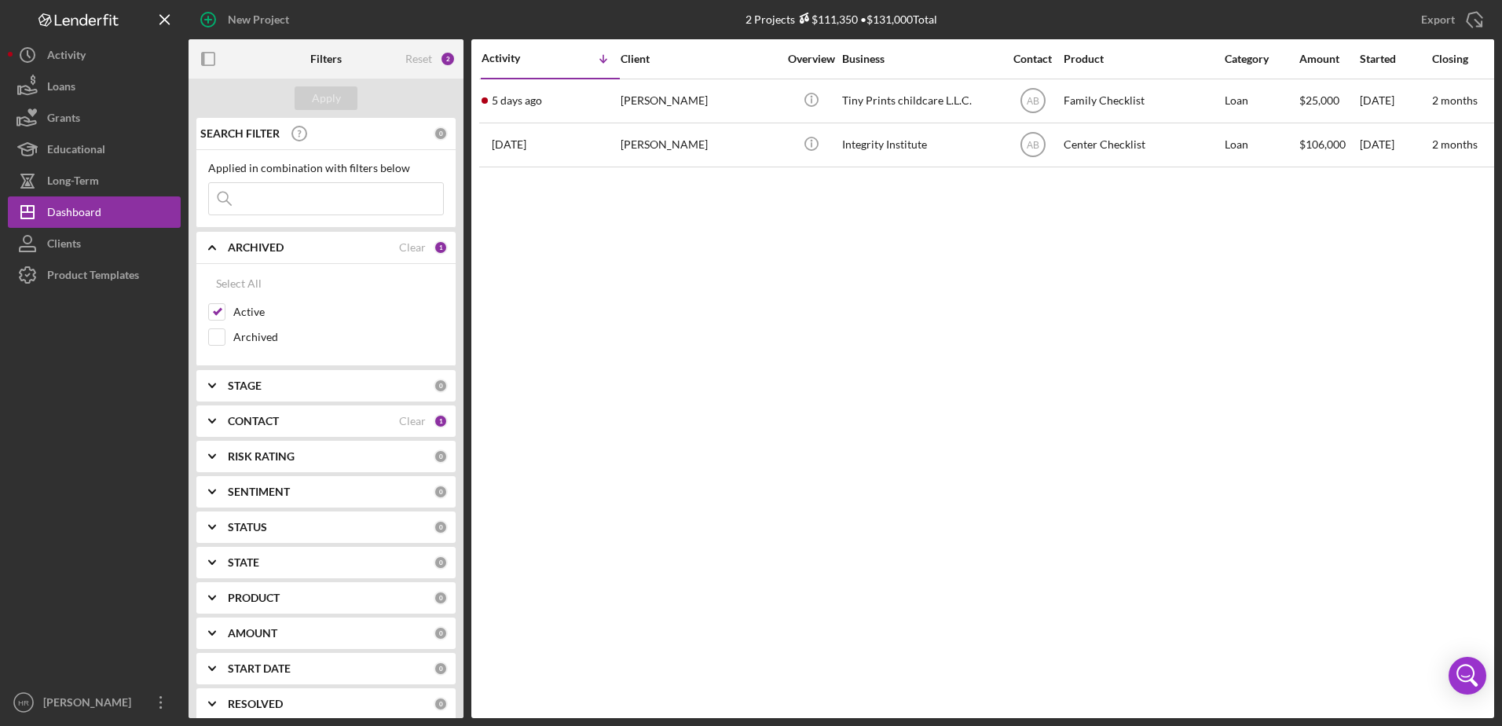
click at [245, 425] on b "CONTACT" at bounding box center [253, 421] width 51 height 13
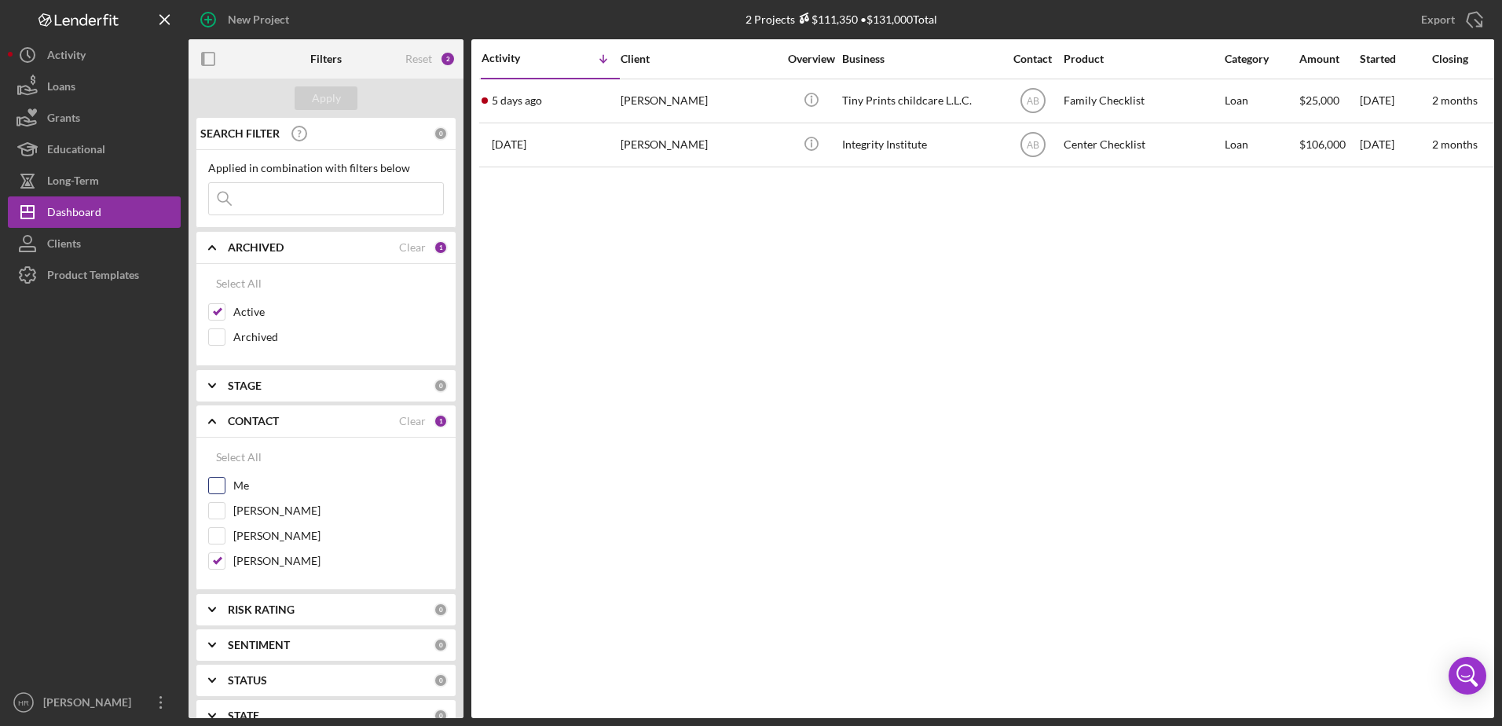
click at [246, 492] on label "Me" at bounding box center [338, 486] width 211 height 16
click at [225, 492] on input "Me" at bounding box center [217, 486] width 16 height 16
checkbox input "true"
click at [267, 549] on div "[PERSON_NAME]" at bounding box center [326, 539] width 236 height 25
click at [269, 556] on label "[PERSON_NAME]" at bounding box center [338, 561] width 211 height 16
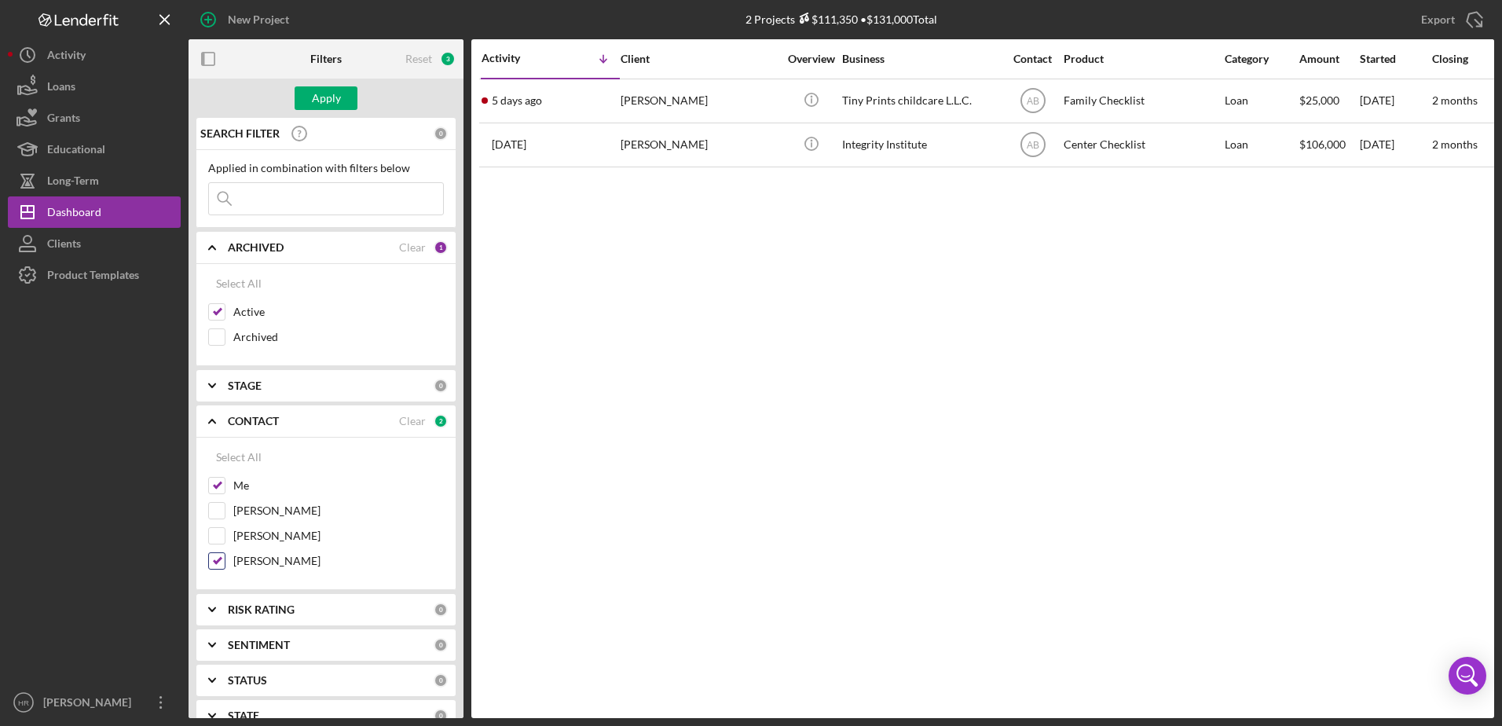
click at [225, 556] on input "[PERSON_NAME]" at bounding box center [217, 561] width 16 height 16
checkbox input "false"
click at [337, 97] on div "Apply" at bounding box center [326, 98] width 29 height 24
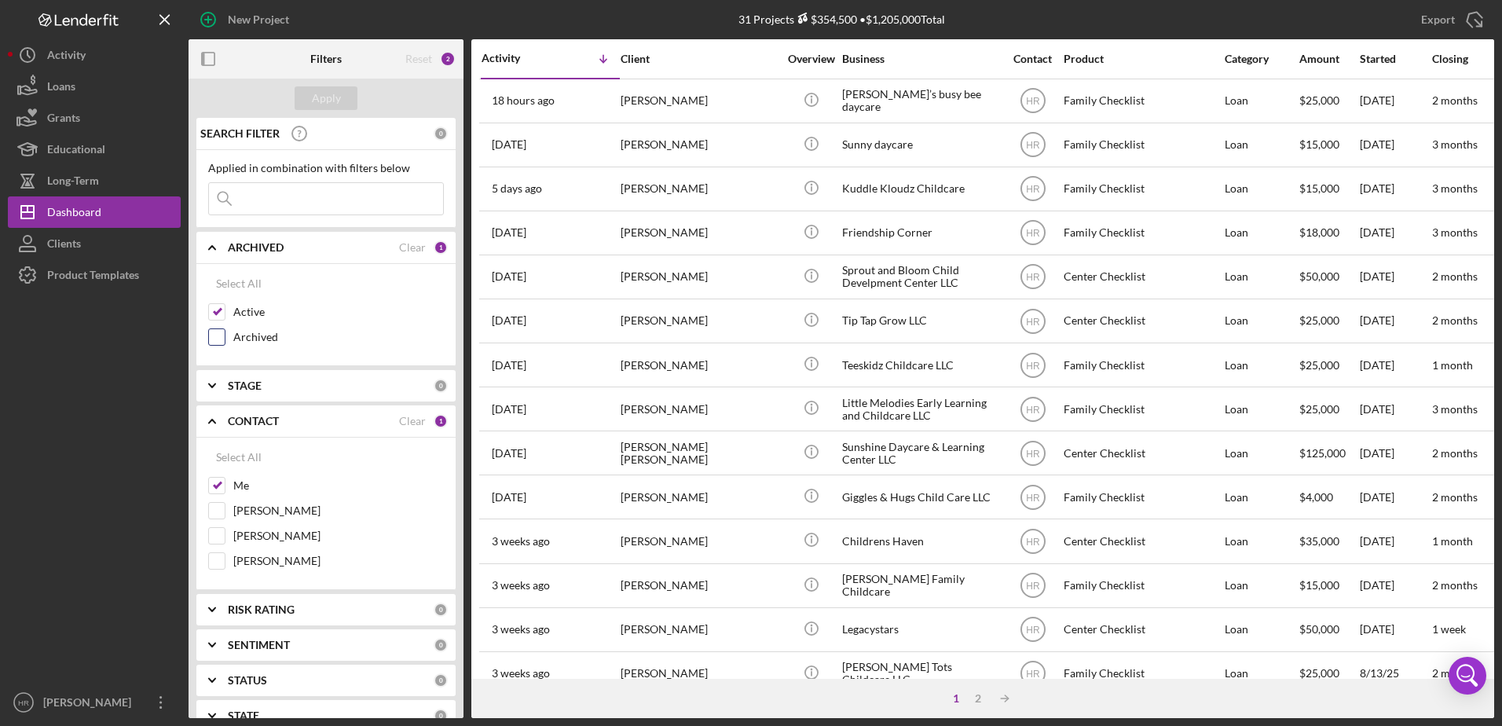
click at [232, 341] on div "Archived" at bounding box center [326, 340] width 236 height 25
click at [212, 336] on input "Archived" at bounding box center [217, 337] width 16 height 16
checkbox input "true"
click at [323, 99] on div "Apply" at bounding box center [326, 98] width 29 height 24
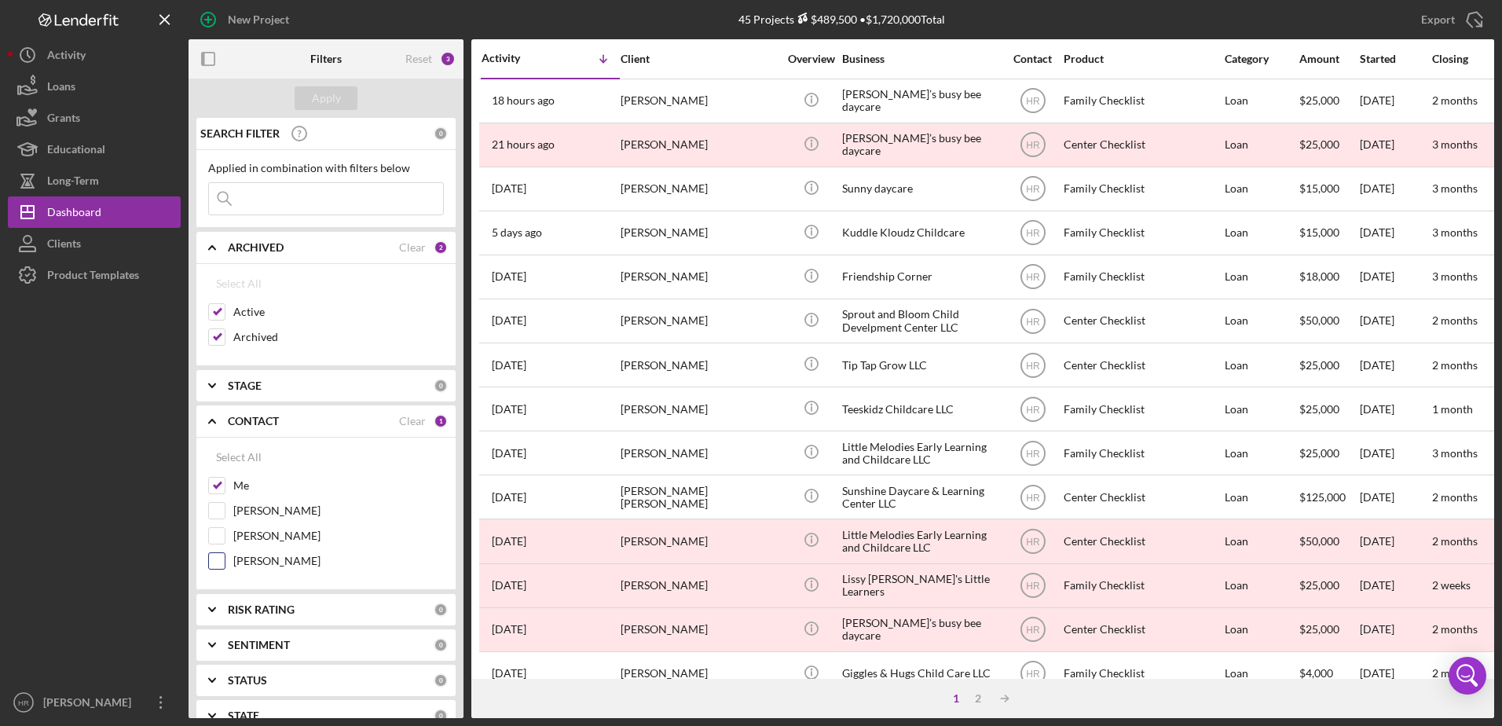
click at [255, 562] on label "[PERSON_NAME]" at bounding box center [338, 561] width 211 height 16
click at [225, 562] on input "[PERSON_NAME]" at bounding box center [217, 561] width 16 height 16
checkbox input "true"
click at [334, 92] on div "Apply" at bounding box center [326, 98] width 29 height 24
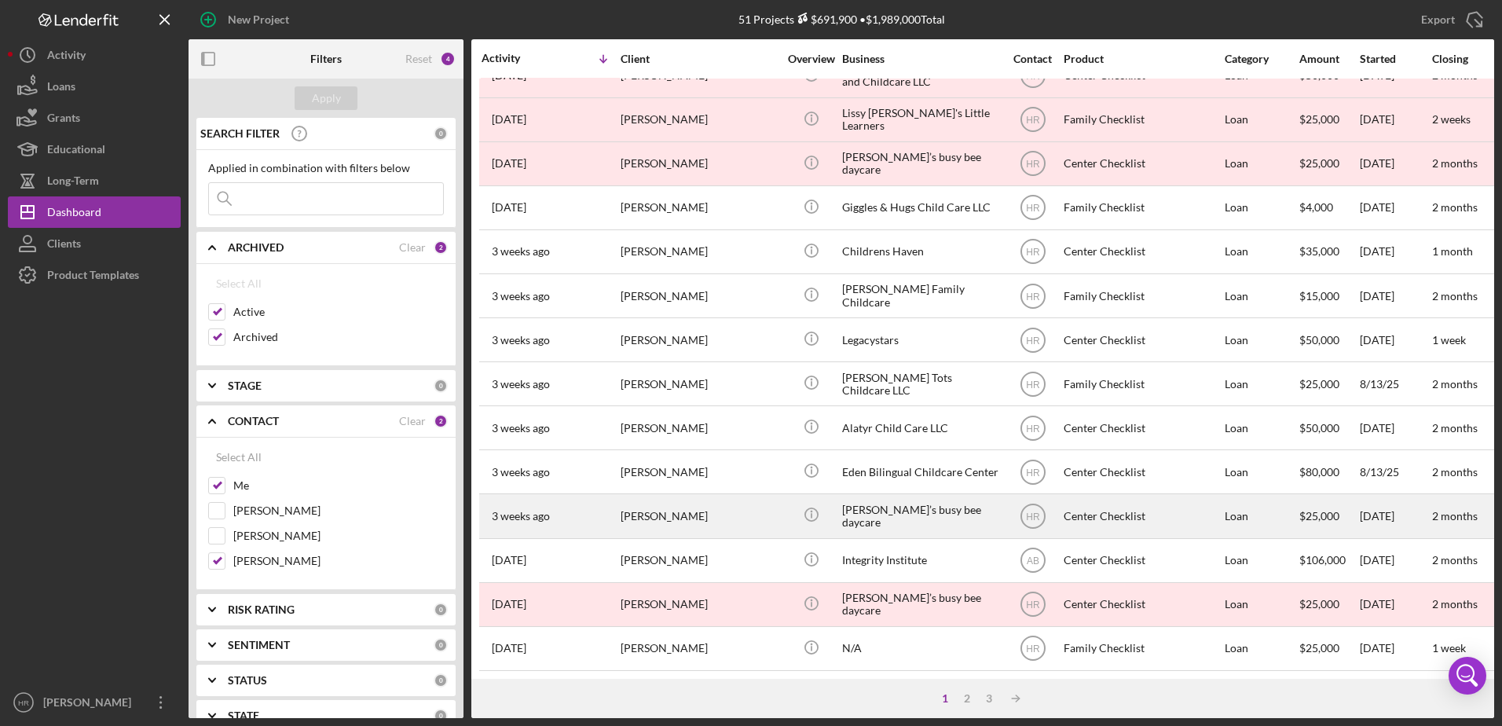
scroll to position [522, 0]
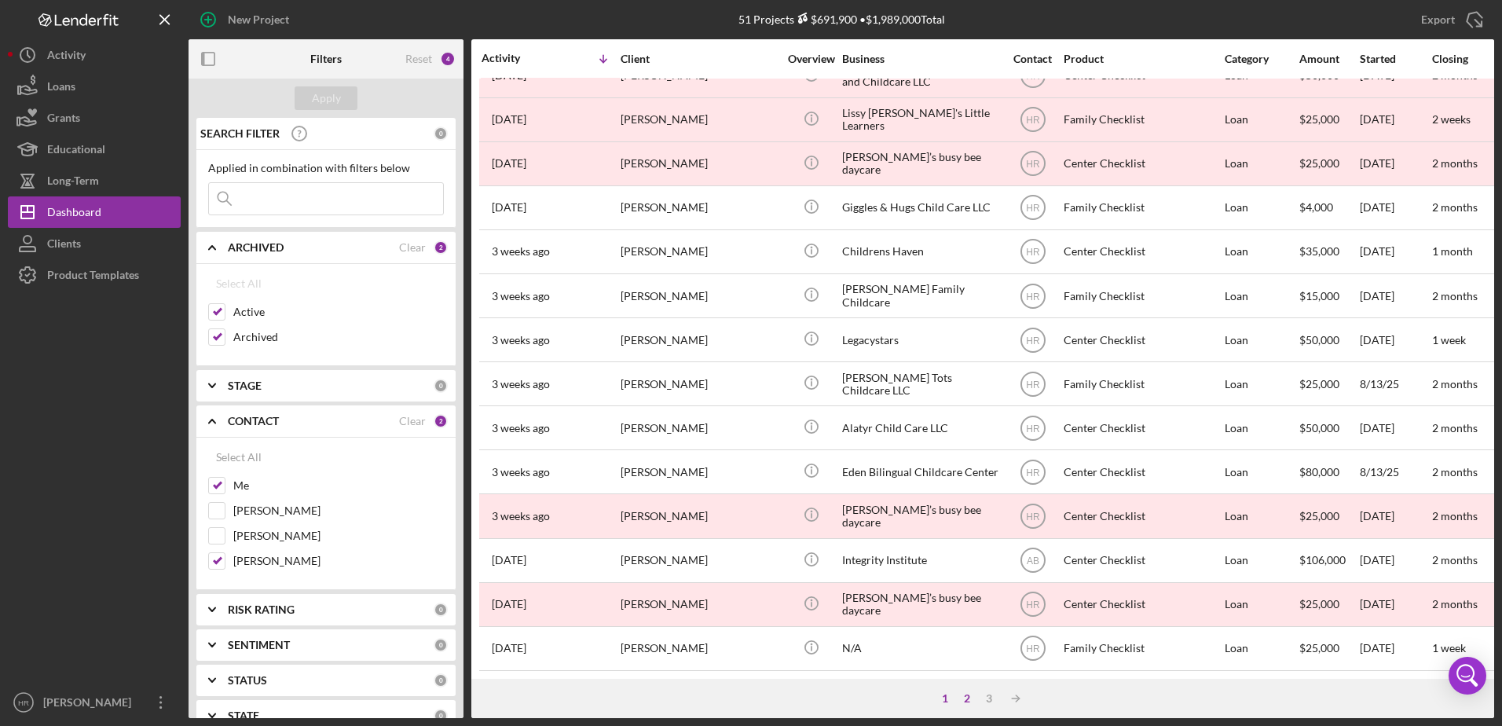
click at [967, 699] on div "2" at bounding box center [967, 698] width 22 height 13
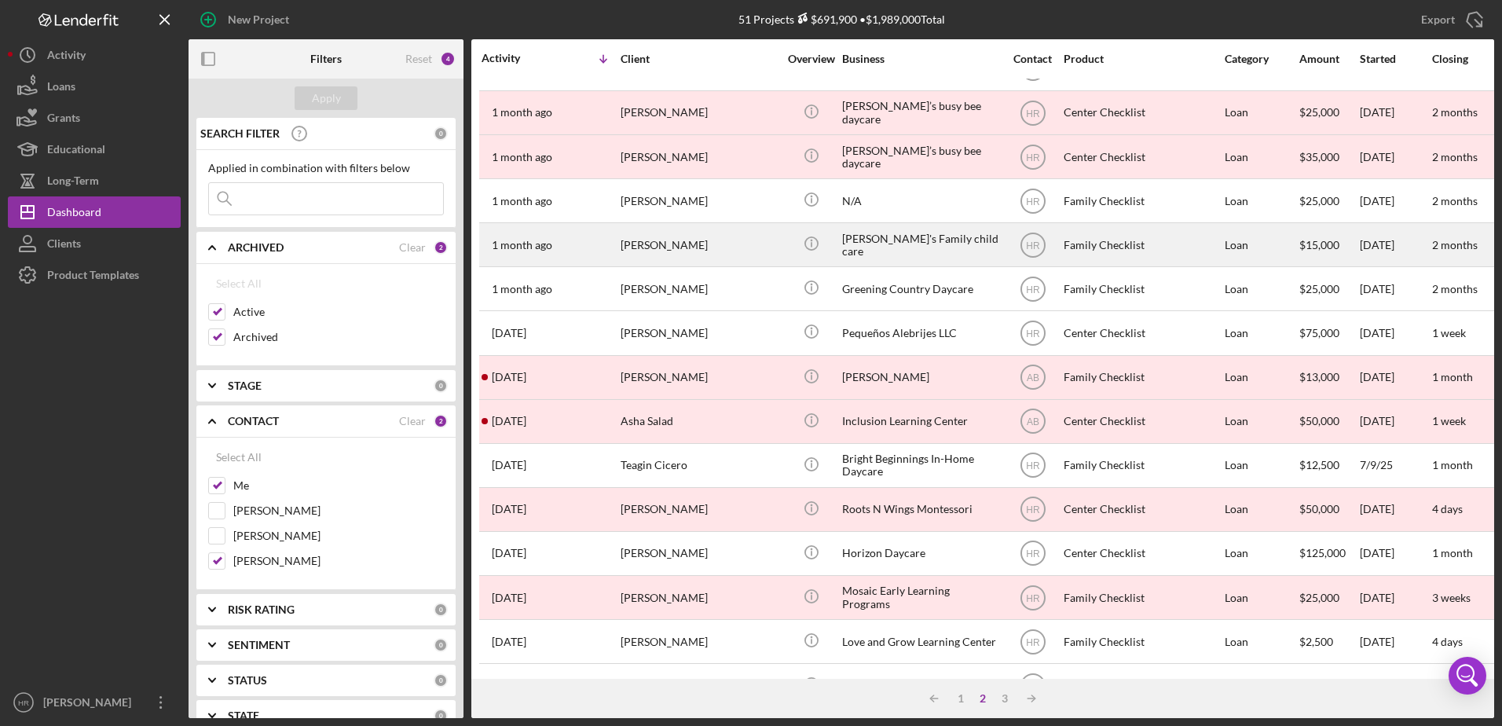
scroll to position [207, 0]
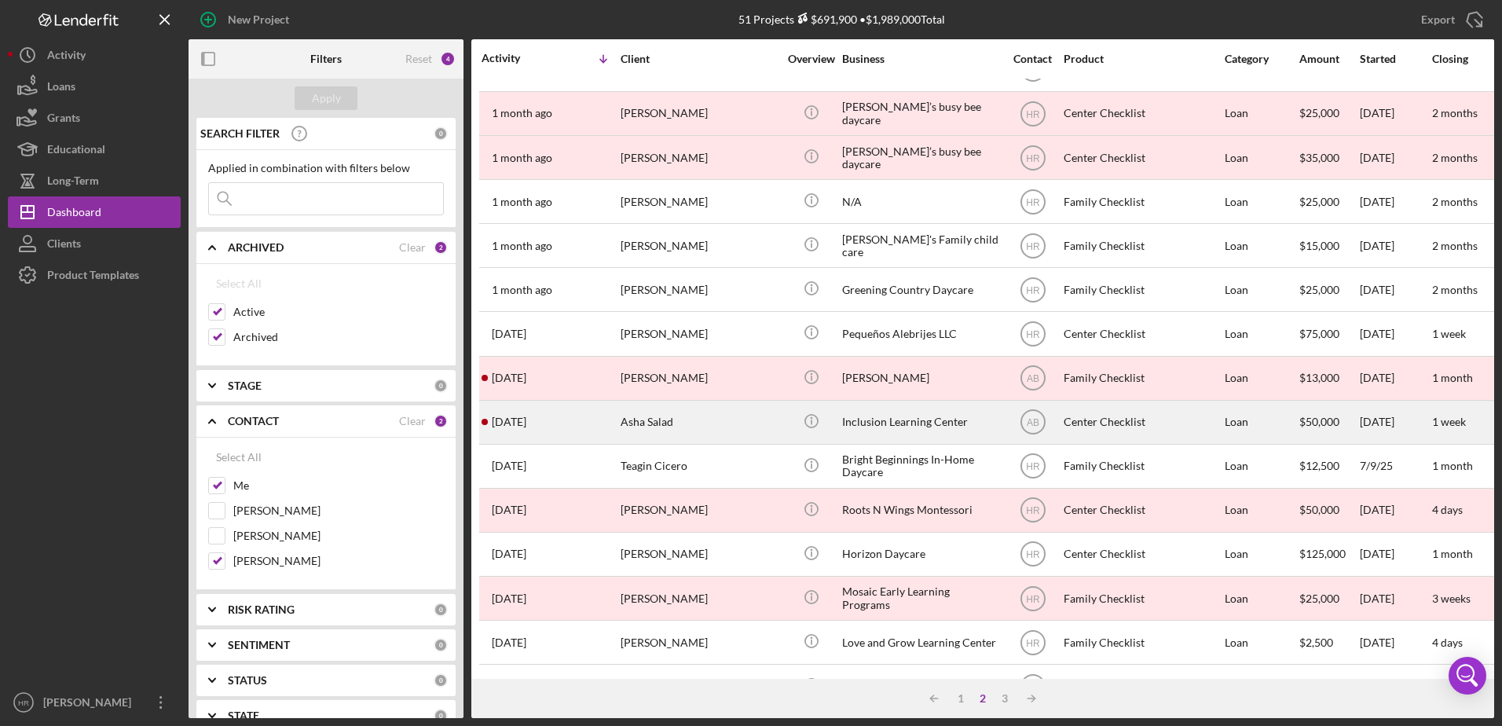
click at [891, 422] on div "Inclusion Learning Center" at bounding box center [920, 422] width 157 height 42
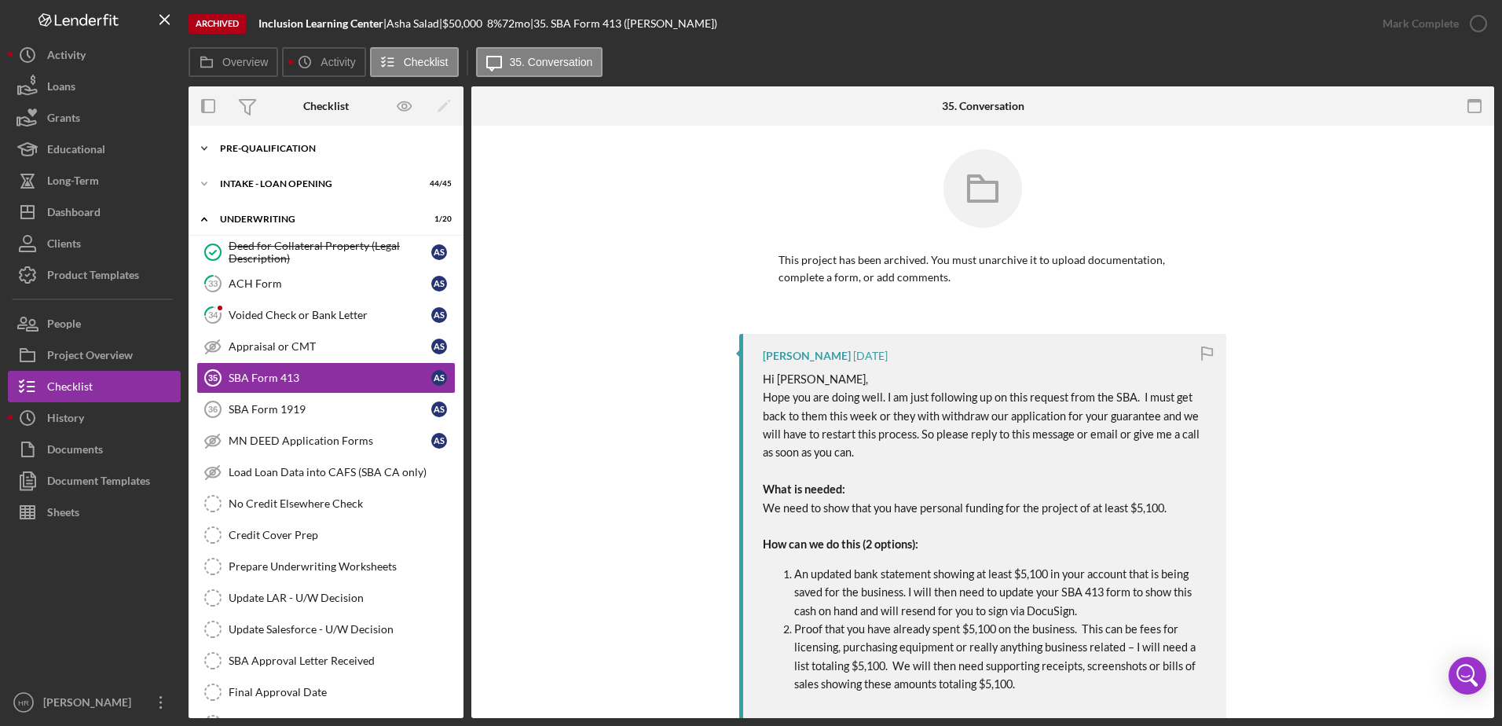
click at [275, 145] on div "Pre-Qualification" at bounding box center [332, 148] width 224 height 9
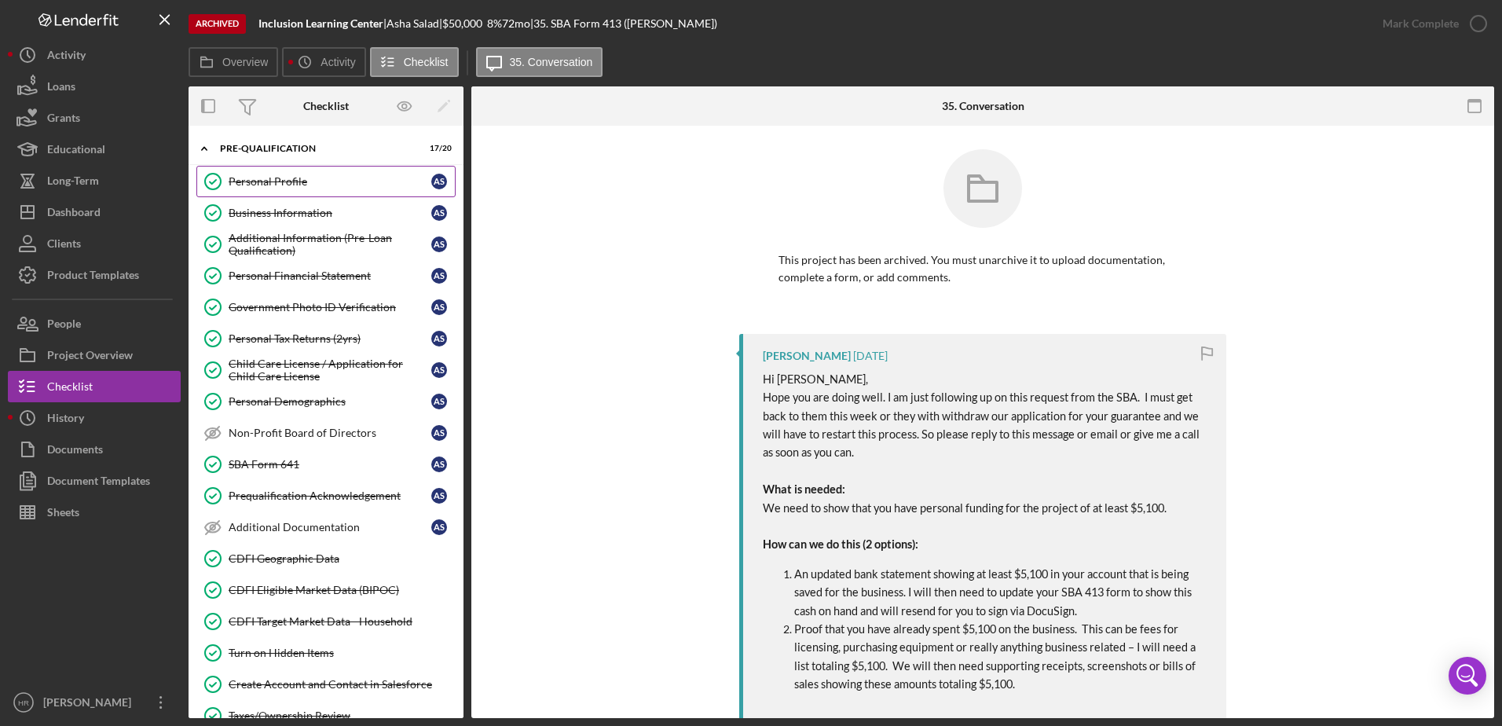
click at [294, 171] on link "Personal Profile Personal Profile A S" at bounding box center [325, 181] width 259 height 31
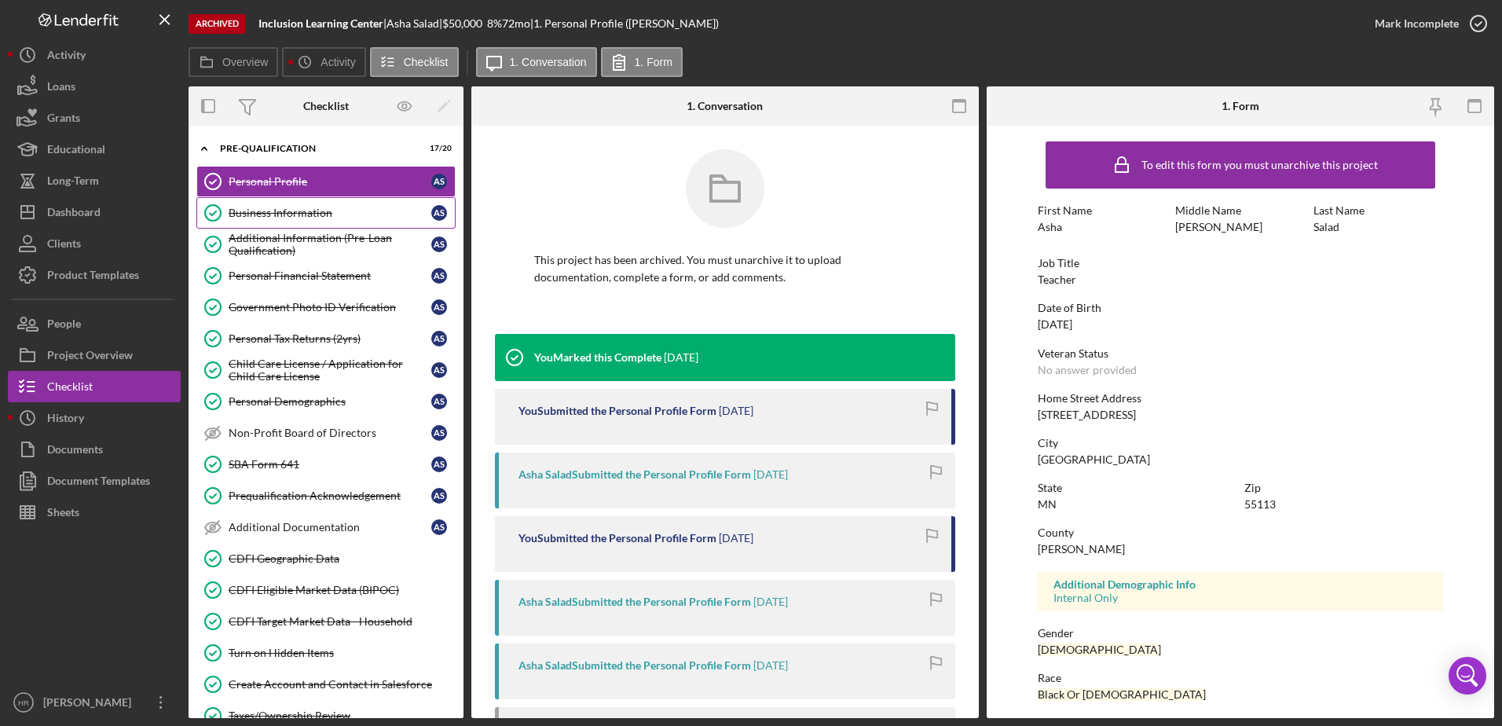
click at [313, 203] on link "Business Information Business Information A S" at bounding box center [325, 212] width 259 height 31
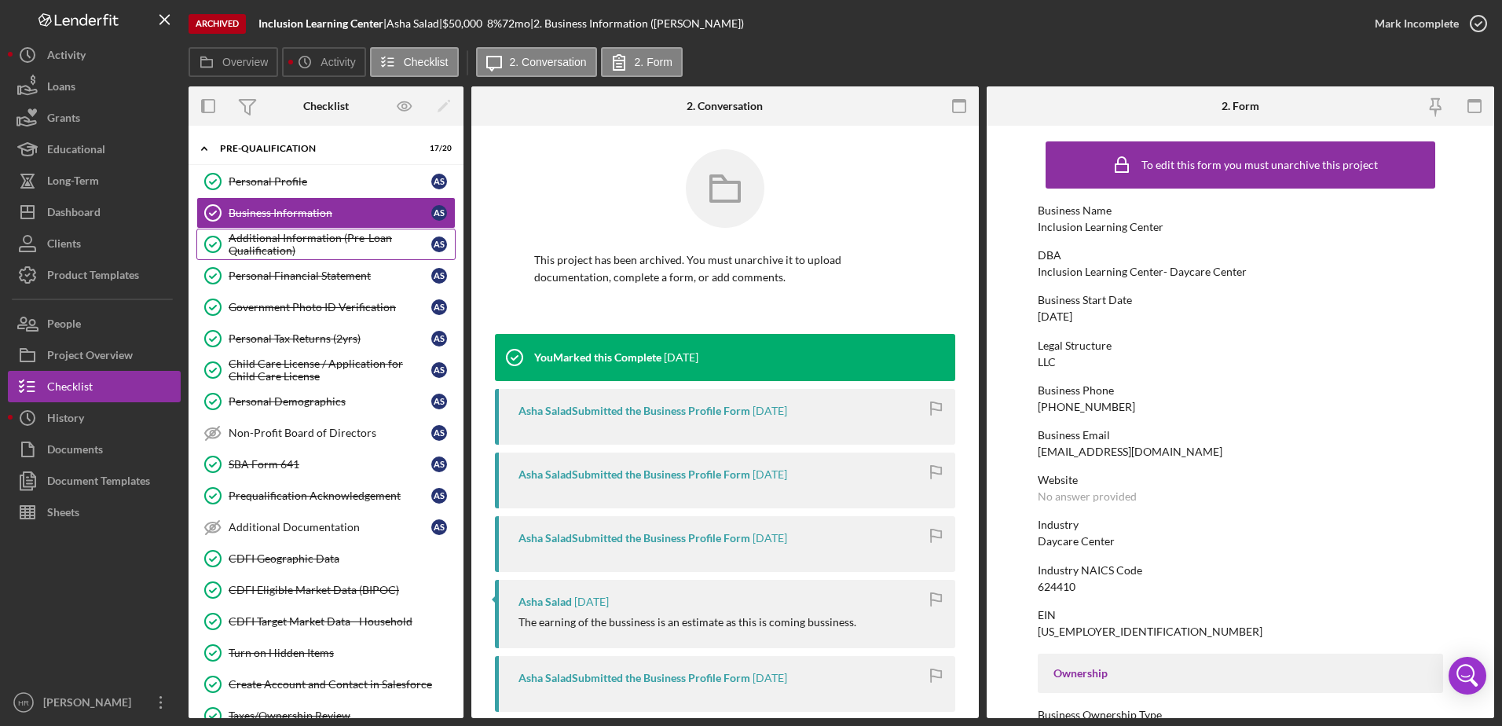
click at [291, 230] on link "Additional Information (Pre-Loan Qualification) Additional Information (Pre-Loa…" at bounding box center [325, 244] width 259 height 31
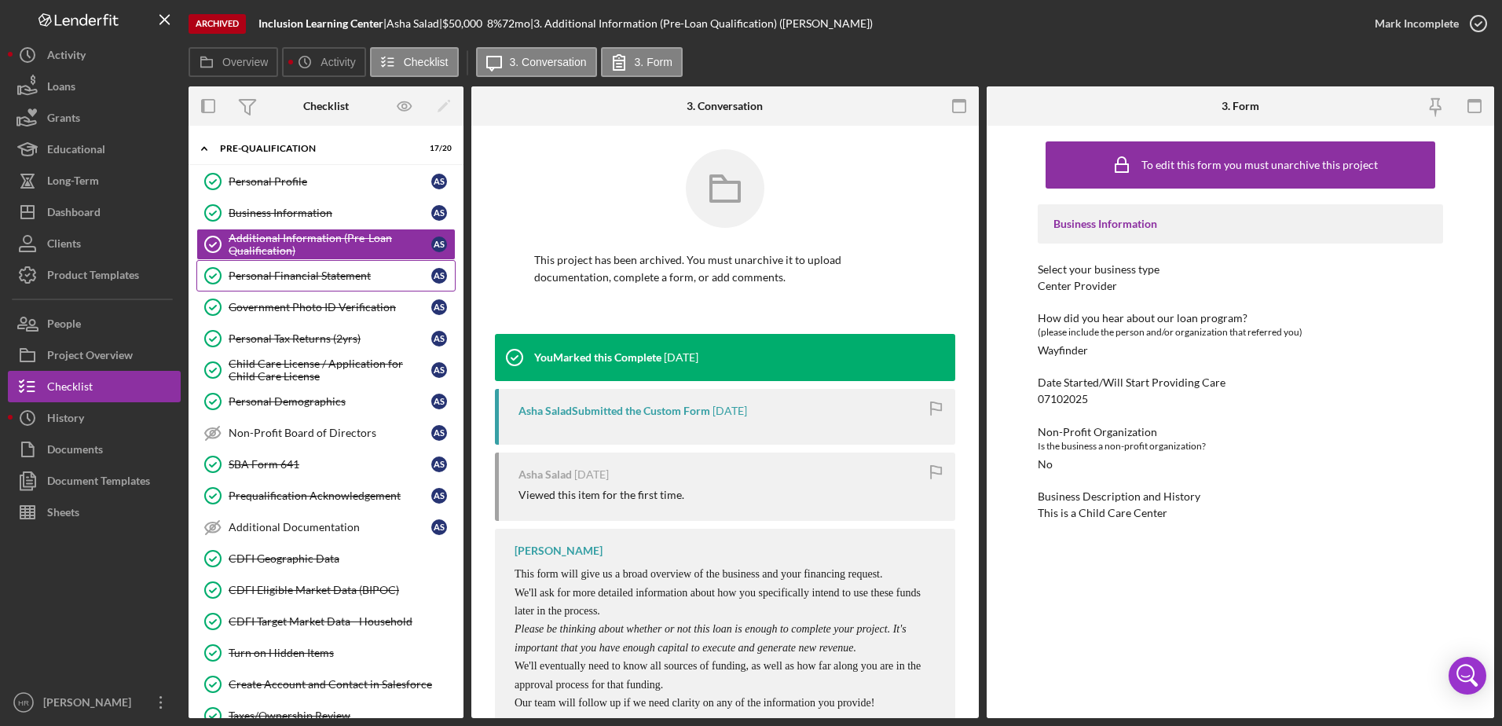
click at [331, 276] on div "Personal Financial Statement" at bounding box center [330, 275] width 203 height 13
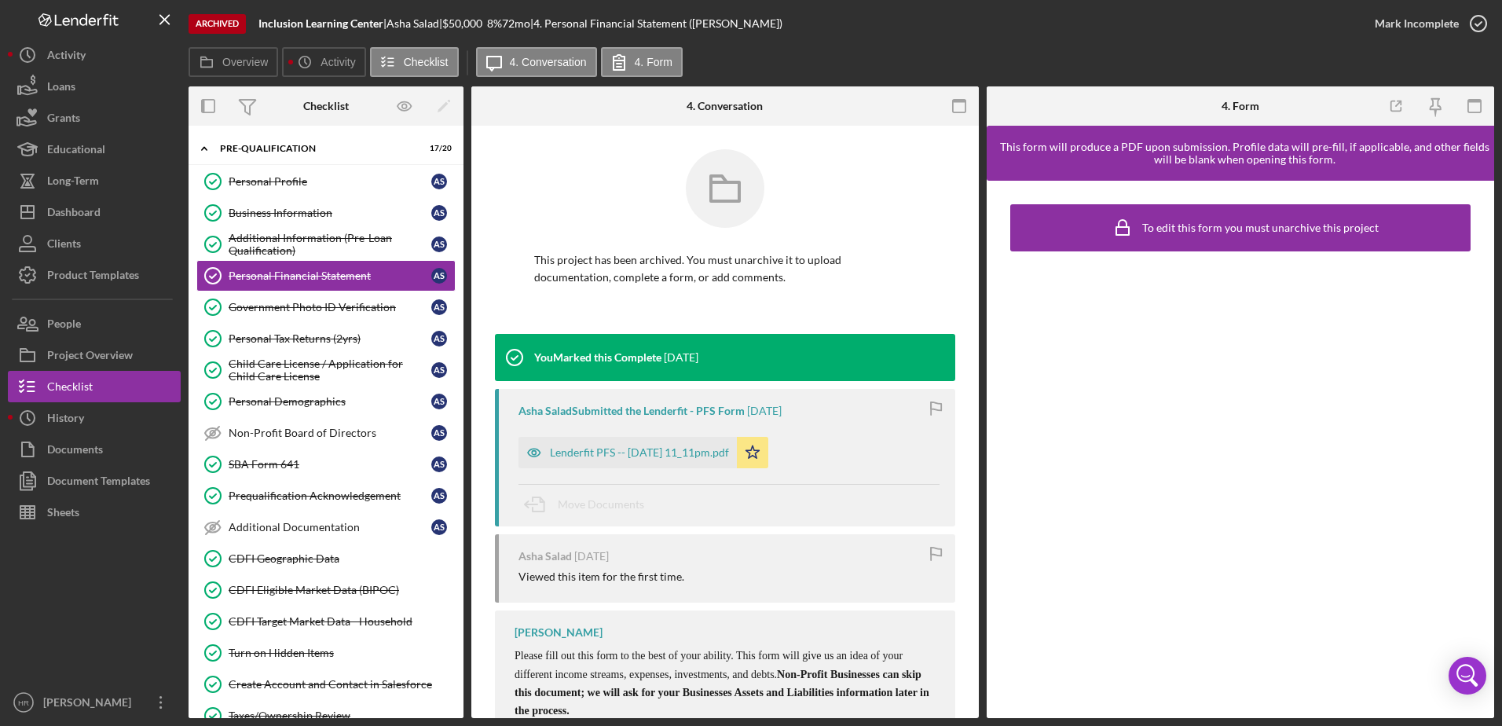
scroll to position [50, 0]
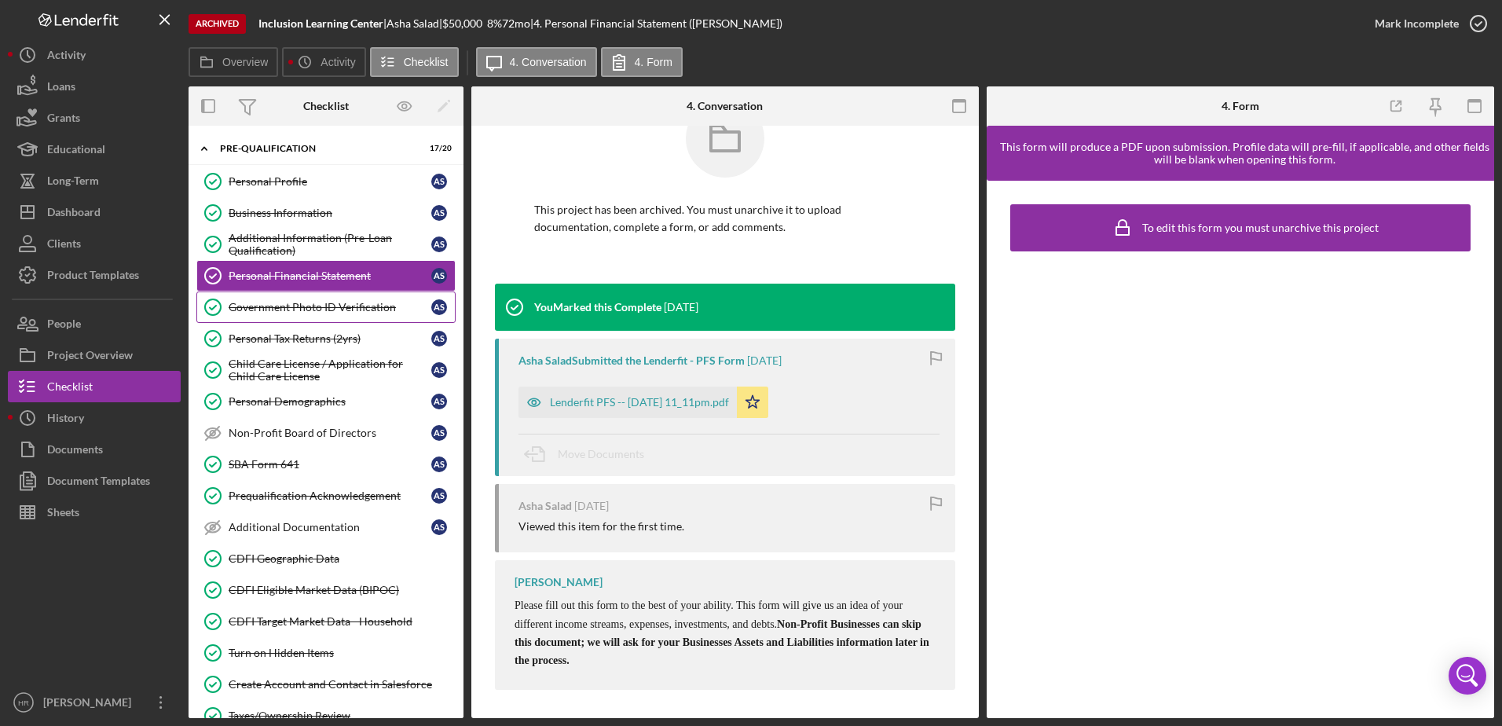
click at [308, 310] on div "Government Photo ID Verification" at bounding box center [330, 307] width 203 height 13
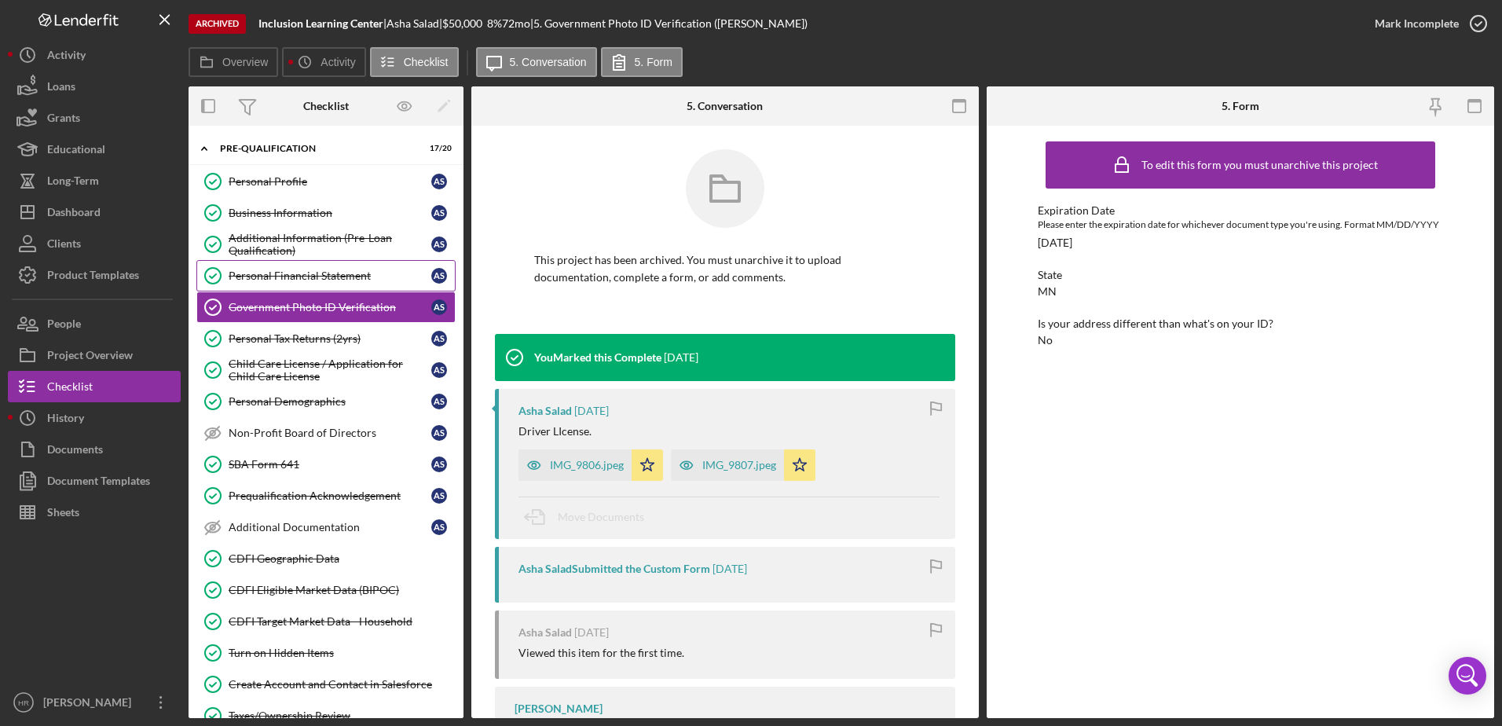
click at [275, 278] on div "Personal Financial Statement" at bounding box center [330, 275] width 203 height 13
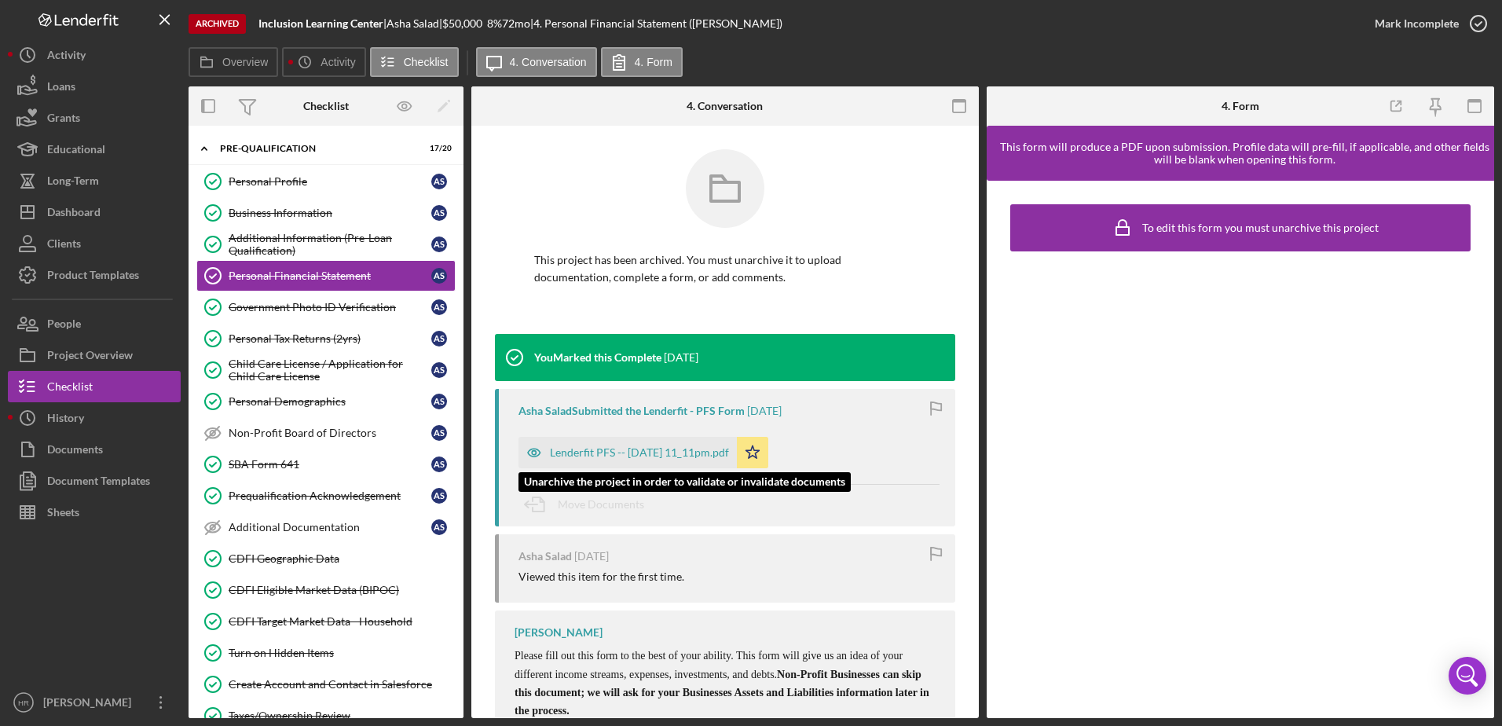
click at [597, 447] on div "Lenderfit PFS -- [DATE] 11_11pm.pdf" at bounding box center [639, 452] width 179 height 13
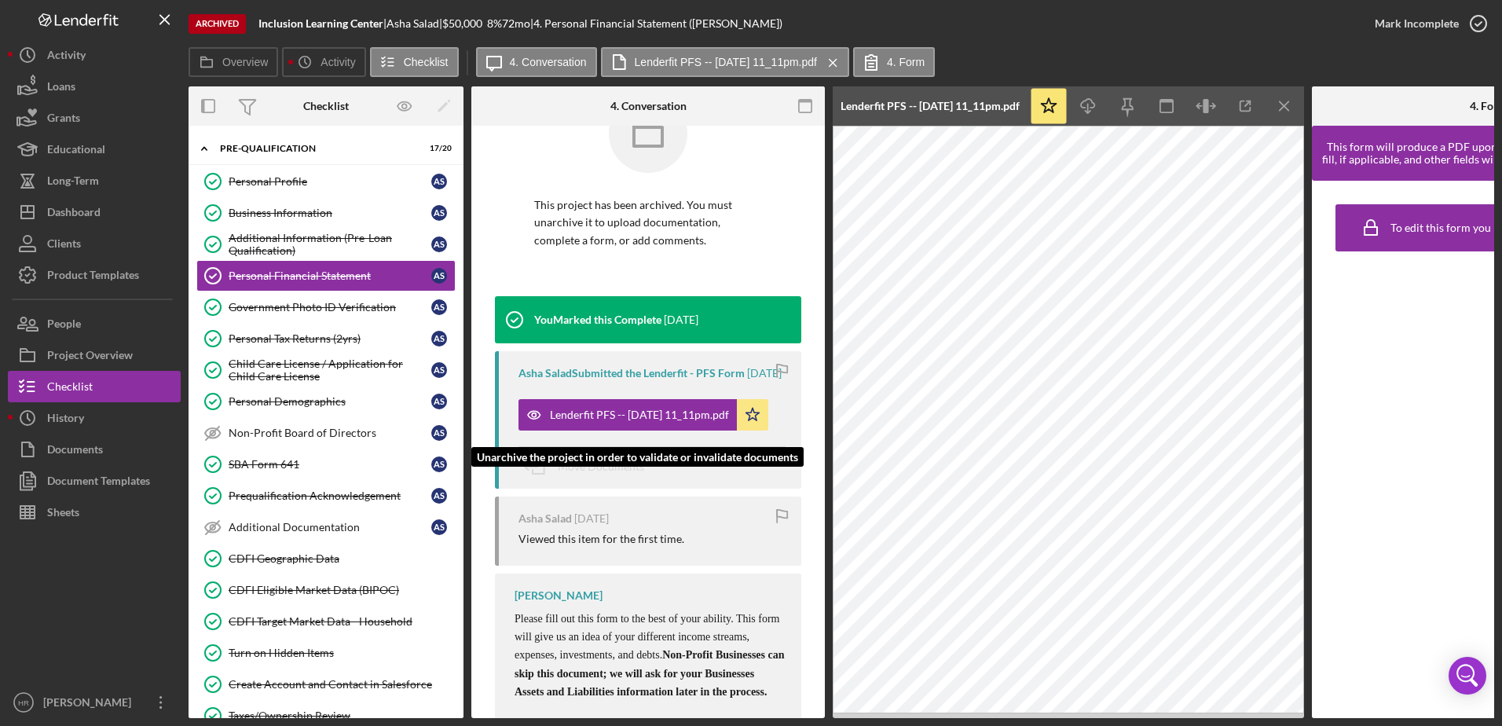
scroll to position [79, 0]
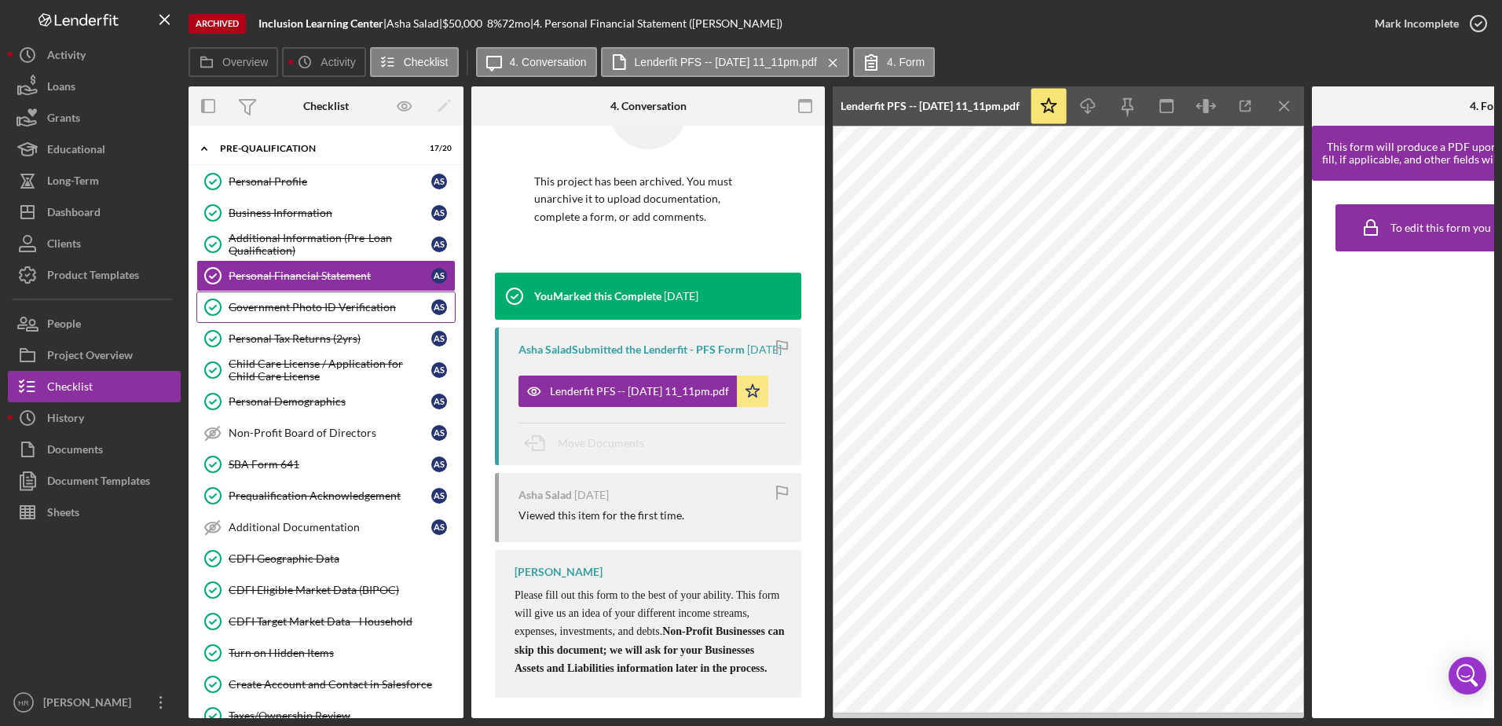
click at [266, 320] on link "Government Photo ID Verification Government Photo ID Verification A S" at bounding box center [325, 306] width 259 height 31
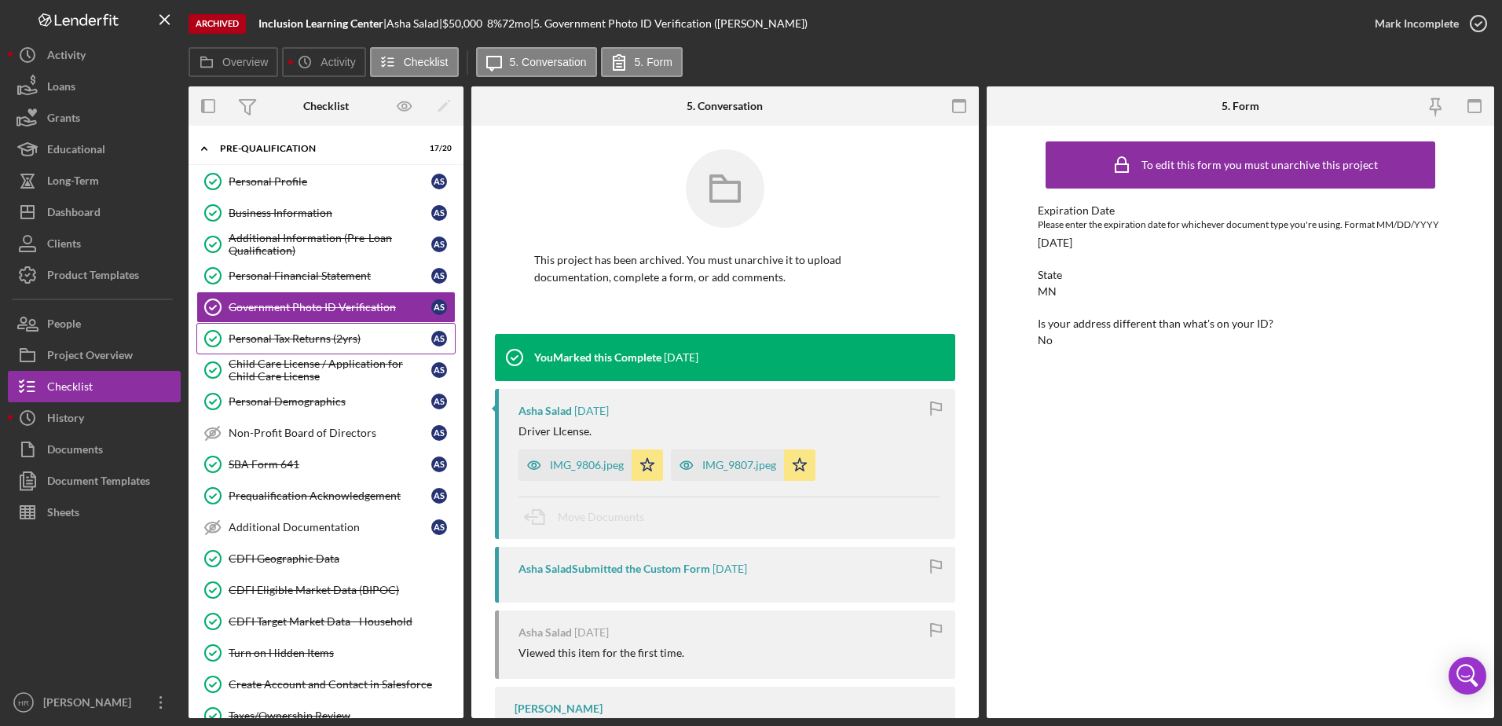
click at [287, 336] on div "Personal Tax Returns (2yrs)" at bounding box center [330, 338] width 203 height 13
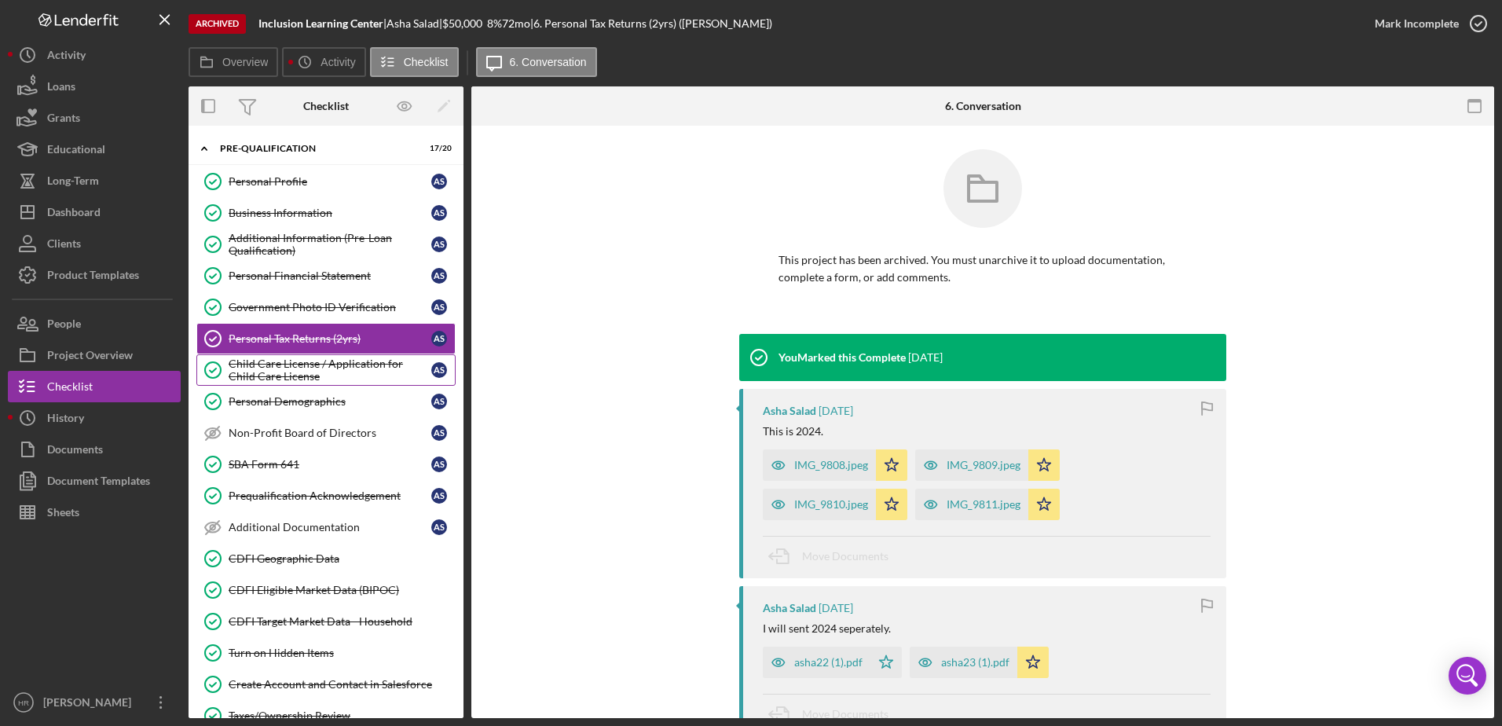
click at [286, 369] on div "Child Care License / Application for Child Care License" at bounding box center [330, 369] width 203 height 25
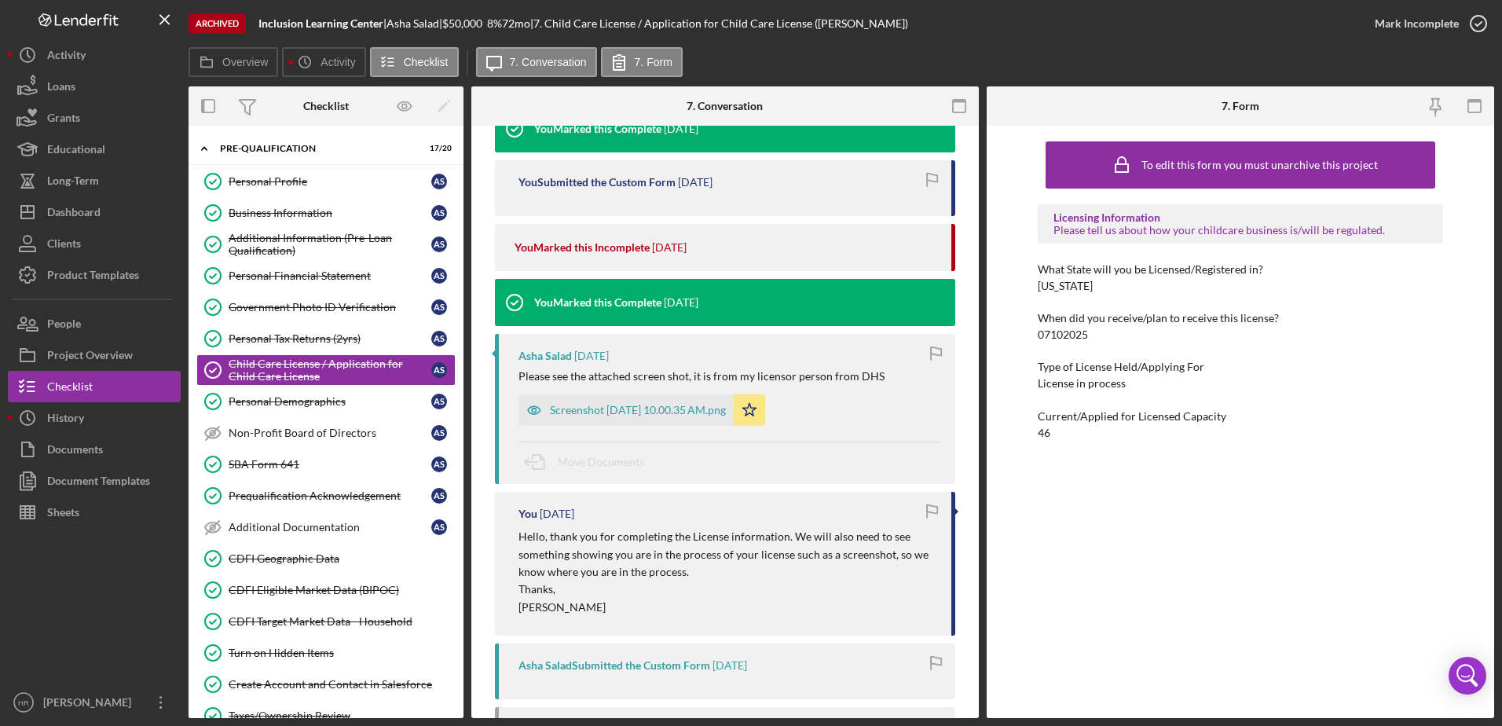
scroll to position [314, 0]
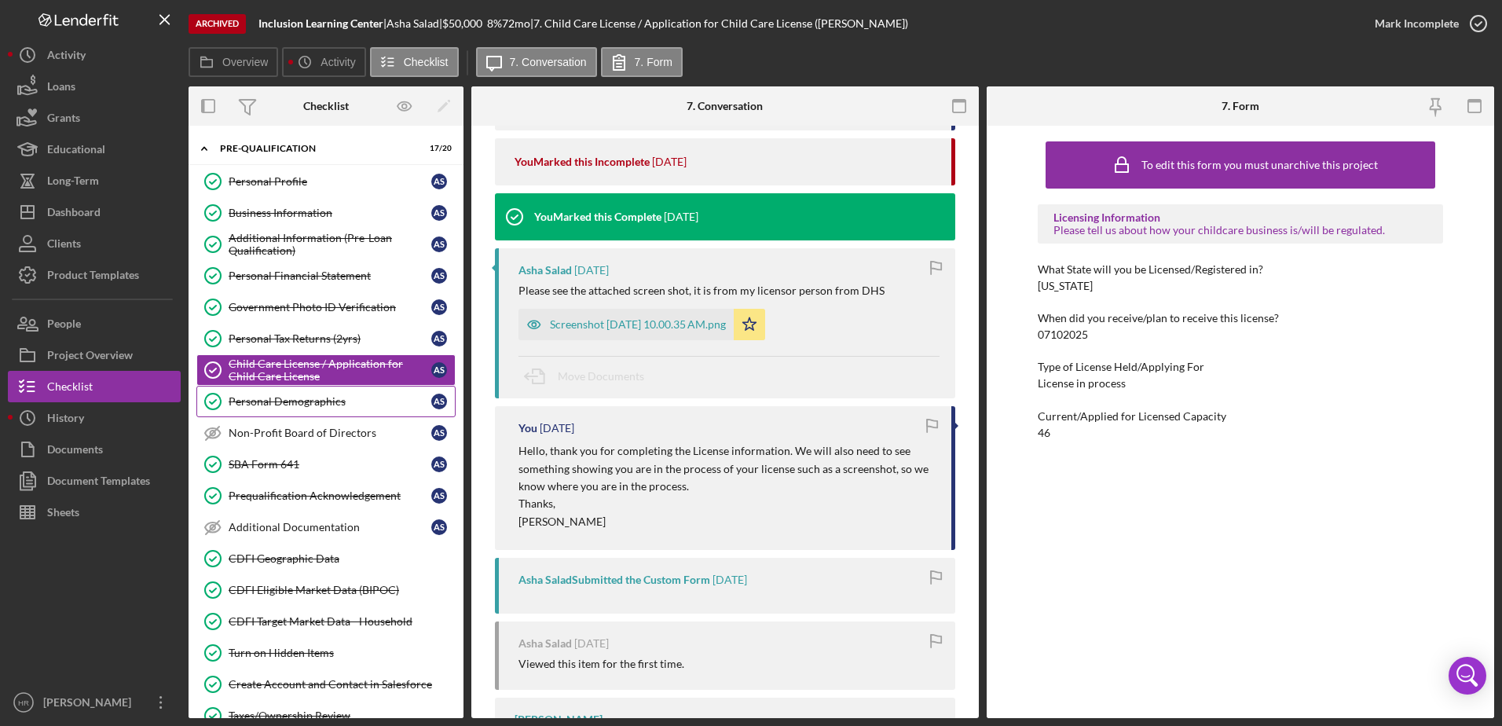
click at [303, 399] on div "Personal Demographics" at bounding box center [330, 401] width 203 height 13
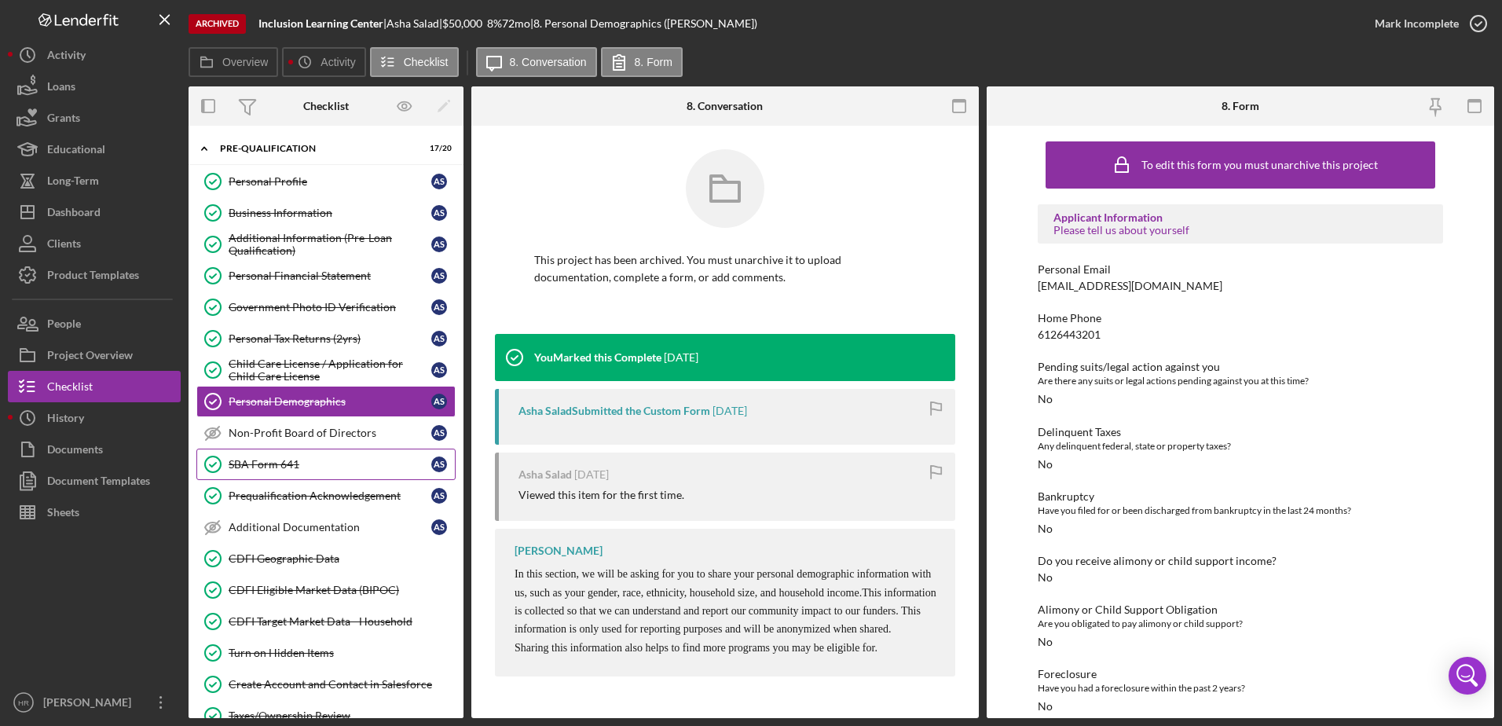
click at [251, 465] on div "SBA Form 641" at bounding box center [330, 464] width 203 height 13
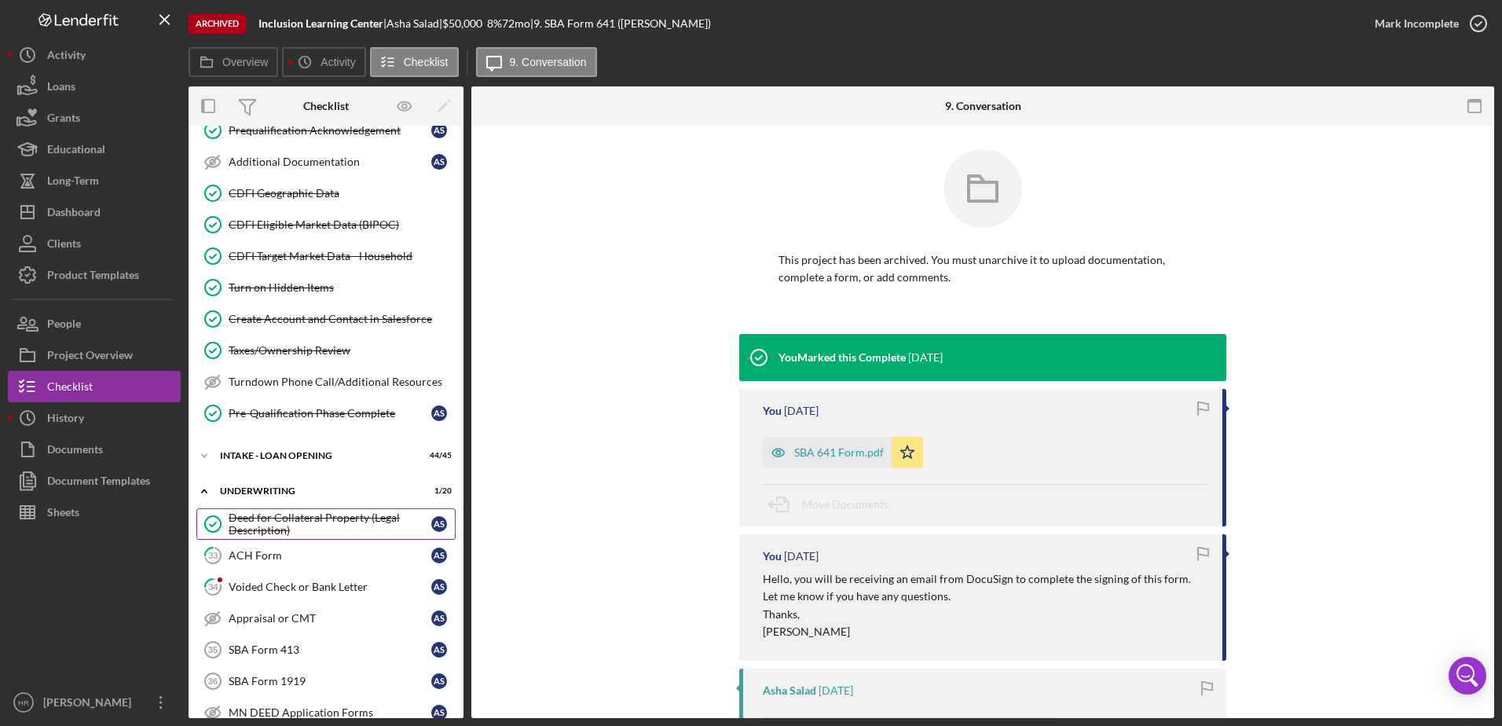
scroll to position [393, 0]
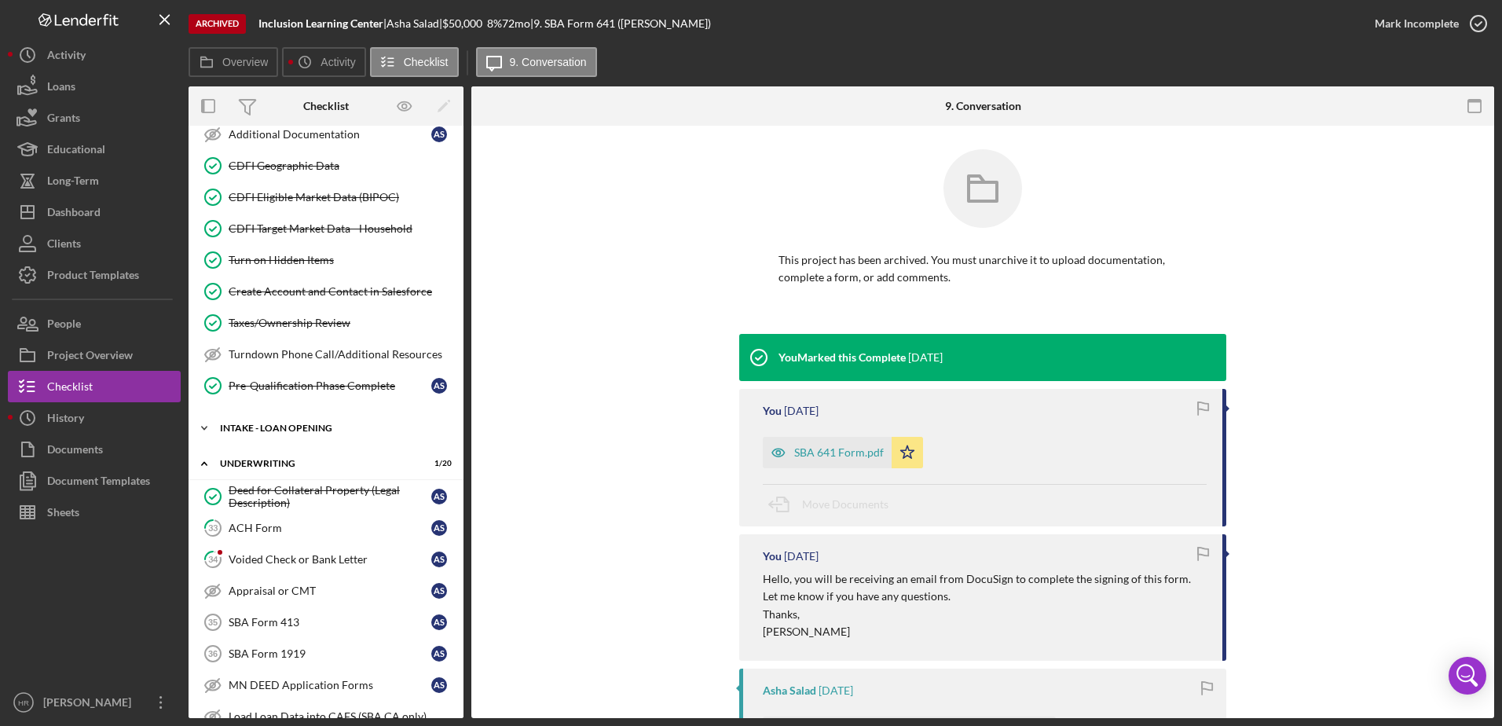
click at [264, 430] on div "INTAKE - LOAN OPENING" at bounding box center [332, 427] width 224 height 9
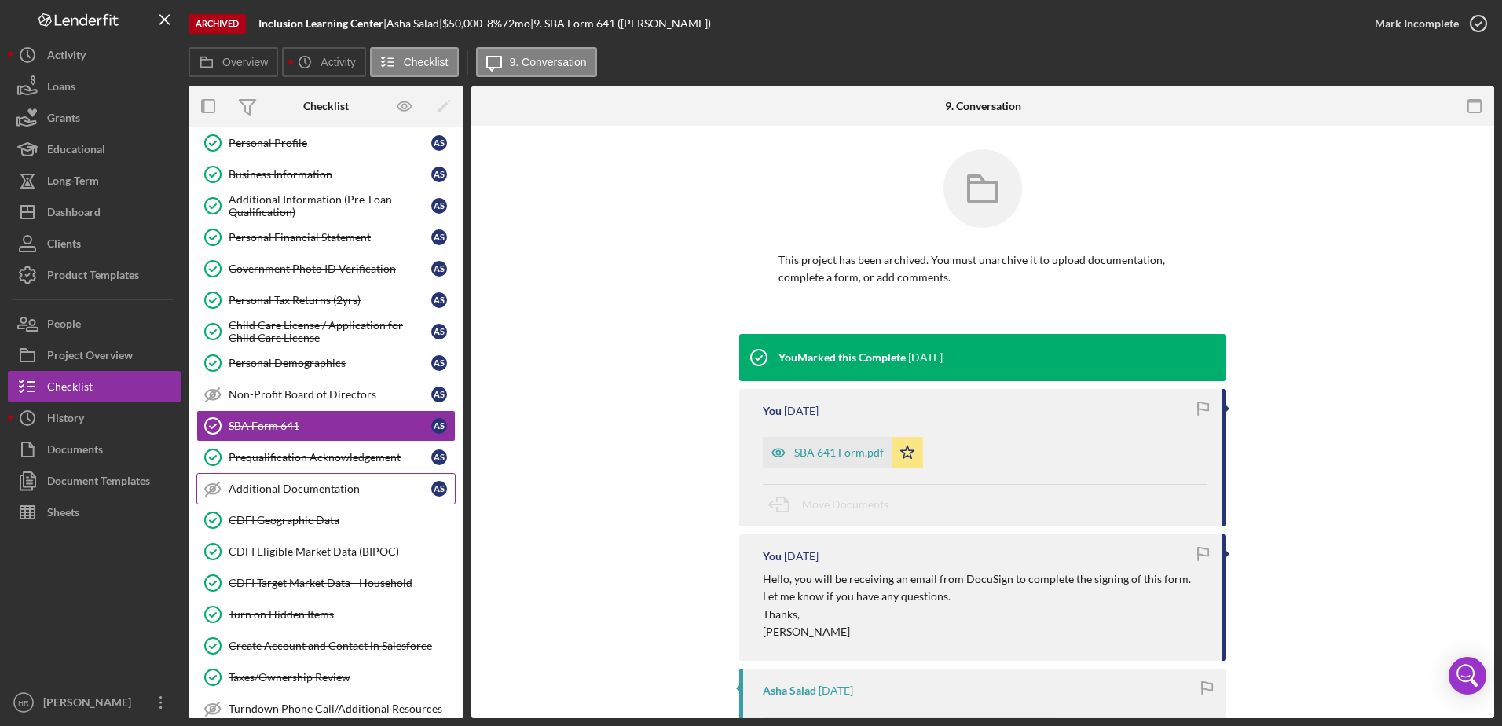
scroll to position [0, 0]
